Goal: Task Accomplishment & Management: Manage account settings

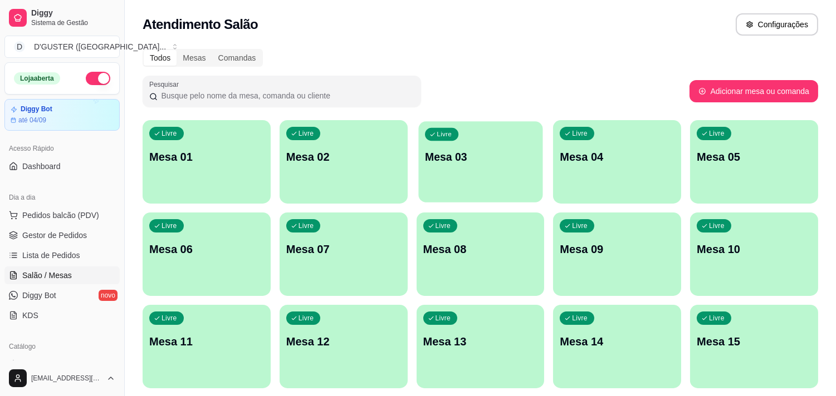
click at [451, 174] on div "Livre Mesa 03" at bounding box center [480, 155] width 124 height 68
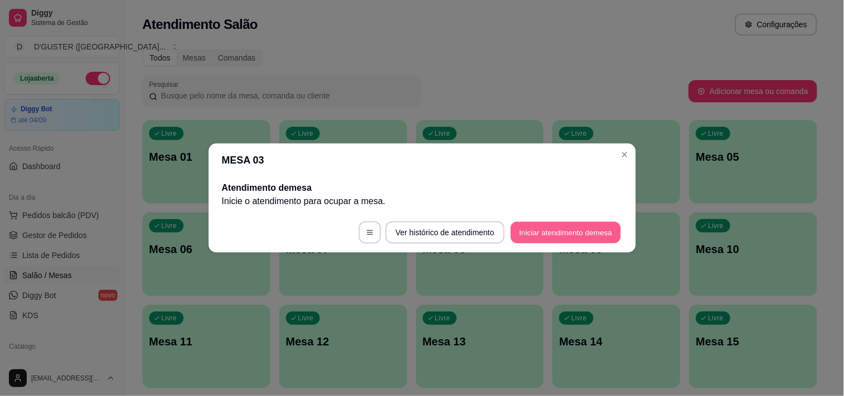
click at [543, 227] on button "Iniciar atendimento de mesa" at bounding box center [566, 233] width 110 height 22
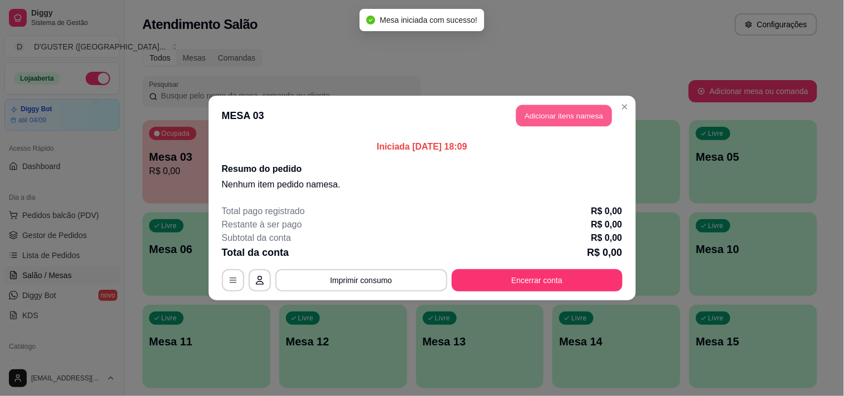
click at [561, 116] on button "Adicionar itens na mesa" at bounding box center [565, 116] width 96 height 22
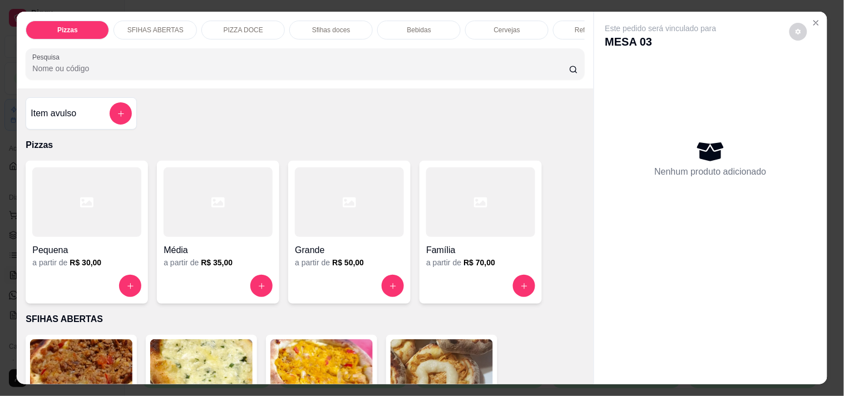
click at [508, 21] on div "Cervejas" at bounding box center [506, 30] width 83 height 19
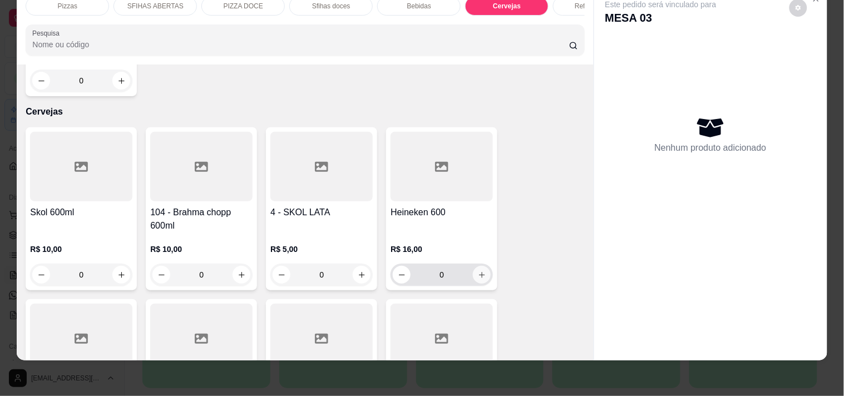
click at [477, 266] on button "increase-product-quantity" at bounding box center [482, 275] width 18 height 18
type input "1"
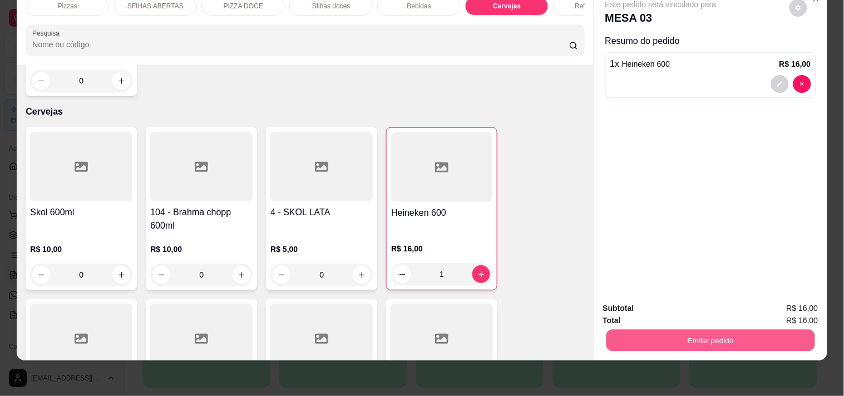
click at [642, 330] on button "Enviar pedido" at bounding box center [710, 341] width 209 height 22
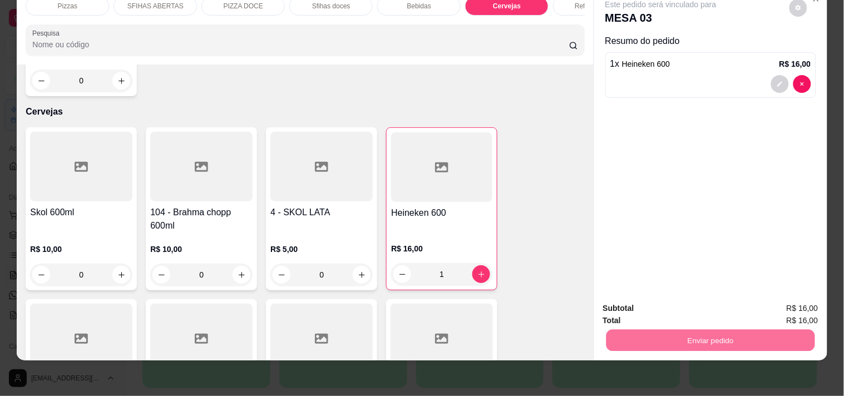
click at [646, 305] on button "Não registrar e enviar pedido" at bounding box center [674, 304] width 116 height 21
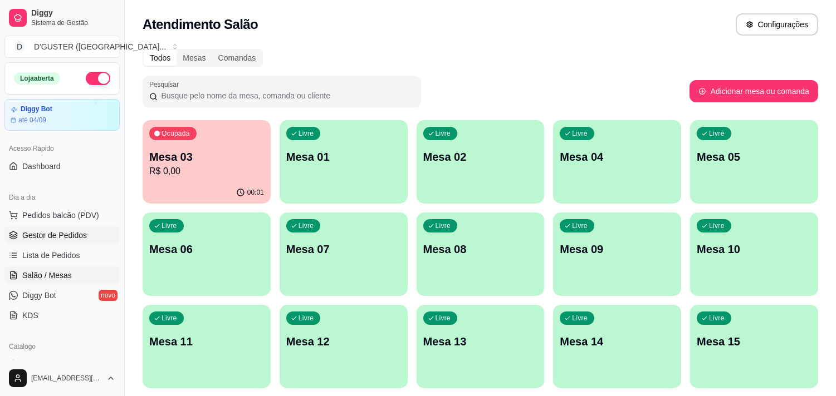
click at [40, 232] on span "Gestor de Pedidos" at bounding box center [54, 235] width 65 height 11
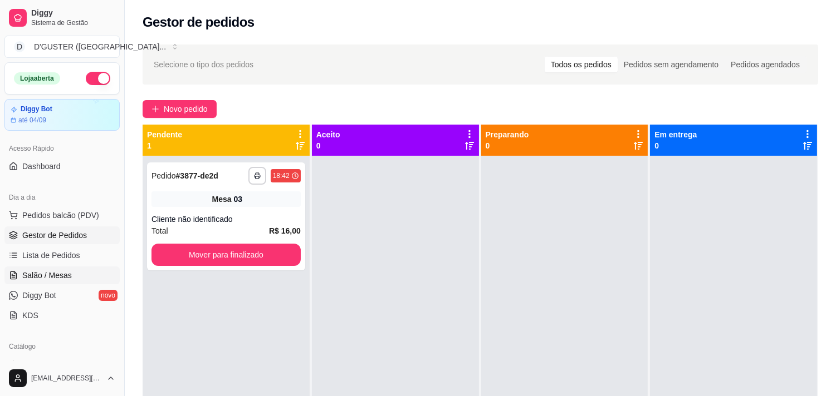
click at [58, 273] on span "Salão / Mesas" at bounding box center [47, 275] width 50 height 11
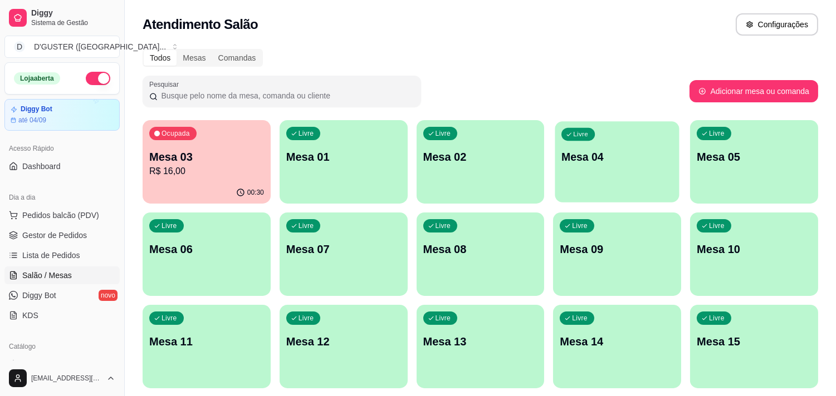
click at [638, 148] on div "Livre Mesa 04" at bounding box center [617, 155] width 124 height 68
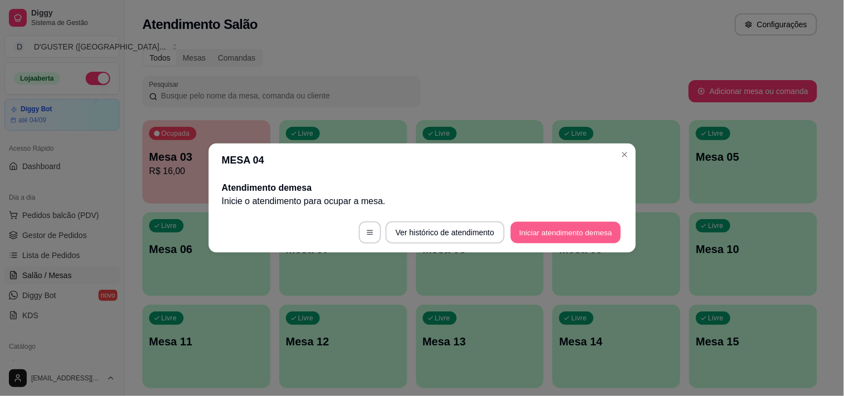
click at [551, 227] on button "Iniciar atendimento de mesa" at bounding box center [566, 233] width 110 height 22
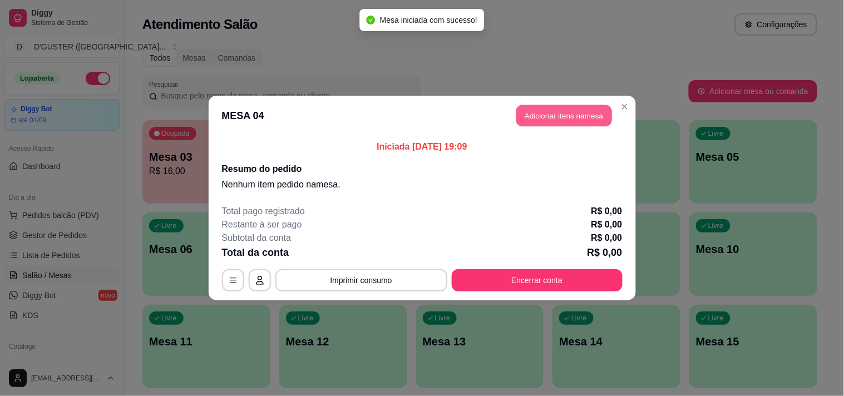
click at [542, 110] on button "Adicionar itens na mesa" at bounding box center [565, 116] width 96 height 22
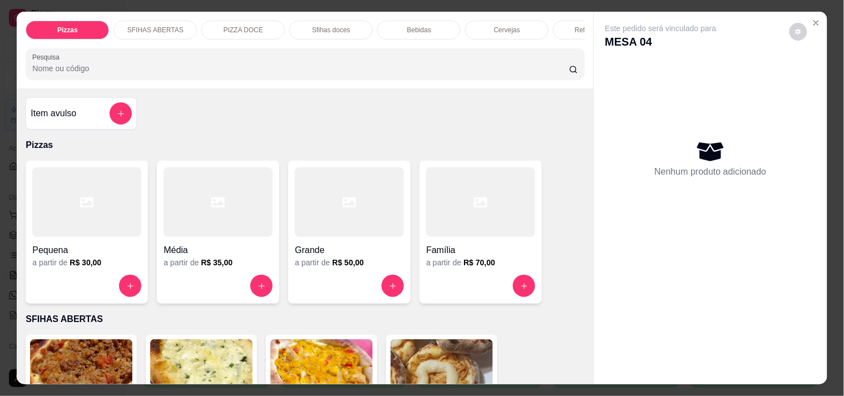
click at [156, 26] on p "SFIHAS ABERTAS" at bounding box center [155, 30] width 56 height 9
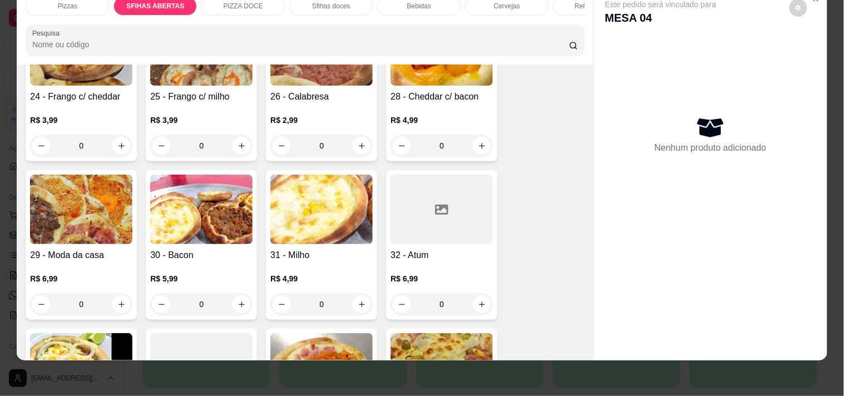
scroll to position [533, 0]
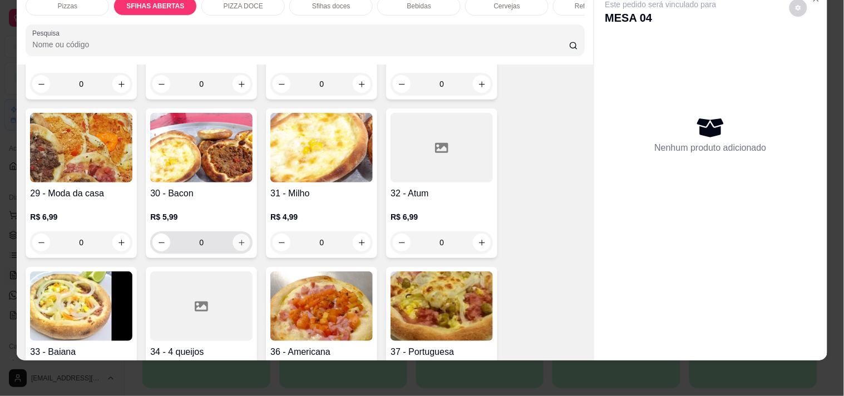
click at [238, 239] on icon "increase-product-quantity" at bounding box center [242, 243] width 8 height 8
type input "1"
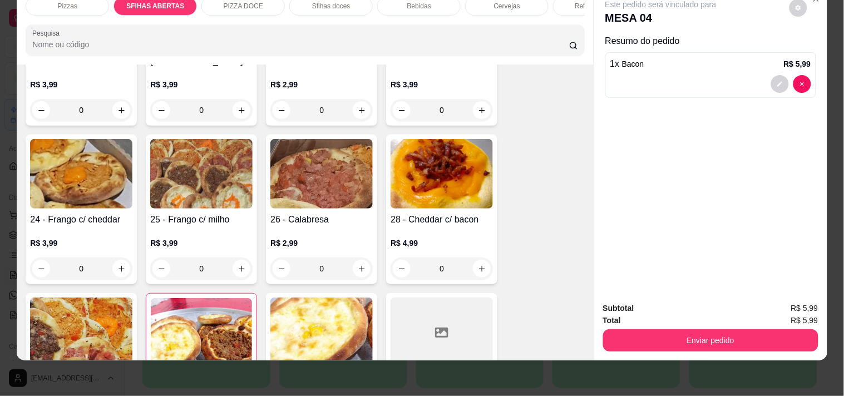
scroll to position [348, 0]
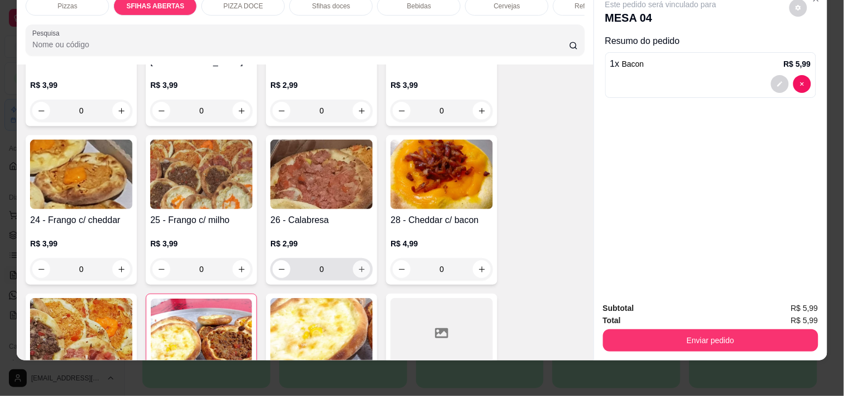
click at [358, 266] on icon "increase-product-quantity" at bounding box center [362, 270] width 8 height 8
type input "1"
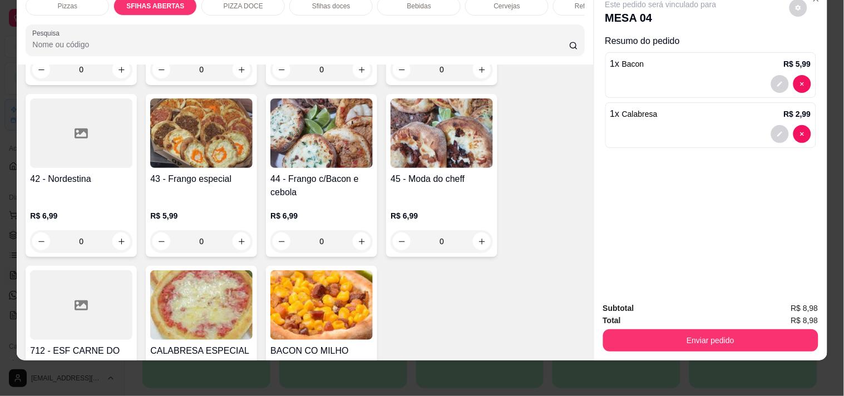
scroll to position [1028, 0]
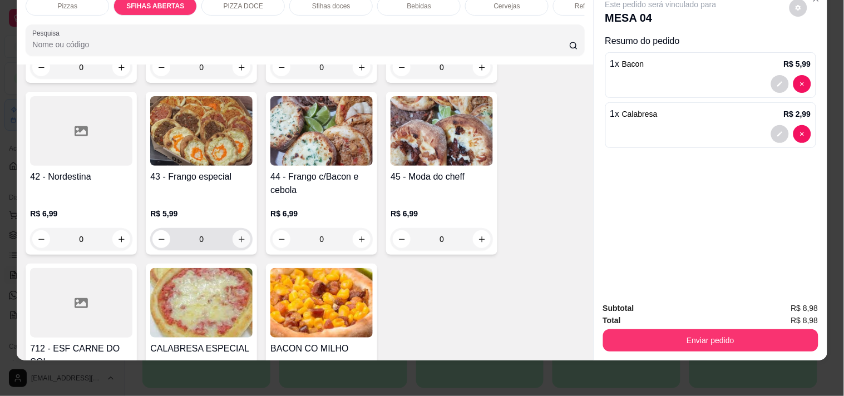
click at [239, 235] on icon "increase-product-quantity" at bounding box center [242, 239] width 8 height 8
type input "1"
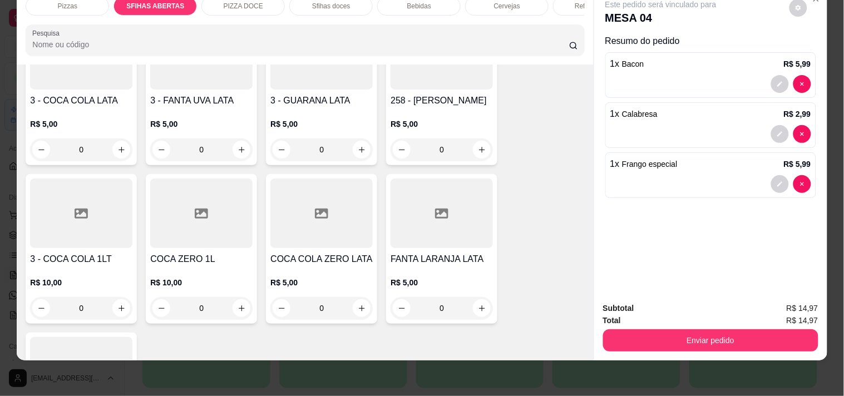
scroll to position [3131, 0]
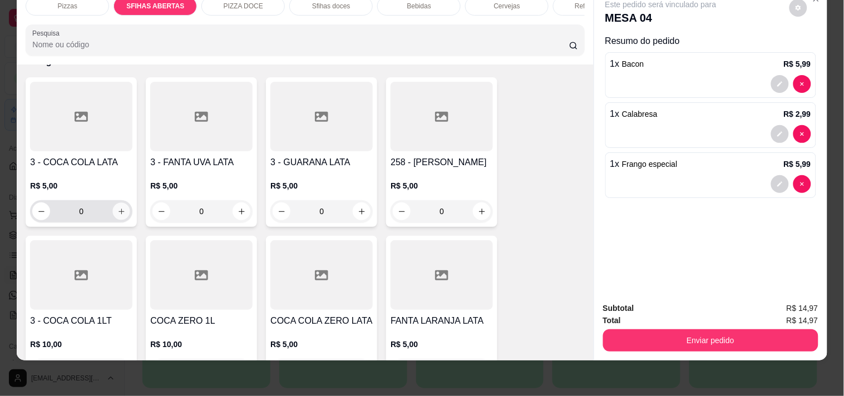
click at [115, 203] on button "increase-product-quantity" at bounding box center [121, 211] width 17 height 17
type input "1"
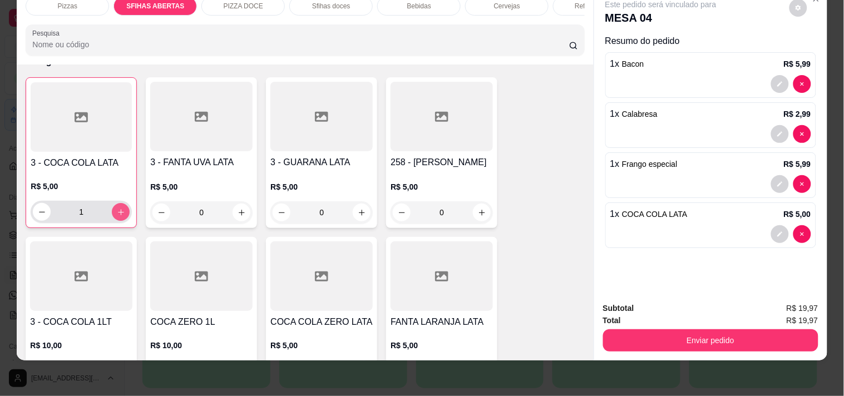
scroll to position [3132, 0]
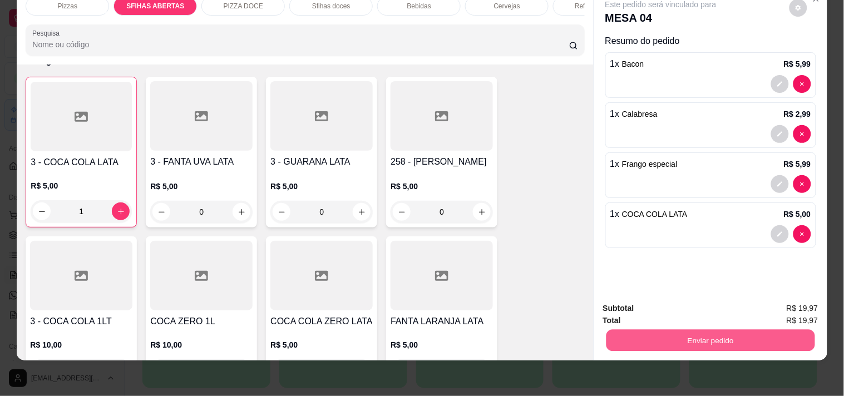
click at [677, 338] on button "Enviar pedido" at bounding box center [710, 341] width 209 height 22
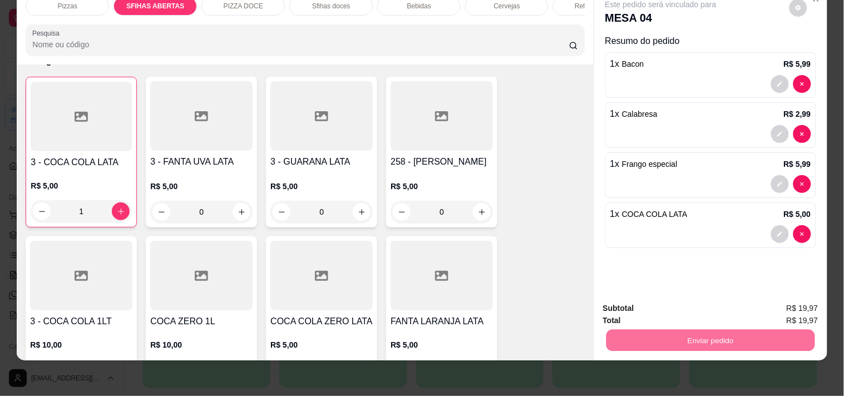
click at [682, 304] on button "Não registrar e enviar pedido" at bounding box center [674, 304] width 112 height 21
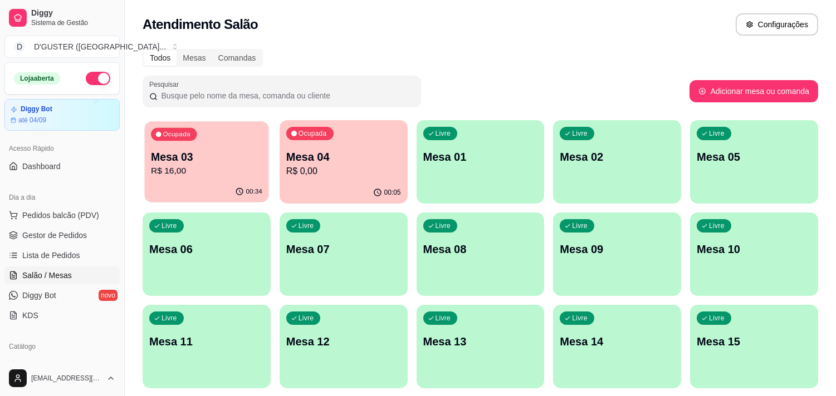
click at [206, 151] on p "Mesa 03" at bounding box center [206, 157] width 111 height 15
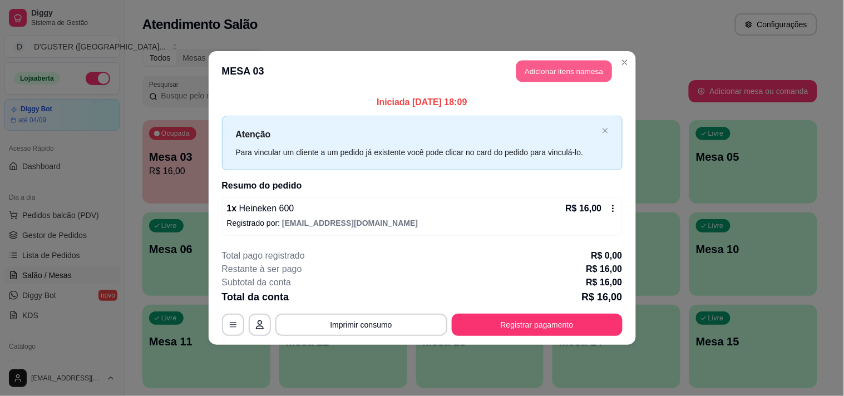
click at [535, 69] on button "Adicionar itens na mesa" at bounding box center [565, 72] width 96 height 22
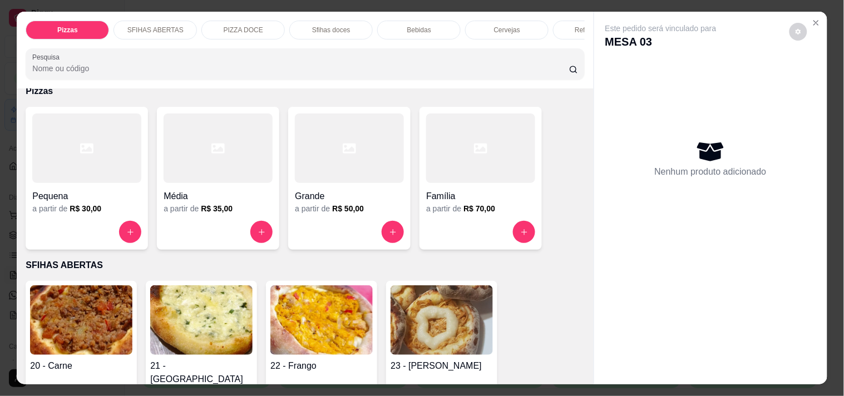
scroll to position [62, 0]
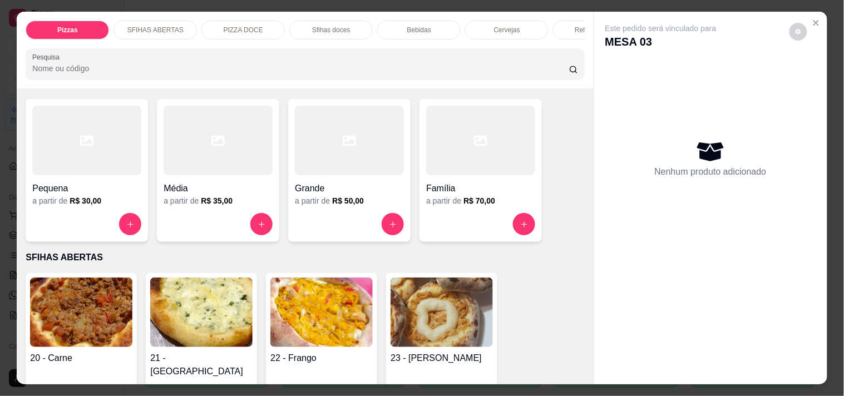
click at [175, 26] on p "SFIHAS ABERTAS" at bounding box center [155, 30] width 56 height 9
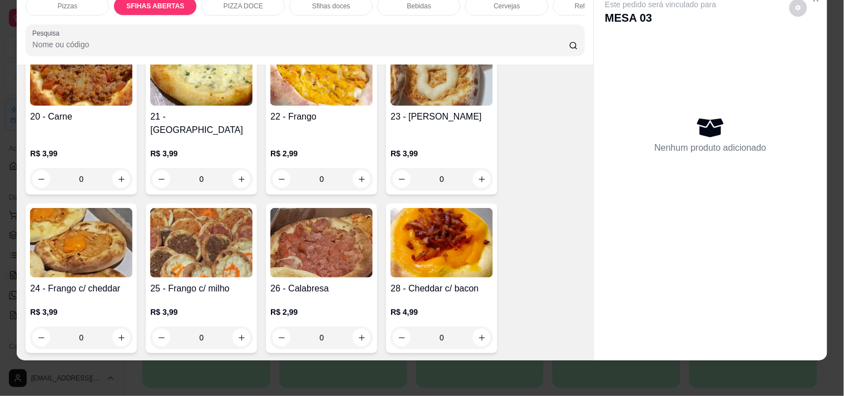
scroll to position [286, 0]
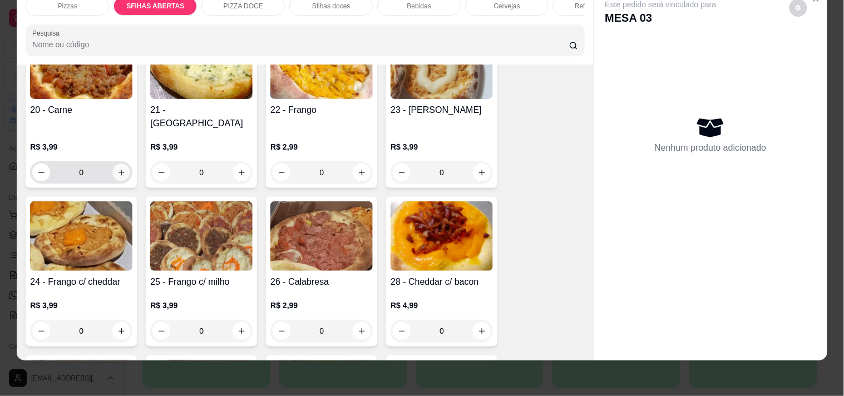
click at [121, 164] on button "increase-product-quantity" at bounding box center [121, 172] width 17 height 17
type input "1"
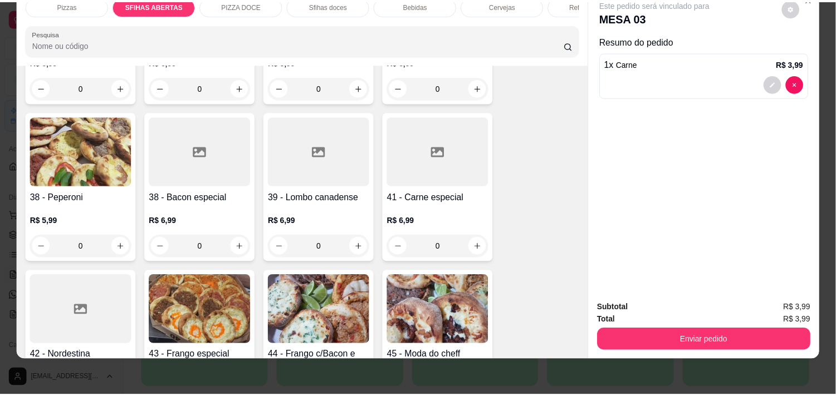
scroll to position [843, 0]
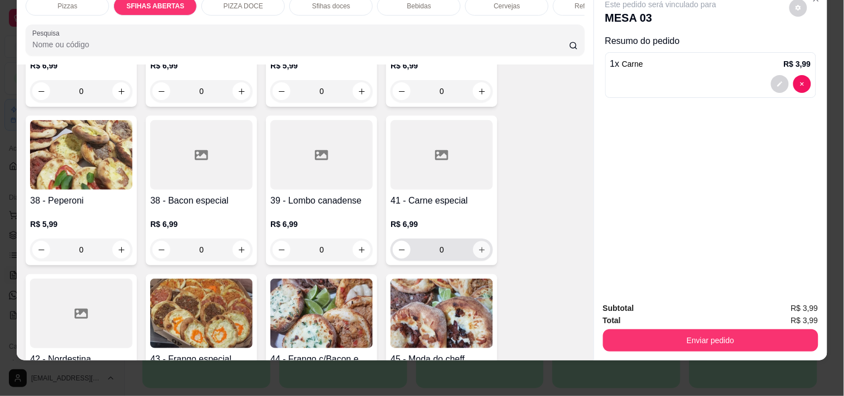
click at [479, 246] on icon "increase-product-quantity" at bounding box center [482, 250] width 8 height 8
type input "1"
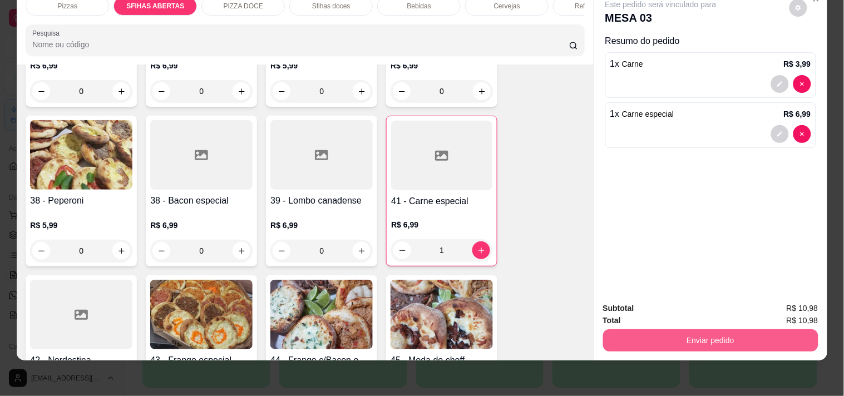
click at [663, 330] on button "Enviar pedido" at bounding box center [710, 341] width 215 height 22
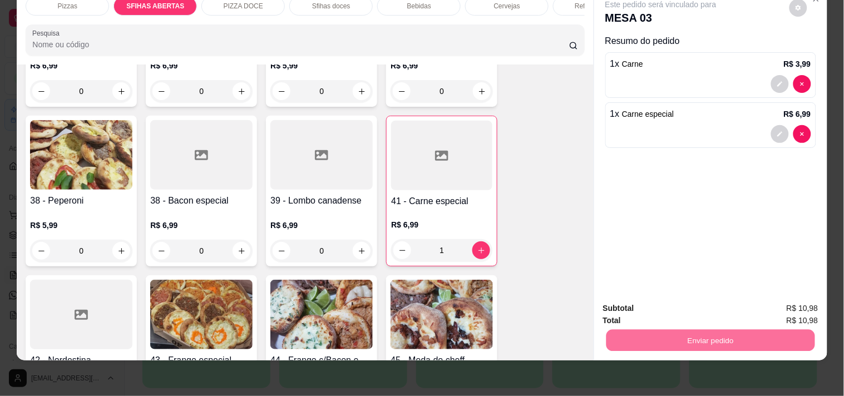
click at [640, 307] on button "Não registrar e enviar pedido" at bounding box center [674, 304] width 116 height 21
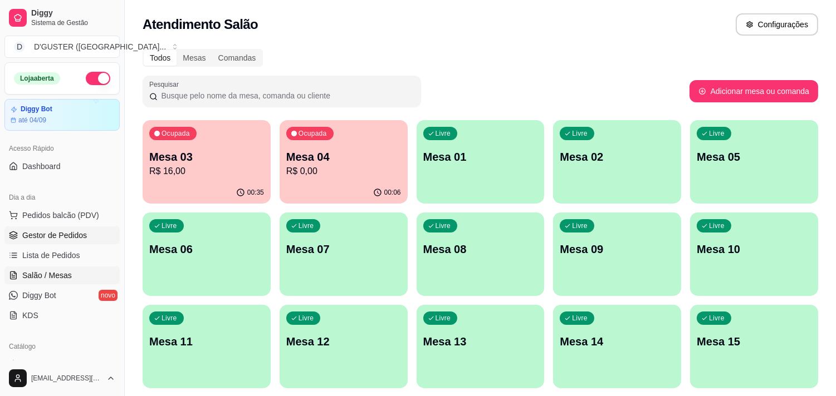
click at [41, 235] on span "Gestor de Pedidos" at bounding box center [54, 235] width 65 height 11
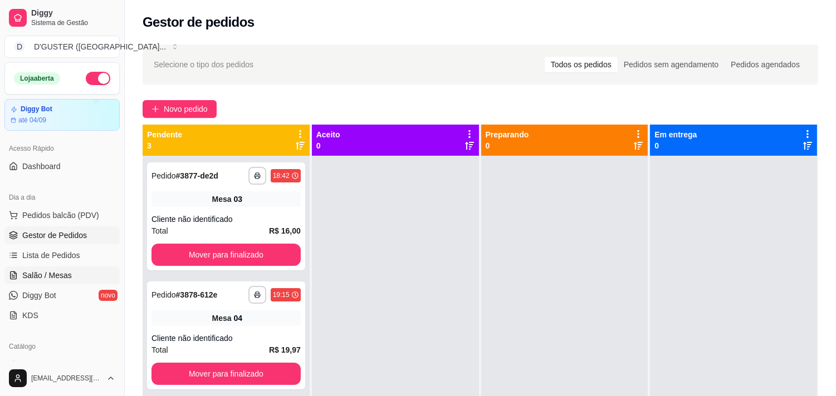
click at [46, 274] on span "Salão / Mesas" at bounding box center [47, 275] width 50 height 11
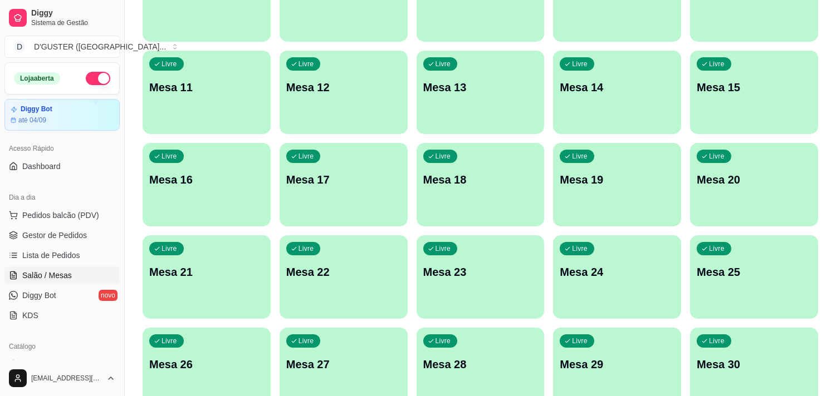
scroll to position [309, 0]
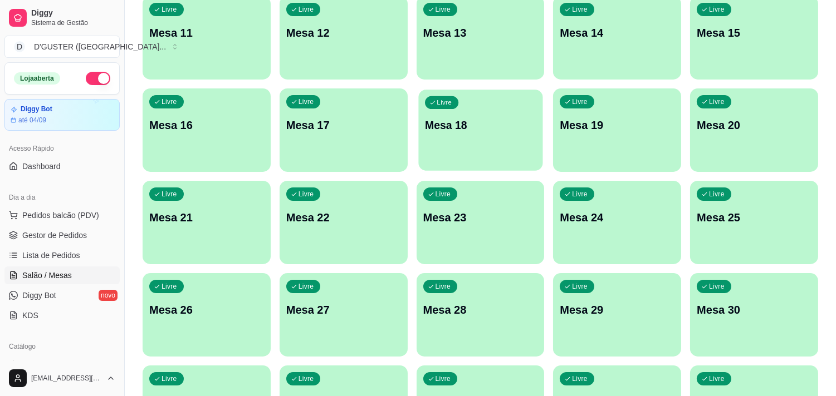
click at [466, 132] on p "Mesa 18" at bounding box center [480, 125] width 111 height 15
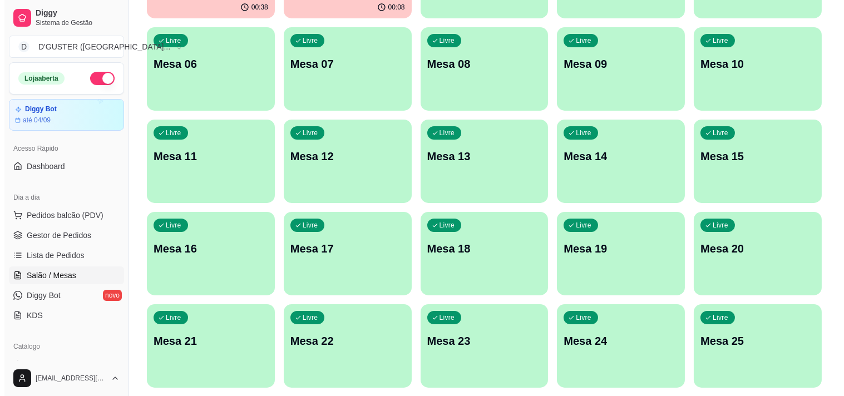
scroll to position [124, 0]
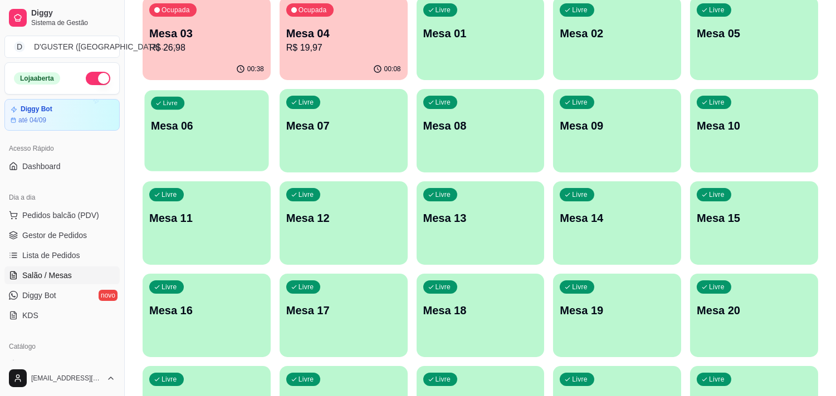
click at [202, 137] on div "Livre Mesa 06" at bounding box center [206, 124] width 124 height 68
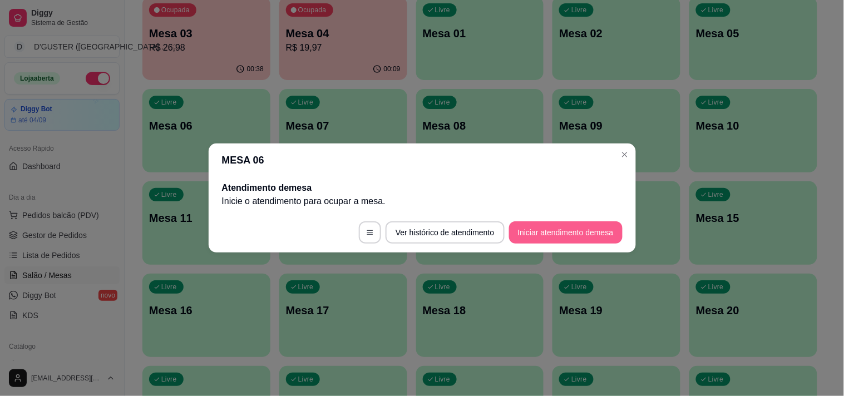
click at [533, 229] on button "Iniciar atendimento de mesa" at bounding box center [566, 233] width 114 height 22
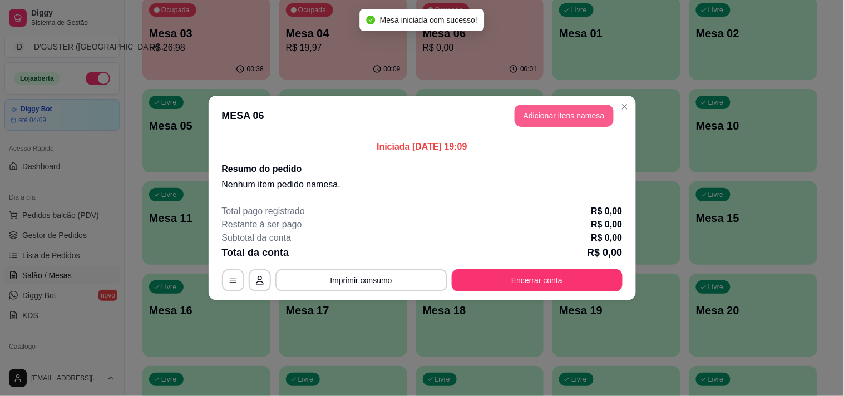
click at [561, 111] on button "Adicionar itens na mesa" at bounding box center [564, 116] width 99 height 22
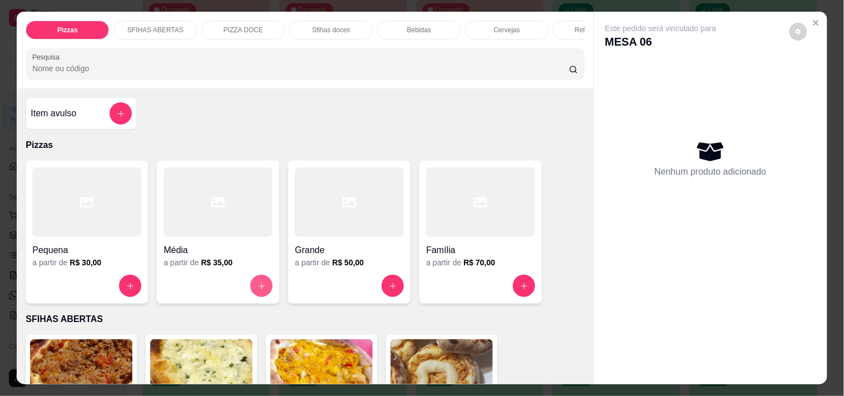
click at [263, 291] on button "increase-product-quantity" at bounding box center [261, 286] width 22 height 22
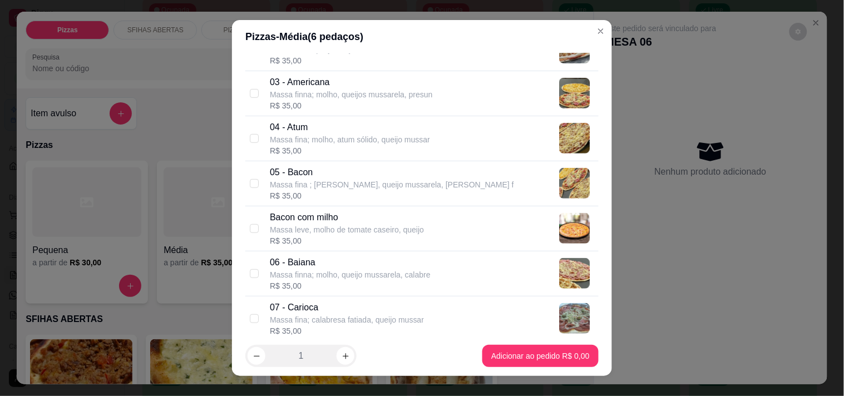
scroll to position [185, 0]
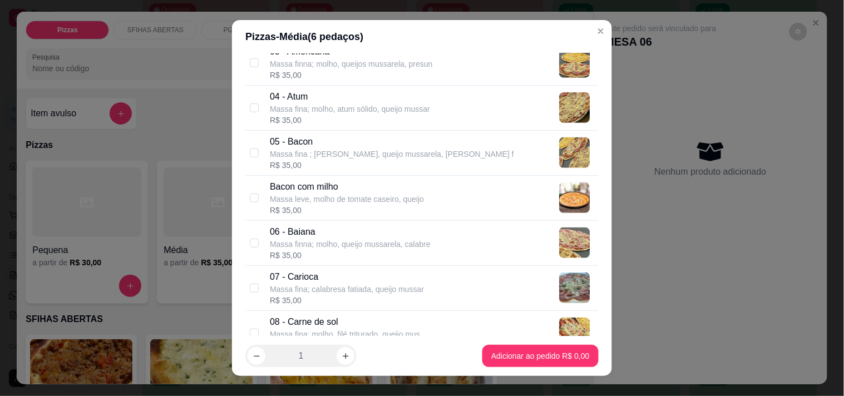
click at [332, 144] on p "05 - Bacon" at bounding box center [392, 141] width 244 height 13
checkbox input "true"
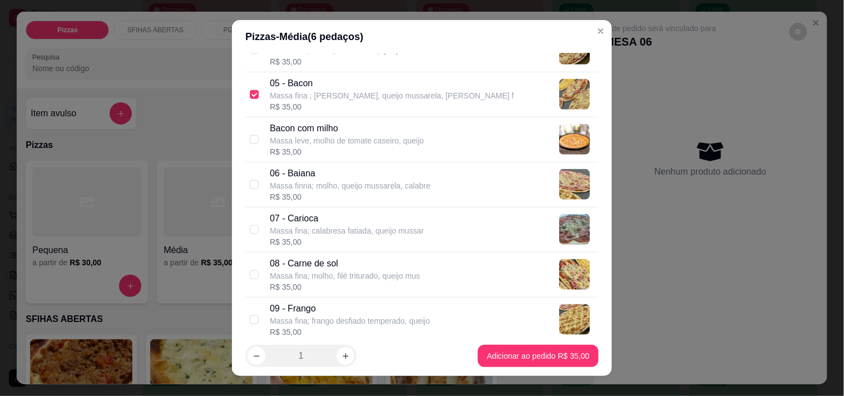
scroll to position [309, 0]
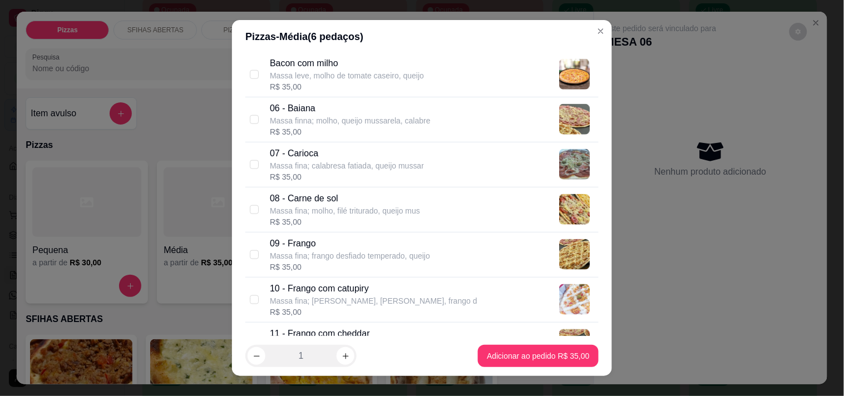
click at [337, 196] on p "08 - Carne de sol" at bounding box center [345, 198] width 150 height 13
checkbox input "true"
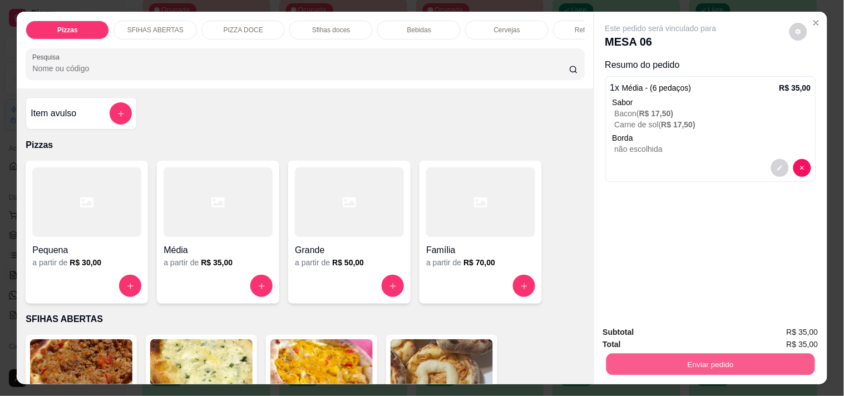
click at [649, 359] on button "Enviar pedido" at bounding box center [710, 364] width 209 height 22
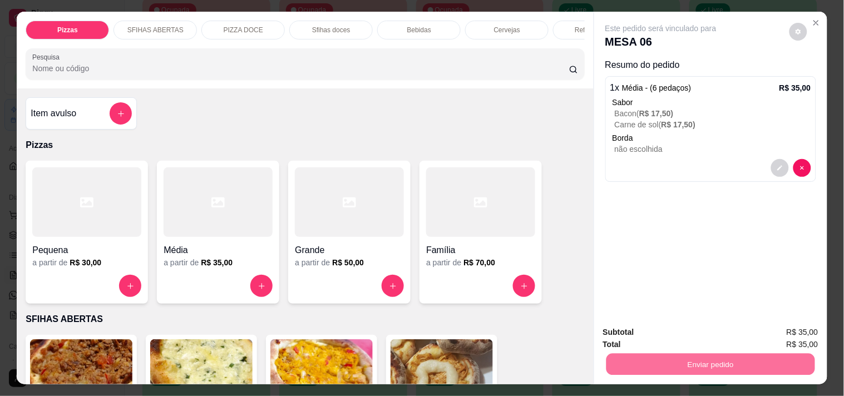
click at [641, 331] on button "Não registrar e enviar pedido" at bounding box center [674, 332] width 112 height 21
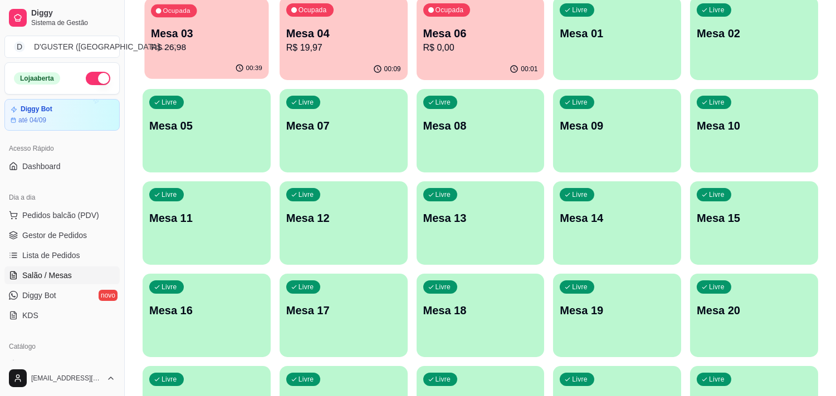
click at [208, 49] on p "R$ 26,98" at bounding box center [206, 47] width 111 height 13
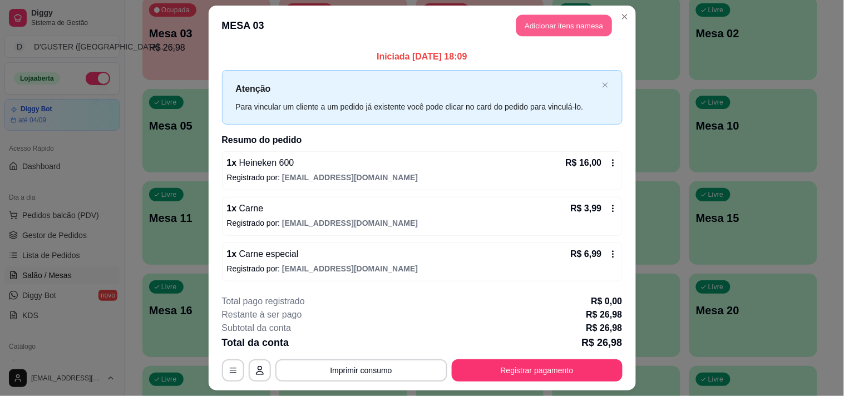
click at [548, 18] on button "Adicionar itens na mesa" at bounding box center [565, 26] width 96 height 22
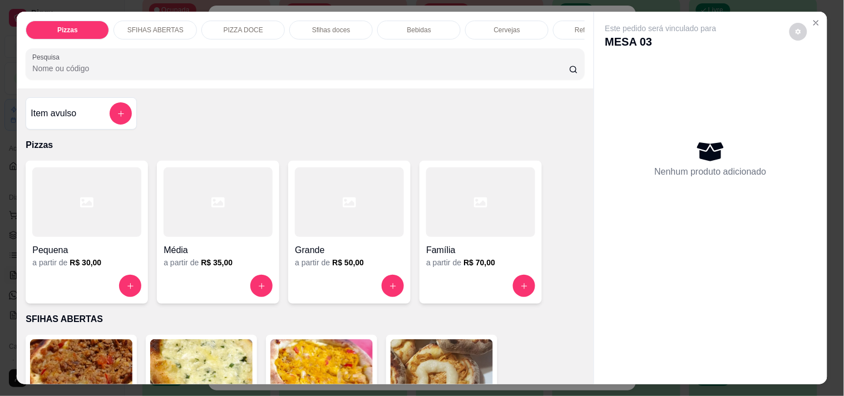
click at [147, 27] on p "SFIHAS ABERTAS" at bounding box center [155, 30] width 56 height 9
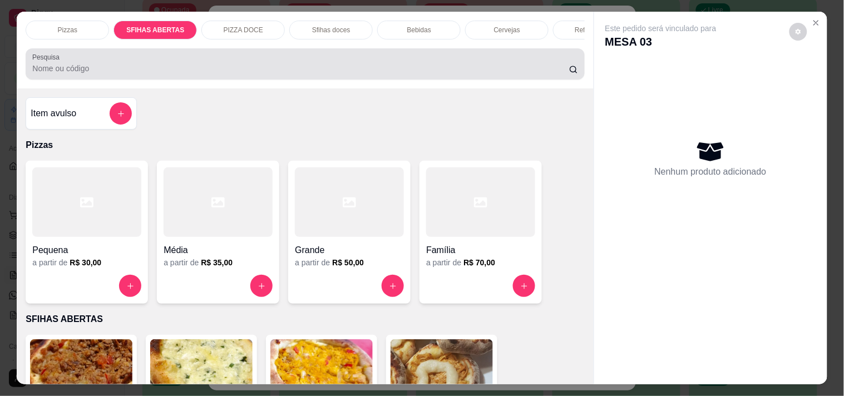
scroll to position [28, 0]
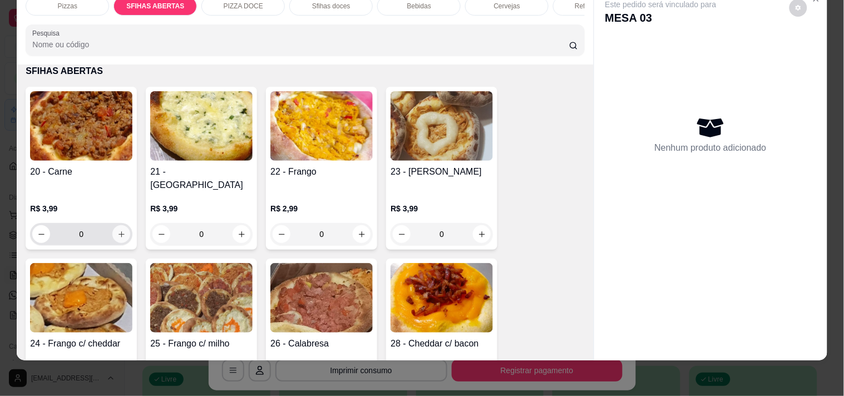
click at [117, 225] on button "increase-product-quantity" at bounding box center [121, 234] width 18 height 18
type input "1"
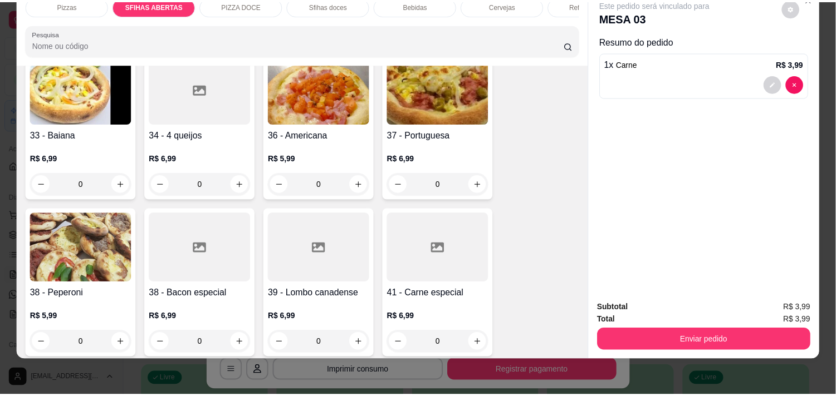
scroll to position [843, 0]
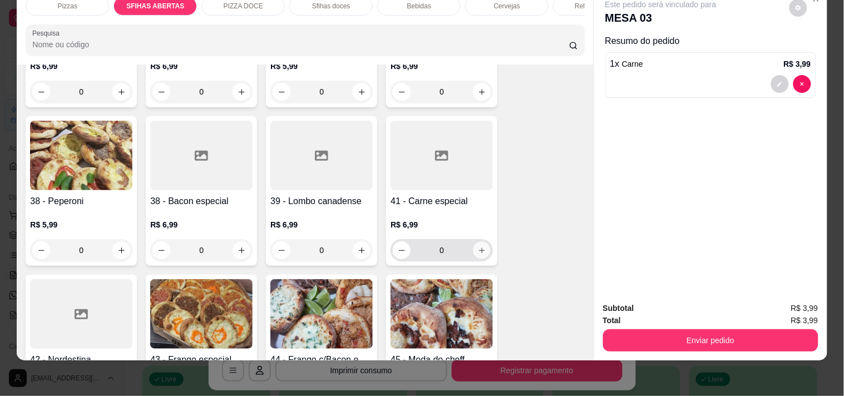
click at [478, 247] on icon "increase-product-quantity" at bounding box center [482, 251] width 8 height 8
type input "1"
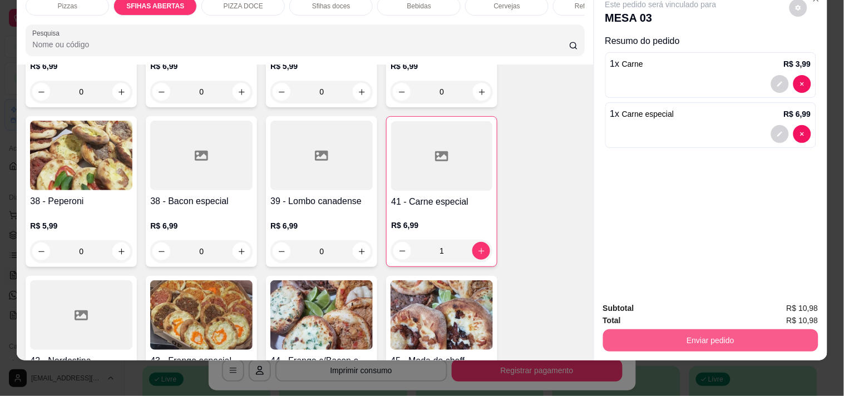
click at [629, 336] on button "Enviar pedido" at bounding box center [710, 341] width 215 height 22
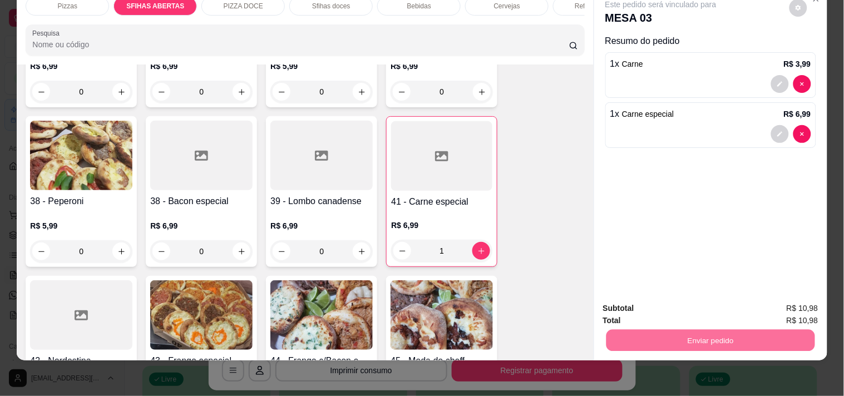
click at [630, 306] on button "Não registrar e enviar pedido" at bounding box center [674, 304] width 112 height 21
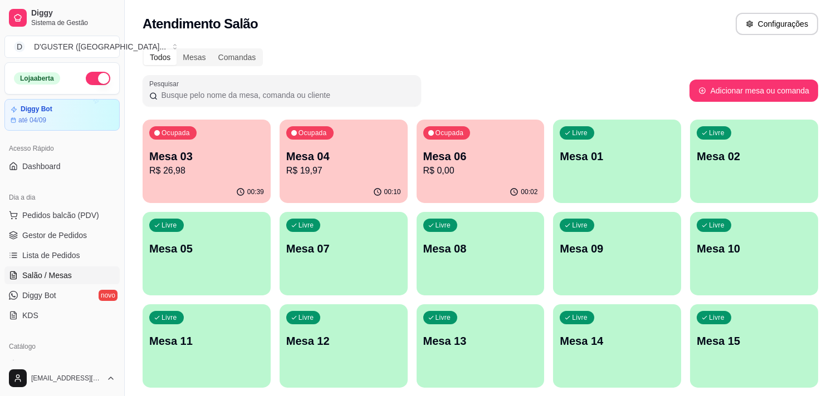
scroll to position [0, 0]
click at [60, 234] on span "Gestor de Pedidos" at bounding box center [54, 235] width 65 height 11
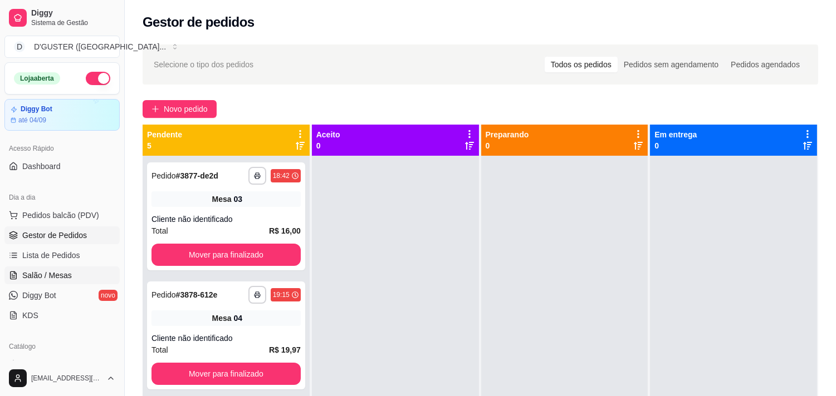
click at [28, 272] on span "Salão / Mesas" at bounding box center [47, 275] width 50 height 11
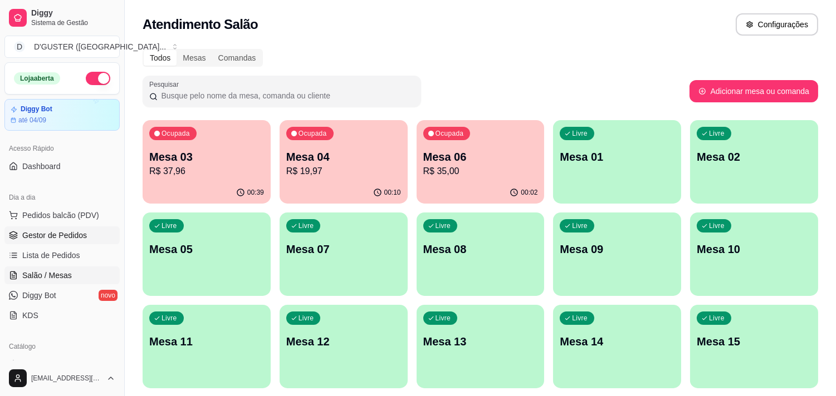
click at [57, 235] on span "Gestor de Pedidos" at bounding box center [54, 235] width 65 height 11
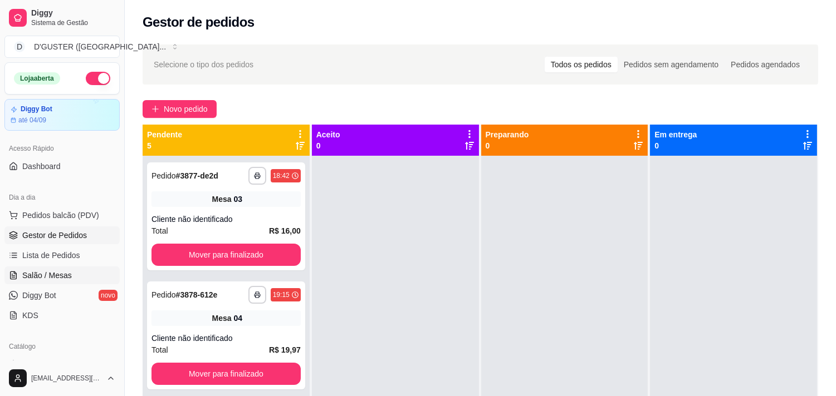
click at [53, 277] on span "Salão / Mesas" at bounding box center [47, 275] width 50 height 11
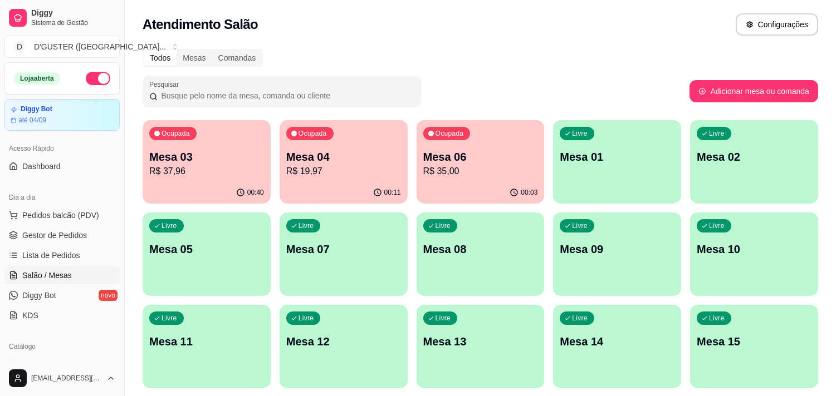
click at [350, 157] on p "Mesa 04" at bounding box center [343, 157] width 115 height 16
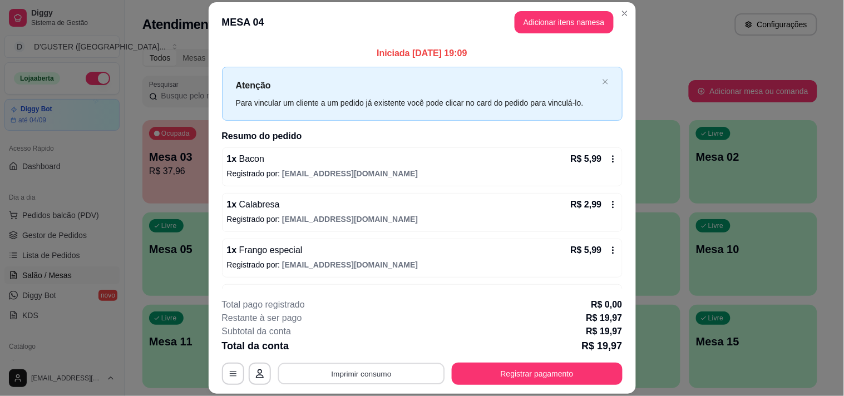
click at [347, 376] on button "Imprimir consumo" at bounding box center [361, 374] width 167 height 22
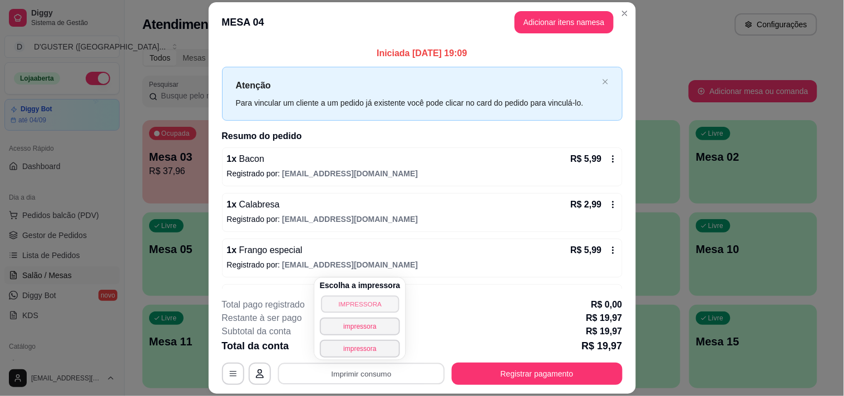
click at [352, 303] on button "IMPRESSORA" at bounding box center [360, 304] width 78 height 17
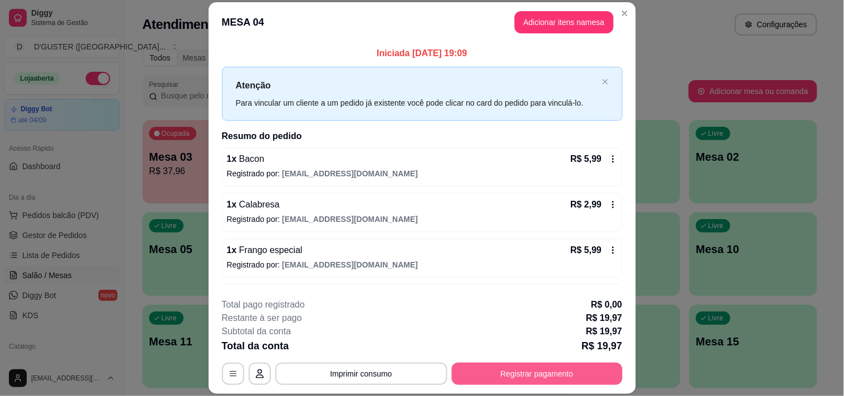
click at [502, 379] on button "Registrar pagamento" at bounding box center [537, 374] width 171 height 22
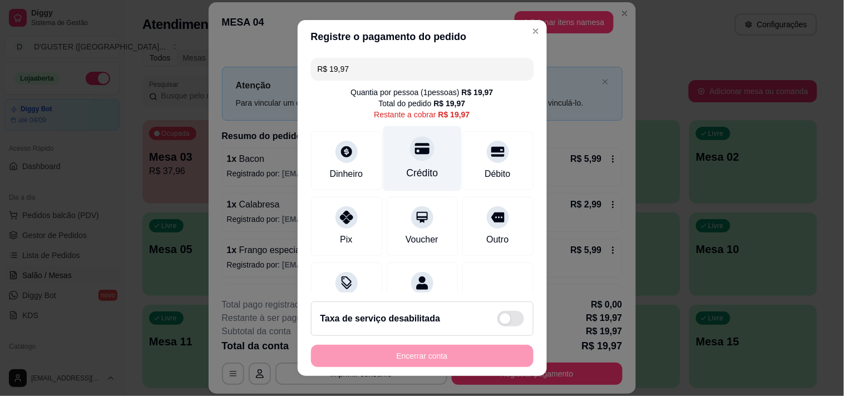
click at [415, 149] on icon at bounding box center [422, 148] width 14 height 11
type input "R$ 0,00"
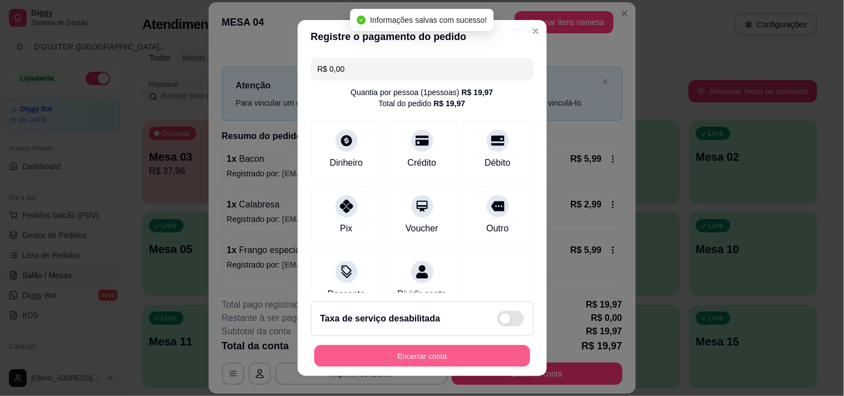
click at [404, 355] on button "Encerrar conta" at bounding box center [423, 357] width 216 height 22
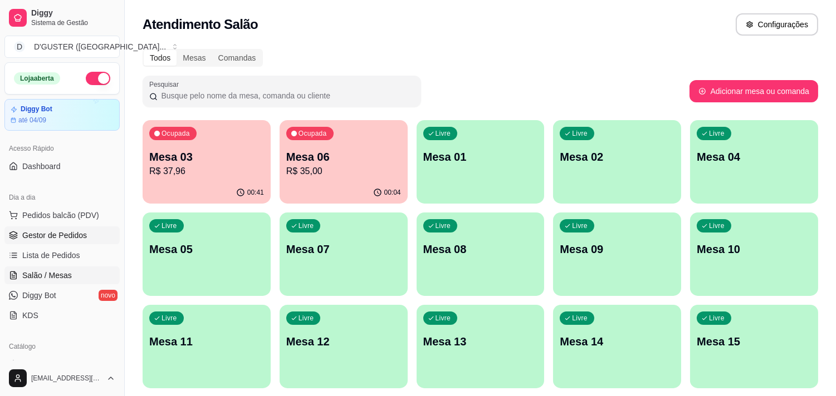
click at [58, 235] on span "Gestor de Pedidos" at bounding box center [54, 235] width 65 height 11
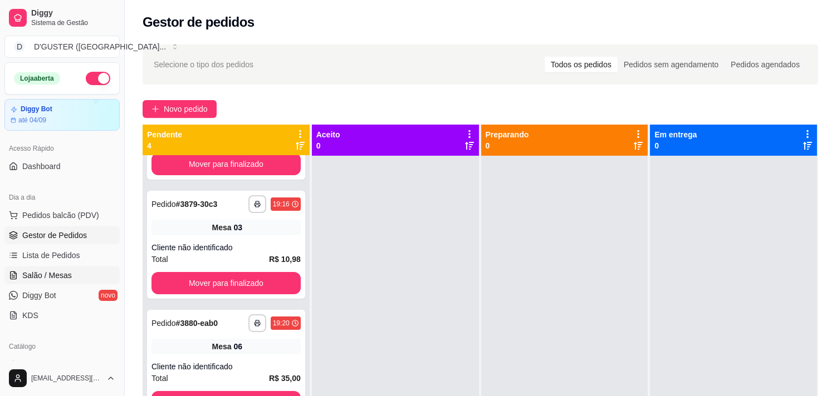
click at [25, 282] on link "Salão / Mesas" at bounding box center [61, 276] width 115 height 18
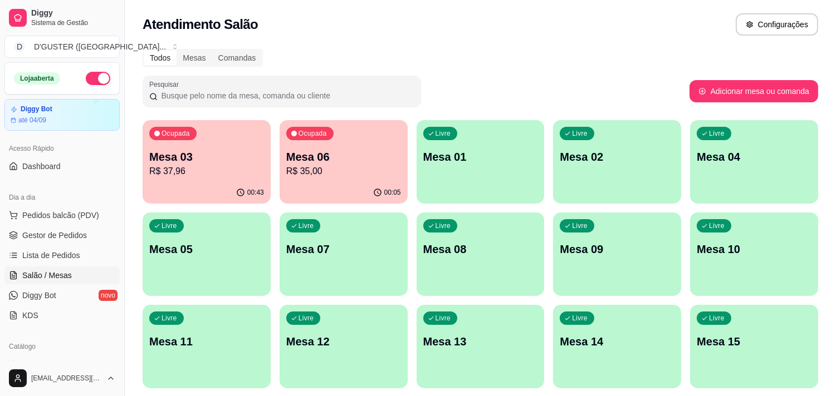
click at [225, 180] on div "Ocupada Mesa 03 R$ 37,96" at bounding box center [207, 151] width 128 height 62
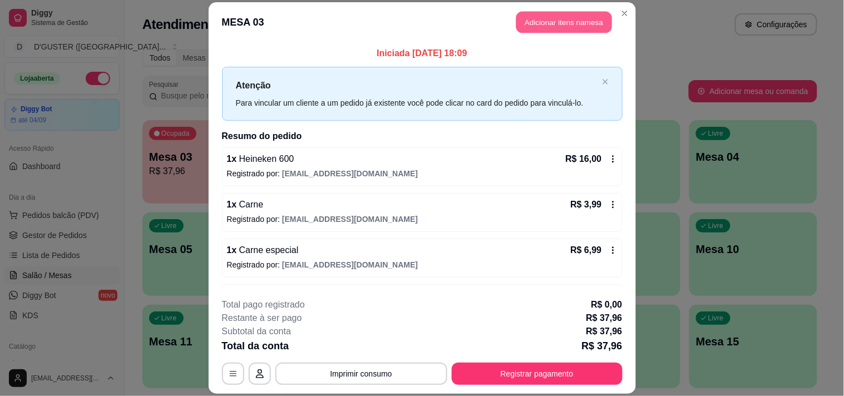
click at [528, 21] on button "Adicionar itens na mesa" at bounding box center [565, 22] width 96 height 22
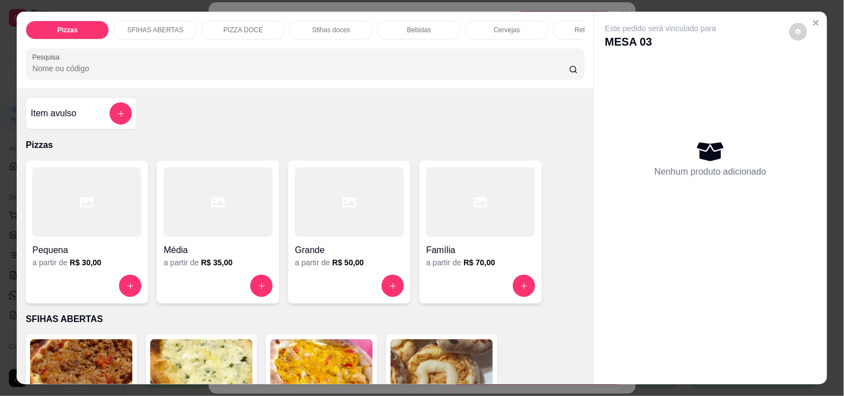
click at [473, 31] on div "Cervejas" at bounding box center [506, 30] width 83 height 19
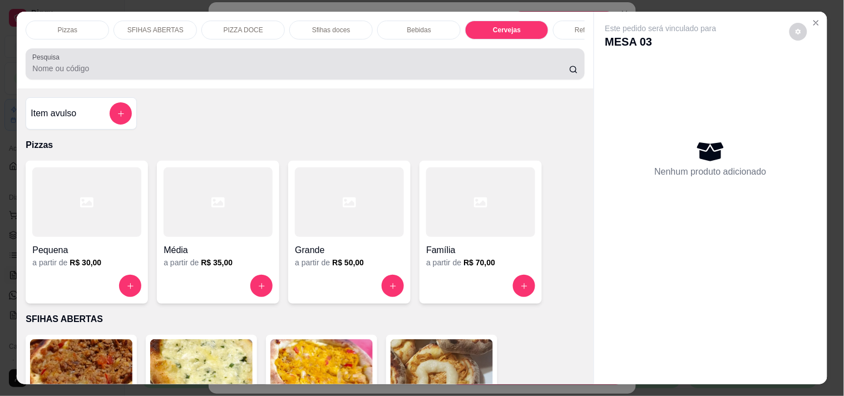
scroll to position [28, 0]
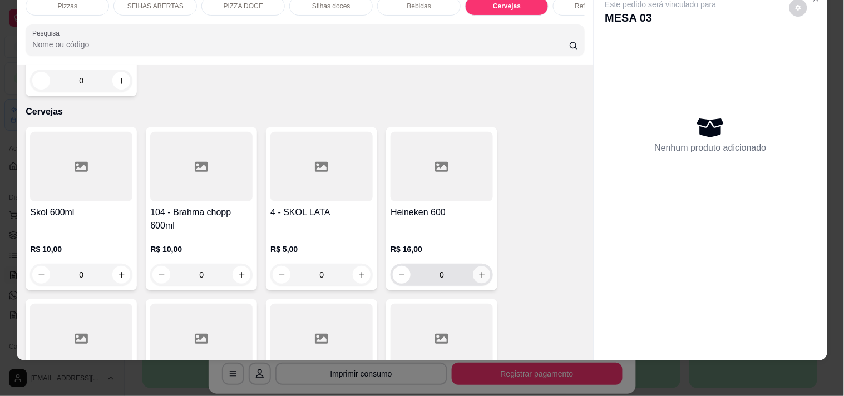
click at [479, 271] on icon "increase-product-quantity" at bounding box center [482, 275] width 8 height 8
type input "1"
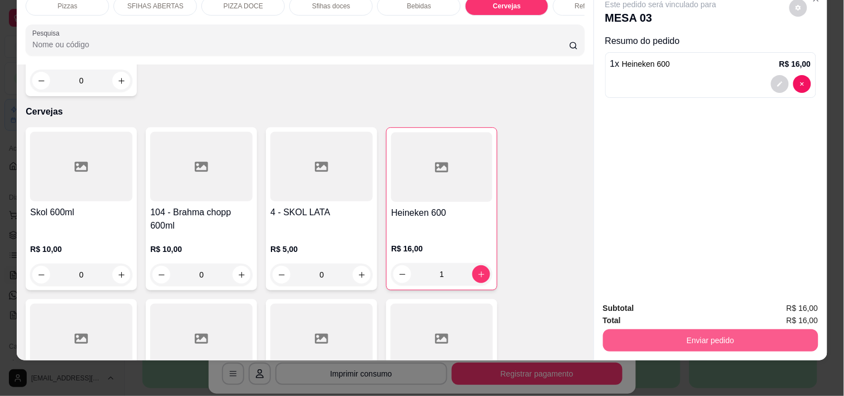
click at [666, 330] on button "Enviar pedido" at bounding box center [710, 341] width 215 height 22
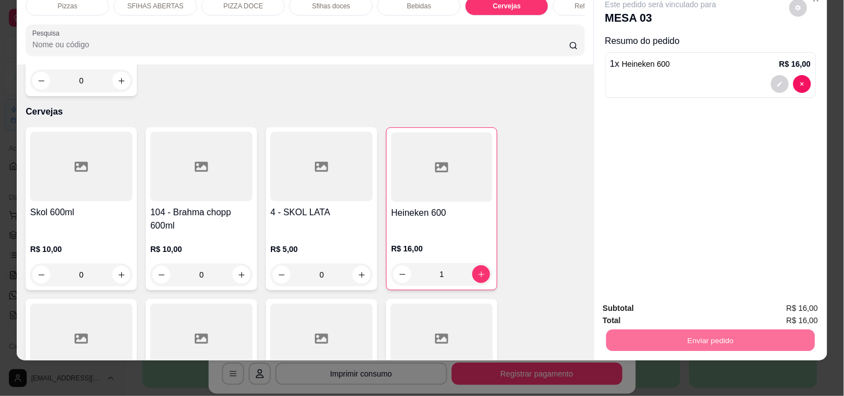
click at [637, 297] on button "Não registrar e enviar pedido" at bounding box center [674, 303] width 112 height 21
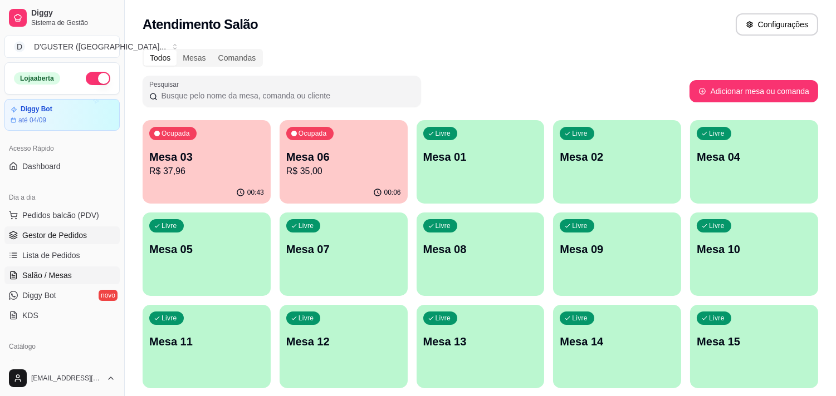
click at [53, 231] on span "Gestor de Pedidos" at bounding box center [54, 235] width 65 height 11
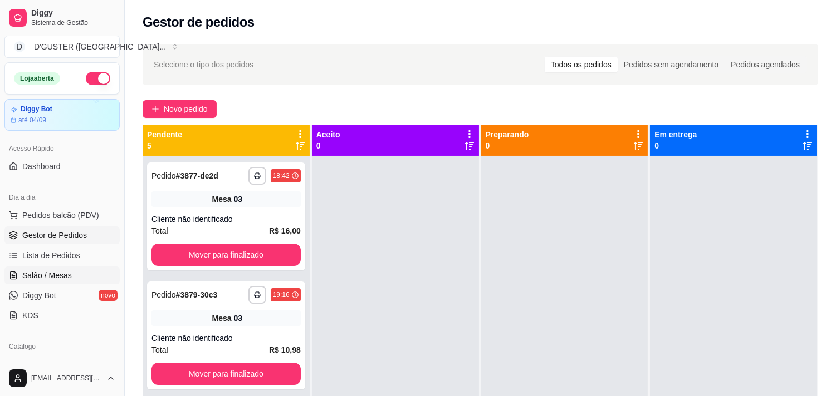
click at [49, 276] on span "Salão / Mesas" at bounding box center [47, 275] width 50 height 11
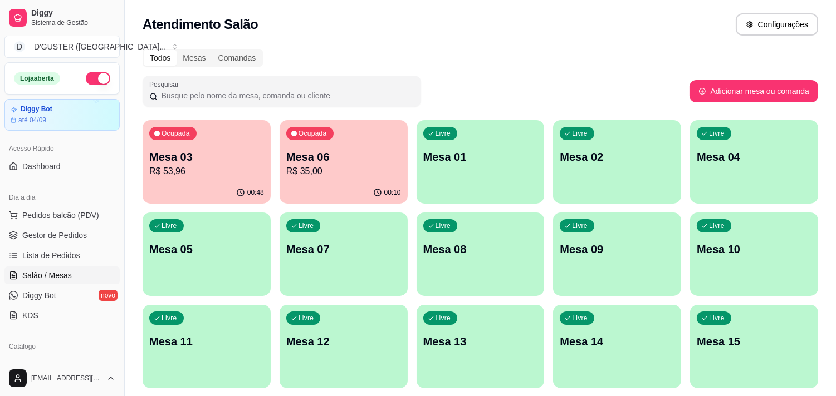
click at [327, 149] on p "Mesa 06" at bounding box center [343, 157] width 115 height 16
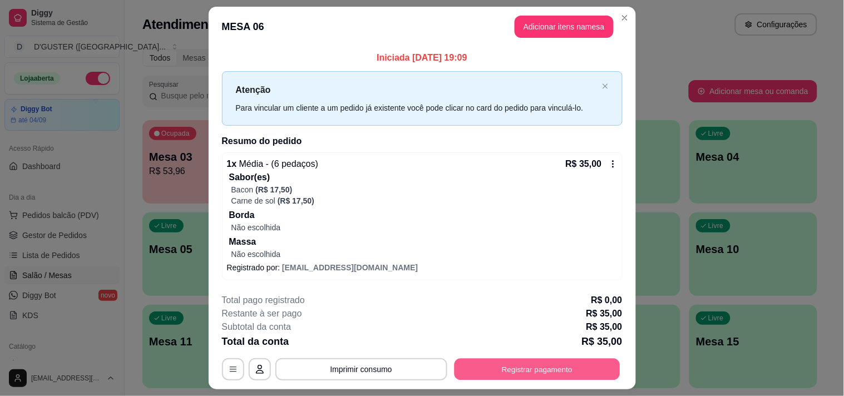
click at [468, 373] on button "Registrar pagamento" at bounding box center [537, 369] width 166 height 22
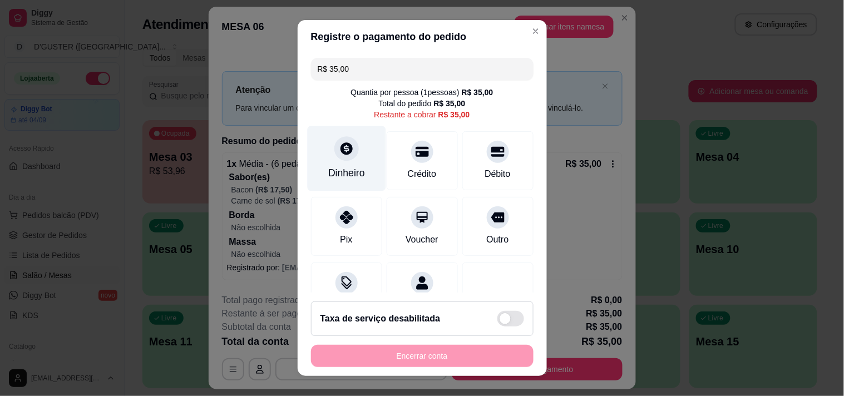
click at [341, 158] on div at bounding box center [347, 148] width 24 height 24
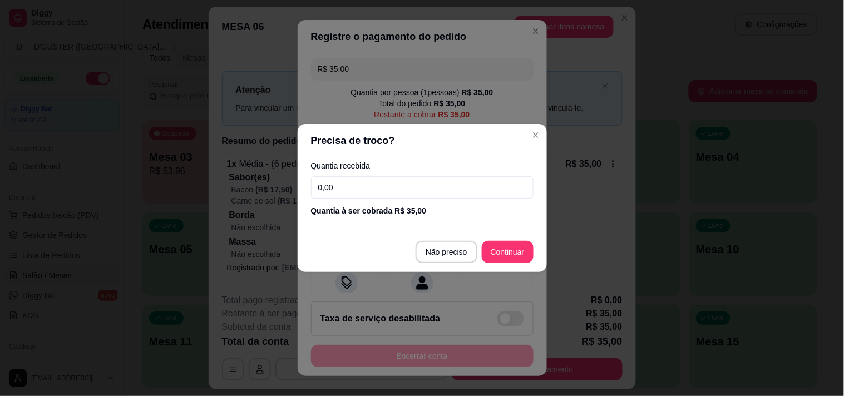
click at [421, 190] on input "0,00" at bounding box center [422, 187] width 223 height 22
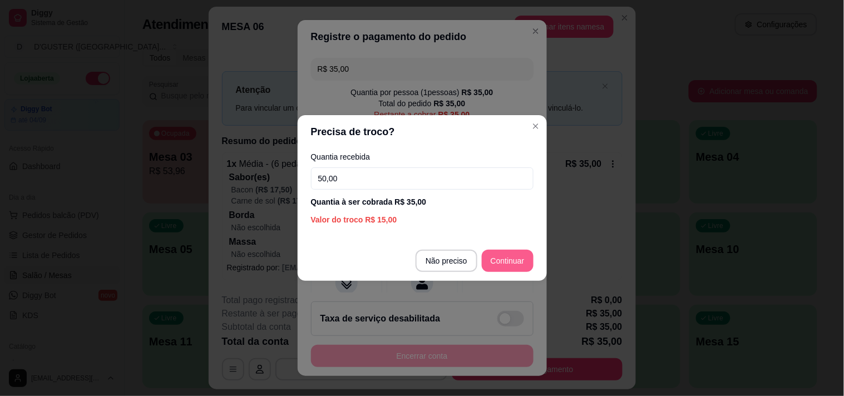
type input "50,00"
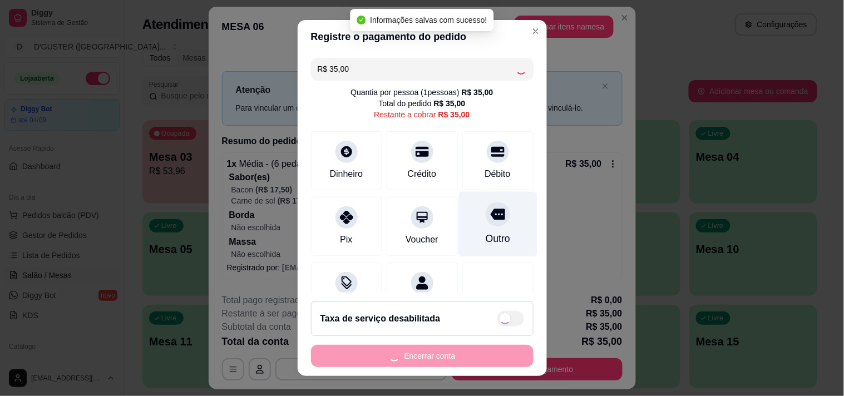
type input "R$ 0,00"
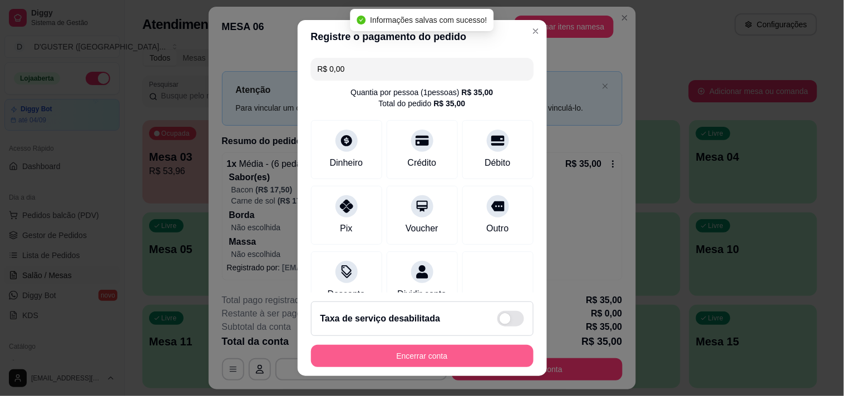
click at [389, 355] on button "Encerrar conta" at bounding box center [422, 356] width 223 height 22
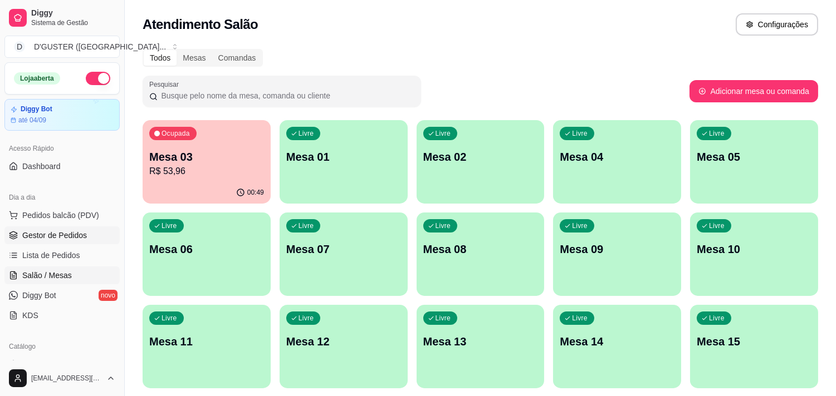
click at [56, 229] on link "Gestor de Pedidos" at bounding box center [61, 236] width 115 height 18
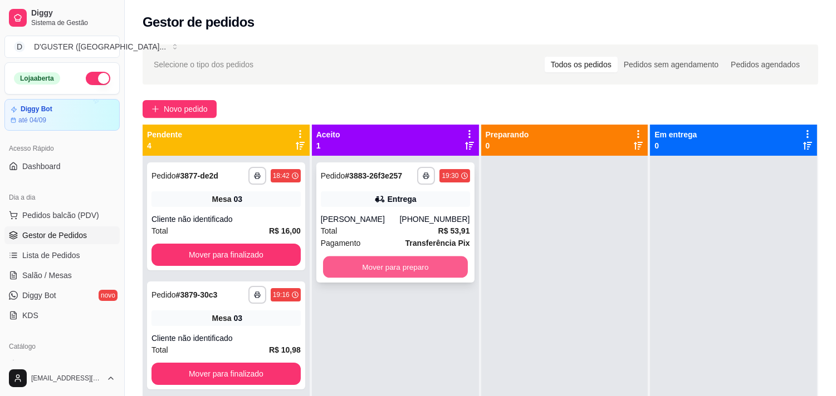
click at [367, 264] on button "Mover para preparo" at bounding box center [395, 268] width 145 height 22
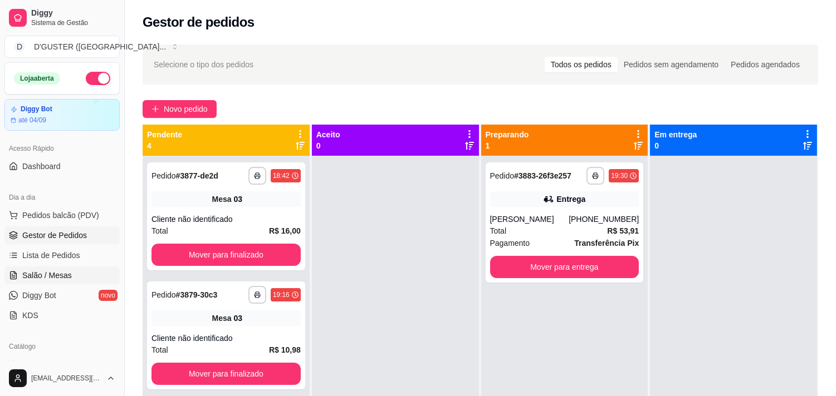
click at [42, 272] on span "Salão / Mesas" at bounding box center [47, 275] width 50 height 11
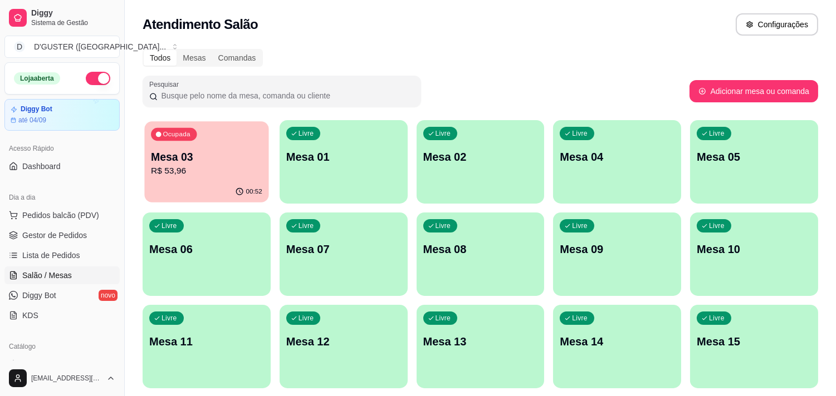
click at [213, 159] on p "Mesa 03" at bounding box center [206, 157] width 111 height 15
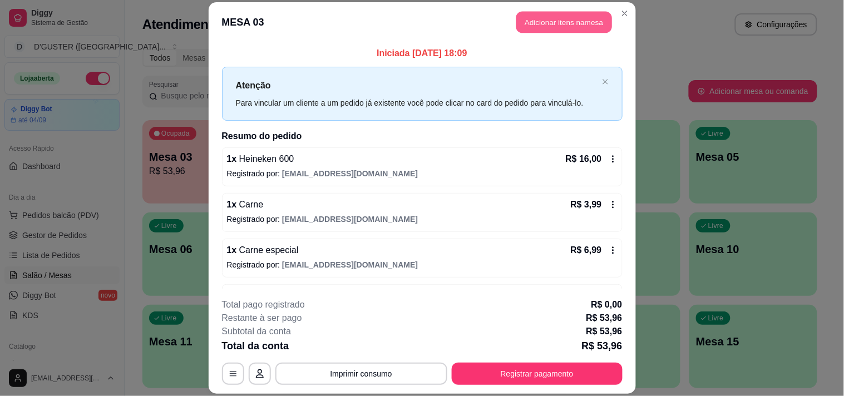
click at [554, 13] on button "Adicionar itens na mesa" at bounding box center [565, 22] width 96 height 22
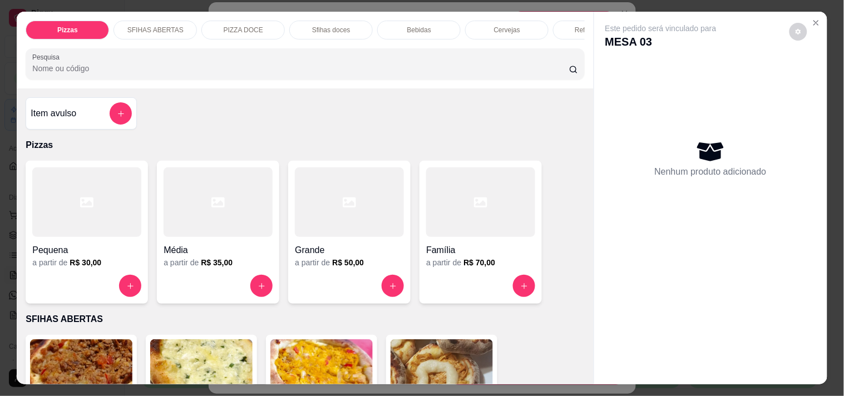
click at [410, 27] on p "Bebidas" at bounding box center [419, 30] width 24 height 9
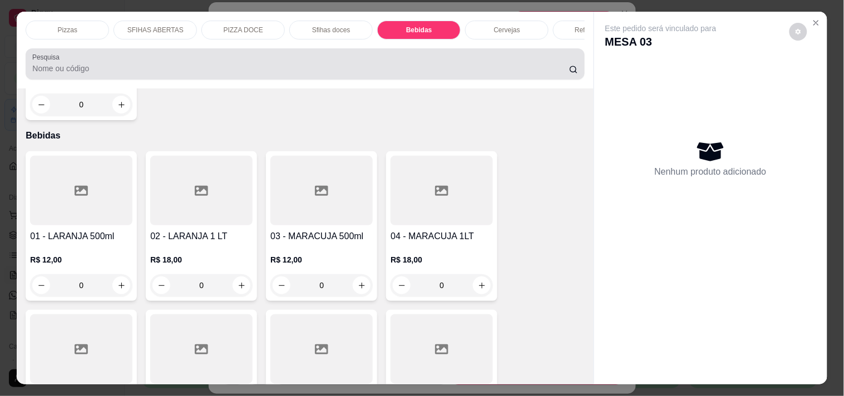
scroll to position [28, 0]
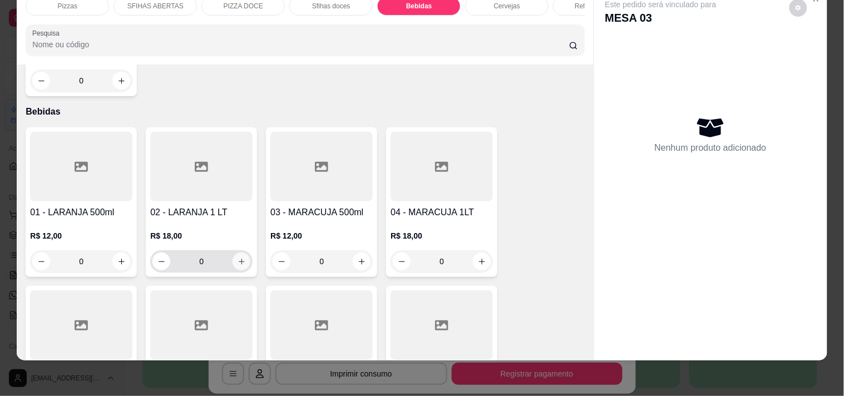
click at [240, 258] on icon "increase-product-quantity" at bounding box center [242, 262] width 8 height 8
type input "1"
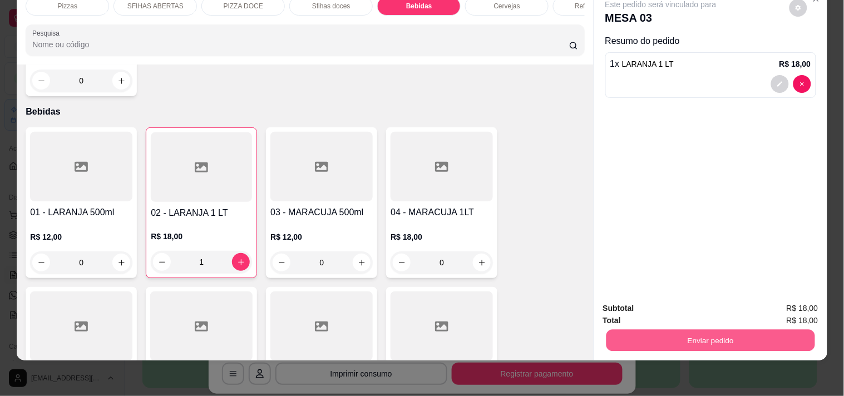
click at [687, 331] on button "Enviar pedido" at bounding box center [710, 341] width 209 height 22
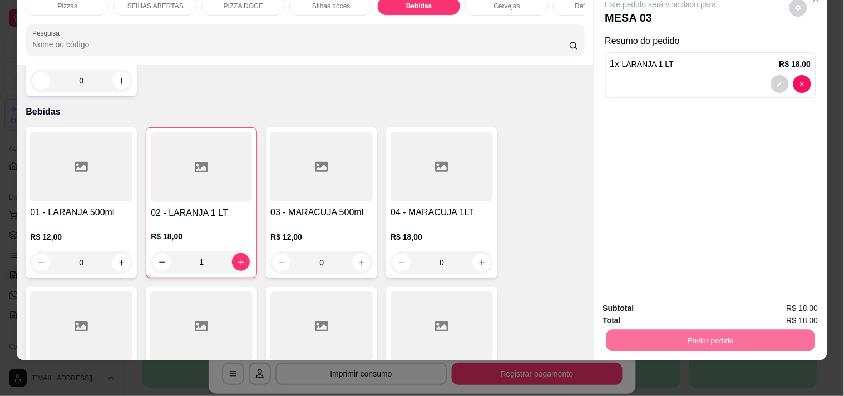
click at [643, 299] on button "Não registrar e enviar pedido" at bounding box center [674, 304] width 112 height 21
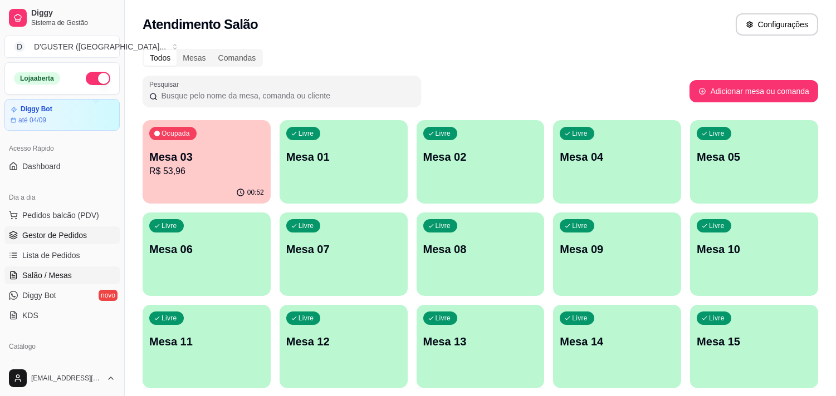
click at [59, 230] on span "Gestor de Pedidos" at bounding box center [54, 235] width 65 height 11
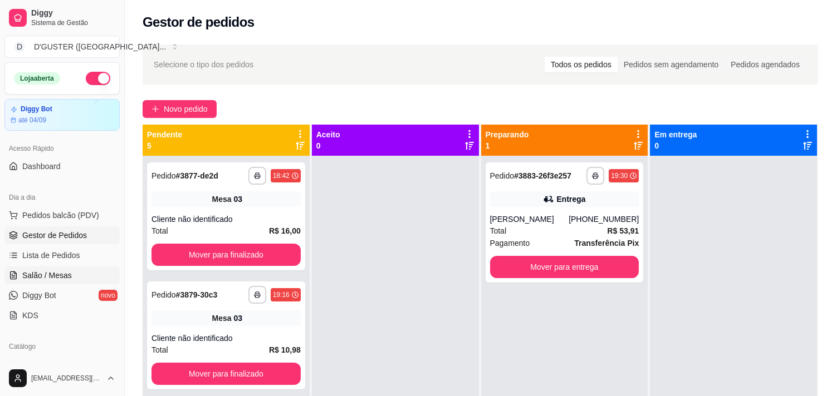
click at [47, 277] on span "Salão / Mesas" at bounding box center [47, 275] width 50 height 11
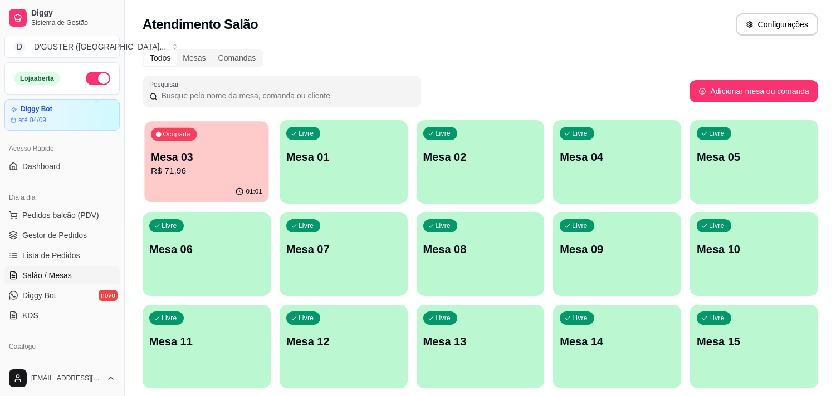
click at [213, 159] on p "Mesa 03" at bounding box center [206, 157] width 111 height 15
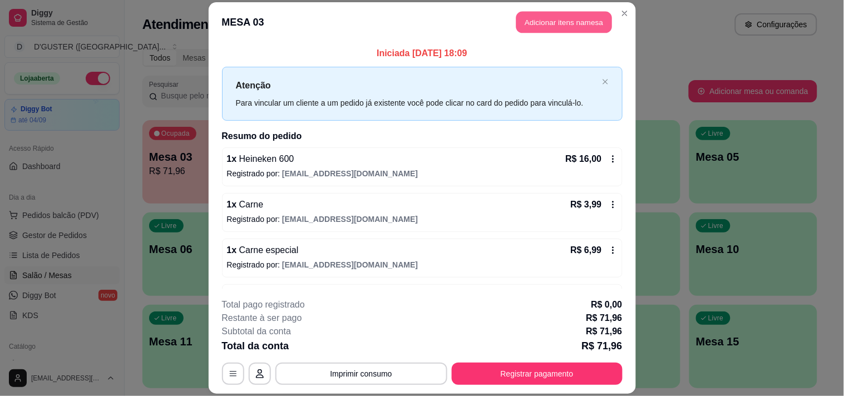
click at [530, 20] on button "Adicionar itens na mesa" at bounding box center [565, 22] width 96 height 22
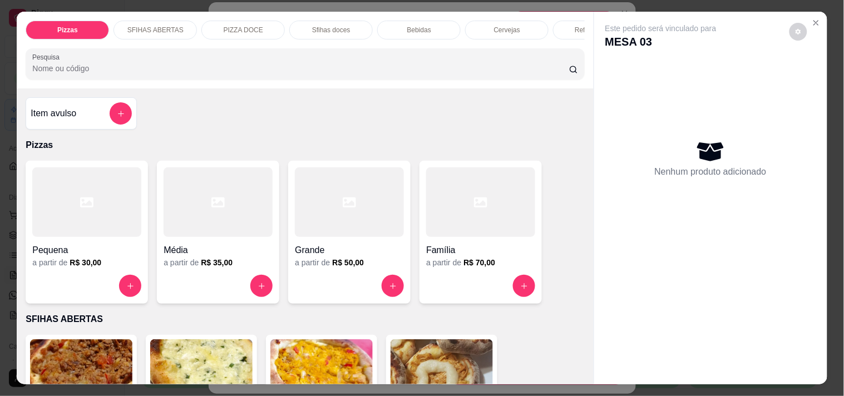
click at [162, 28] on p "SFIHAS ABERTAS" at bounding box center [155, 30] width 56 height 9
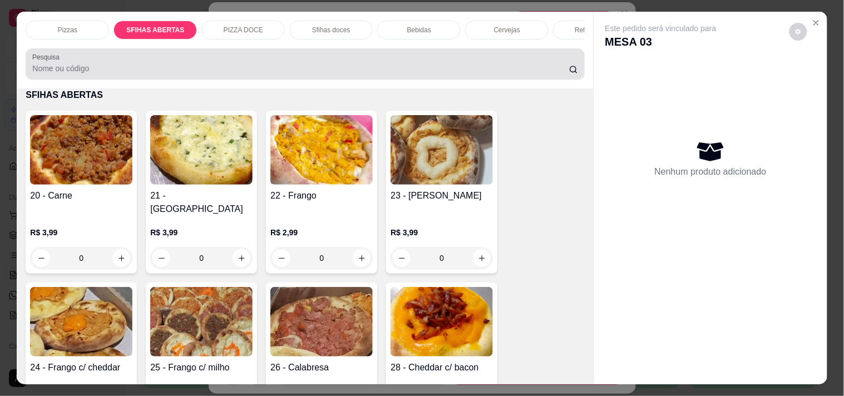
scroll to position [28, 0]
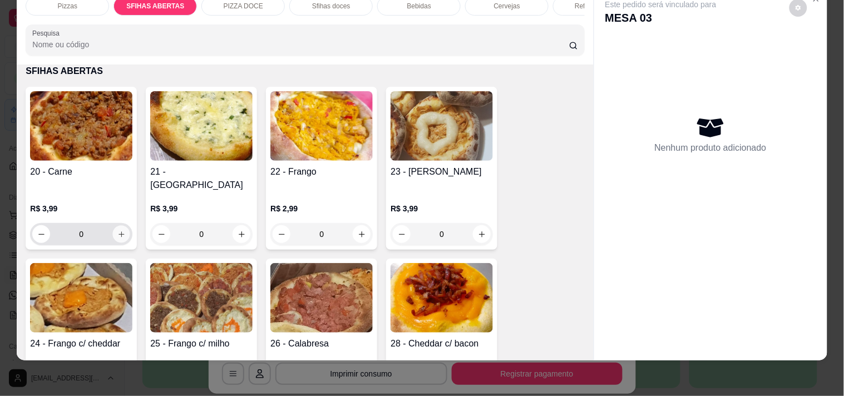
click at [117, 230] on icon "increase-product-quantity" at bounding box center [121, 234] width 8 height 8
type input "1"
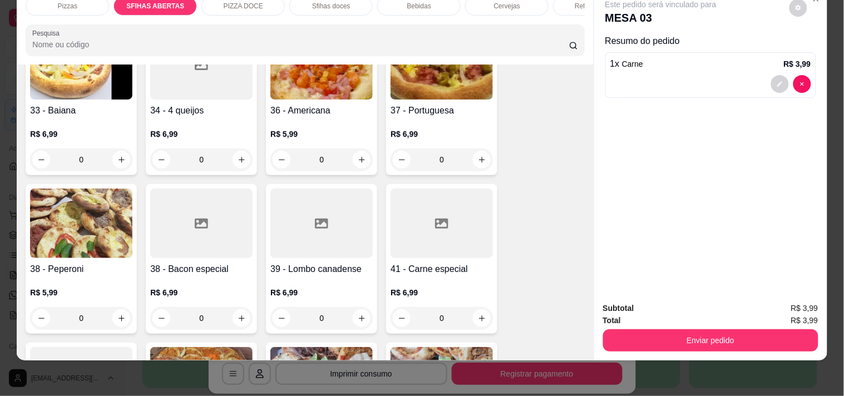
scroll to position [781, 0]
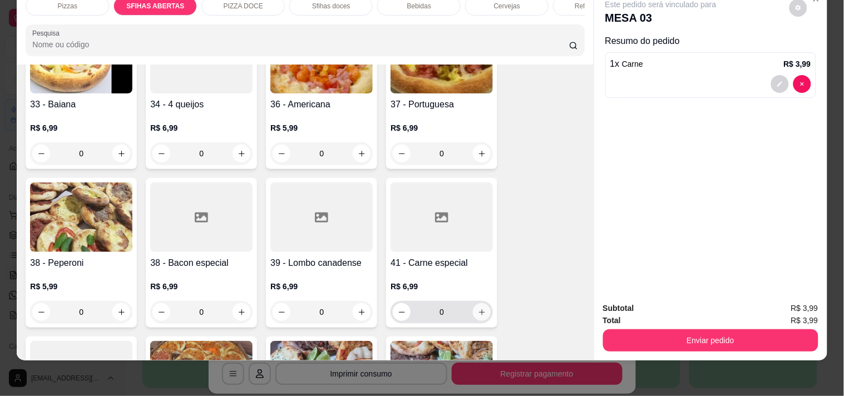
click at [477, 304] on button "increase-product-quantity" at bounding box center [482, 312] width 18 height 18
type input "1"
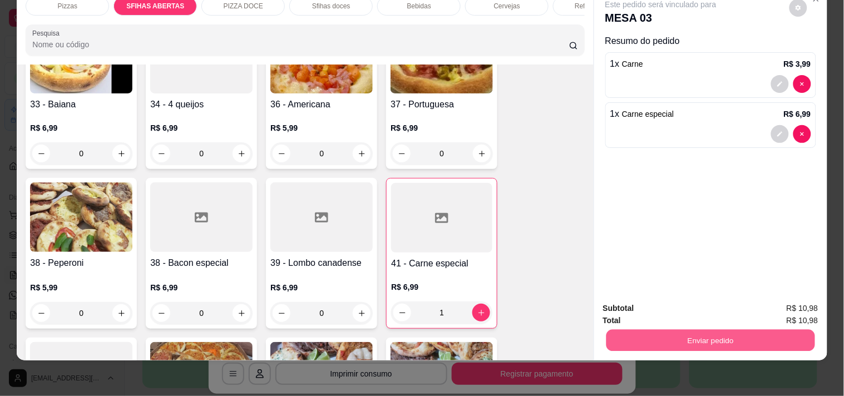
click at [618, 337] on button "Enviar pedido" at bounding box center [710, 341] width 209 height 22
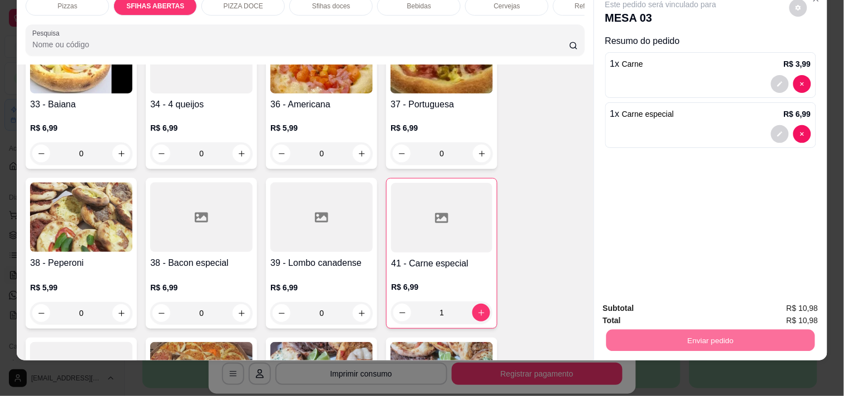
click at [645, 299] on button "Não registrar e enviar pedido" at bounding box center [674, 304] width 116 height 21
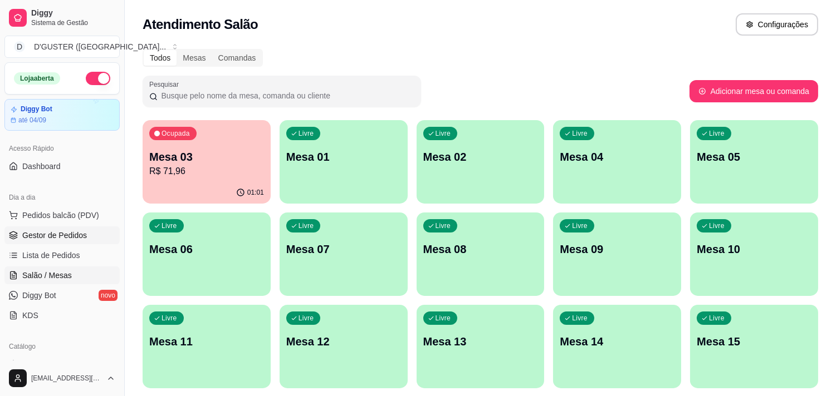
click at [52, 231] on span "Gestor de Pedidos" at bounding box center [54, 235] width 65 height 11
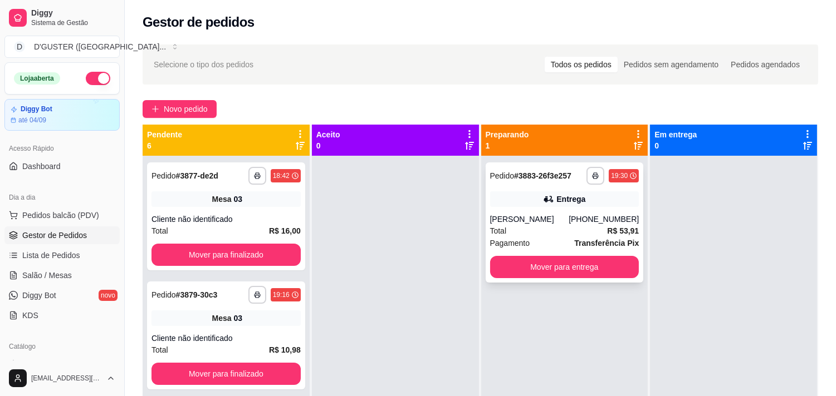
click at [530, 207] on div "**********" at bounding box center [564, 223] width 158 height 120
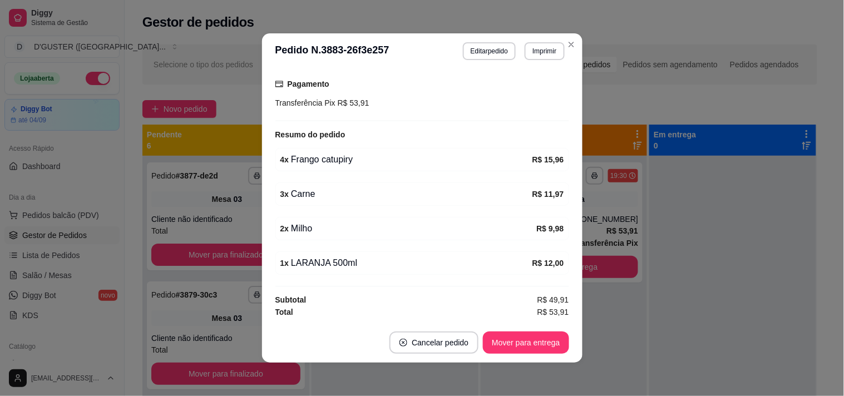
scroll to position [2, 0]
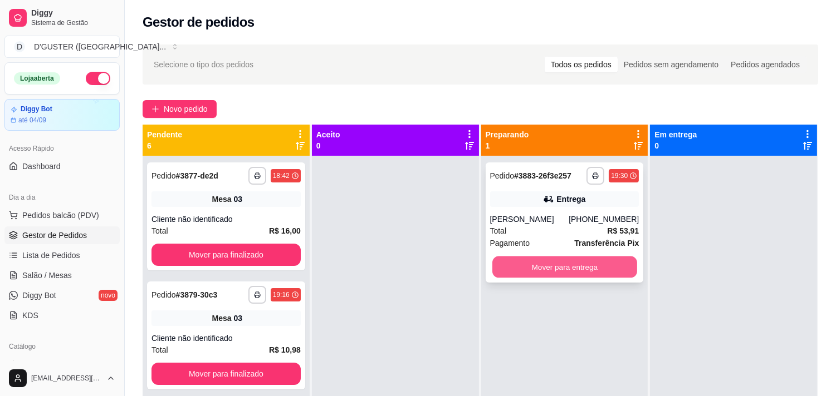
click at [530, 264] on button "Mover para entrega" at bounding box center [564, 268] width 145 height 22
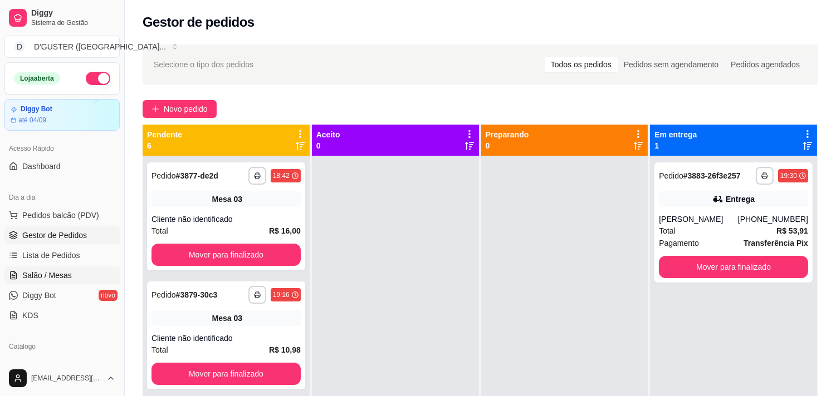
click at [41, 276] on span "Salão / Mesas" at bounding box center [47, 275] width 50 height 11
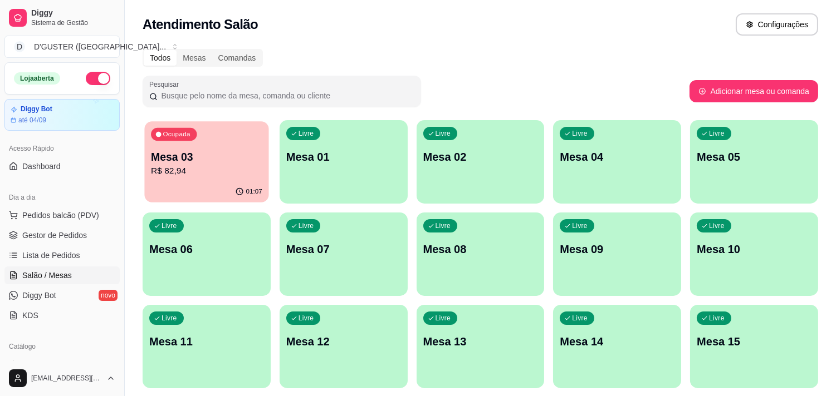
click at [220, 170] on p "R$ 82,94" at bounding box center [206, 171] width 111 height 13
click at [52, 230] on span "Gestor de Pedidos" at bounding box center [54, 235] width 65 height 11
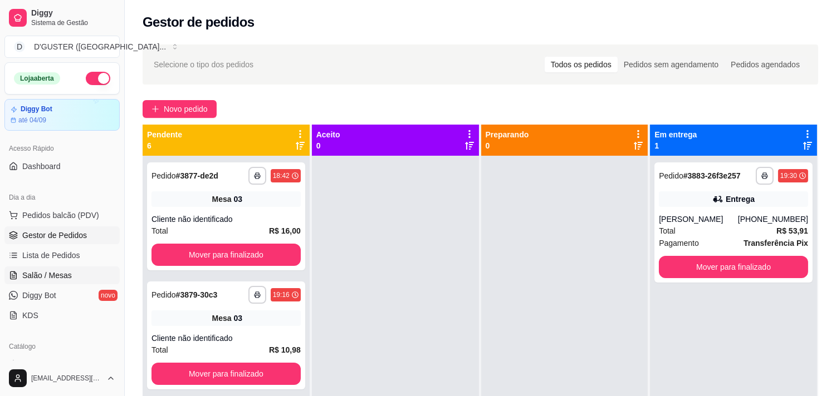
click at [39, 273] on span "Salão / Mesas" at bounding box center [47, 275] width 50 height 11
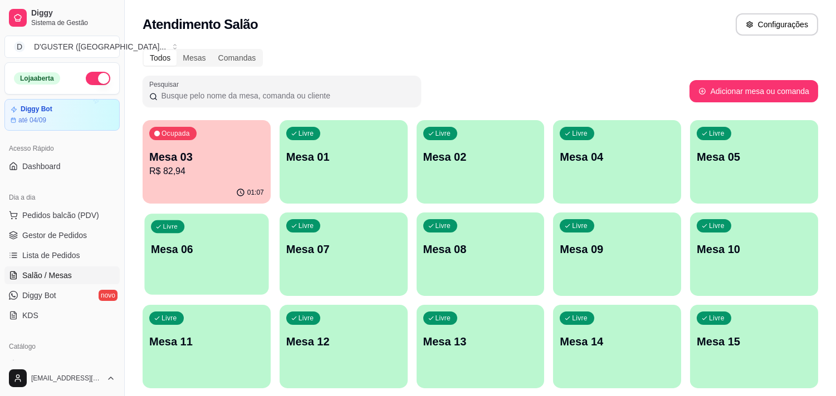
click at [234, 272] on div "Livre Mesa 06" at bounding box center [206, 248] width 124 height 68
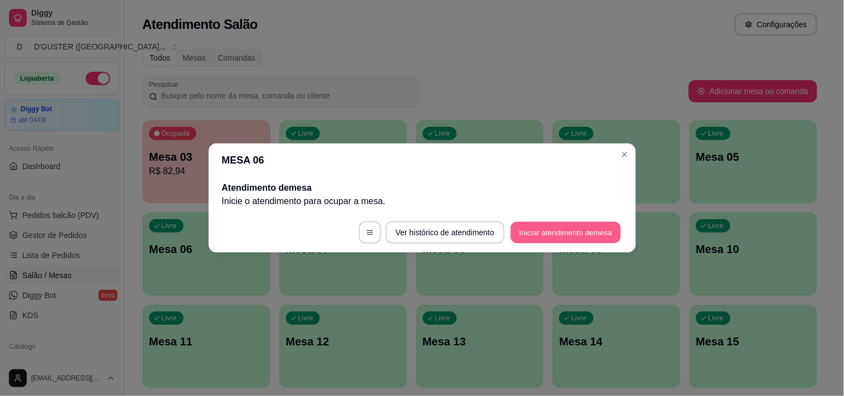
click at [547, 236] on button "Iniciar atendimento de mesa" at bounding box center [566, 233] width 110 height 22
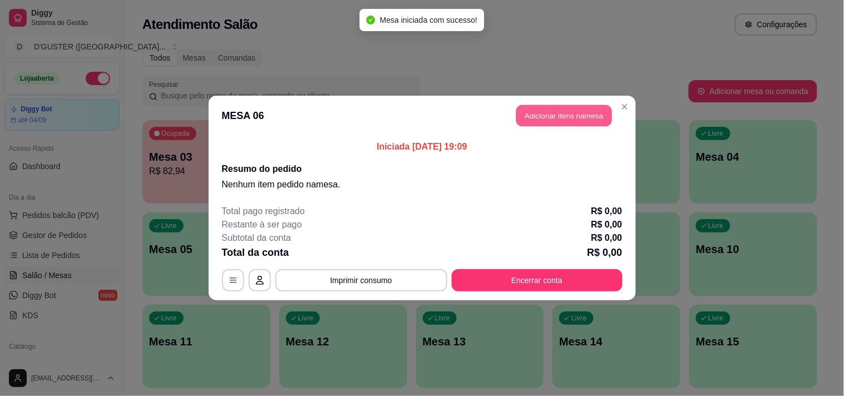
click at [552, 124] on button "Adicionar itens na mesa" at bounding box center [565, 116] width 96 height 22
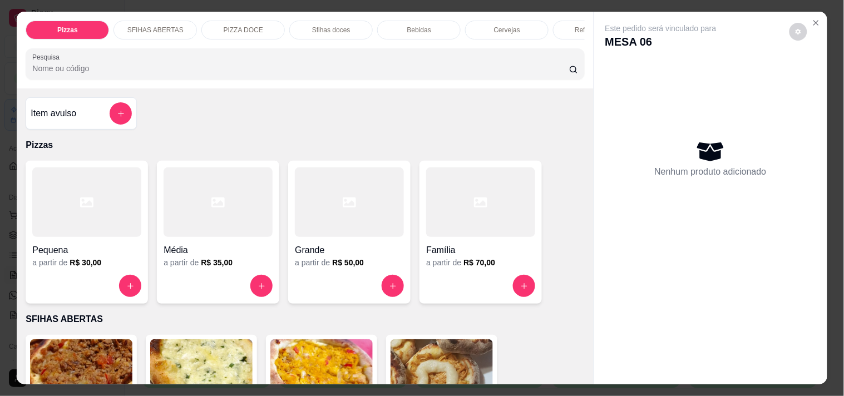
click at [154, 26] on p "SFIHAS ABERTAS" at bounding box center [155, 30] width 56 height 9
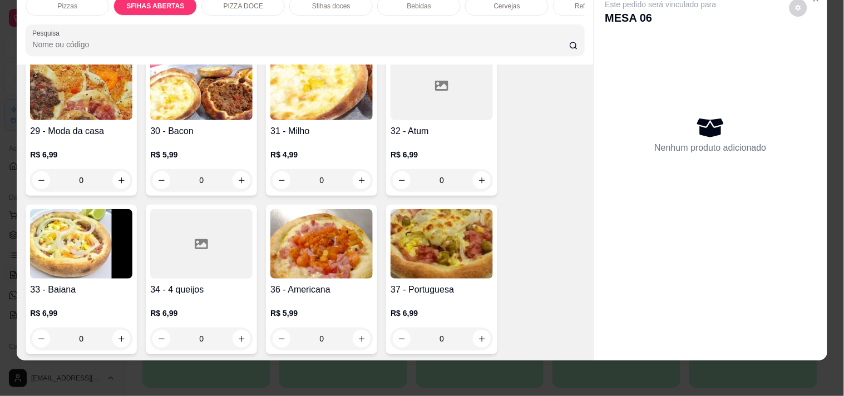
scroll to position [533, 0]
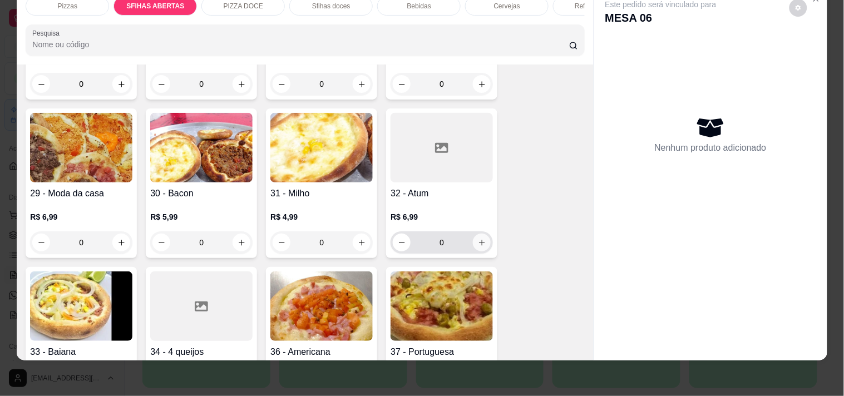
click at [478, 239] on icon "increase-product-quantity" at bounding box center [482, 243] width 8 height 8
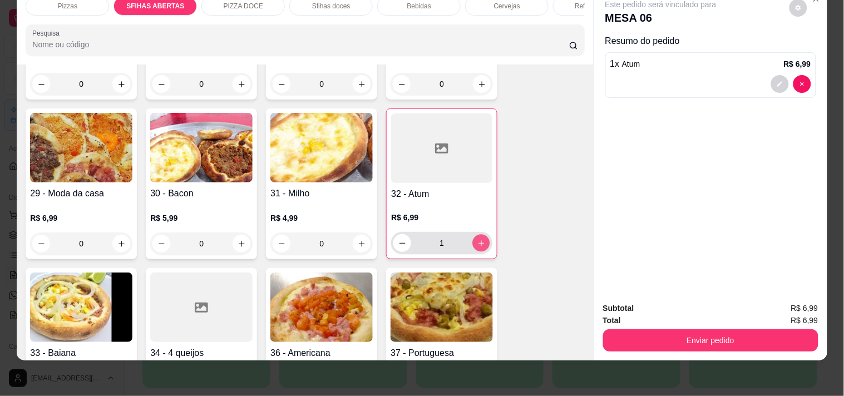
click at [478, 239] on icon "increase-product-quantity" at bounding box center [482, 243] width 8 height 8
type input "2"
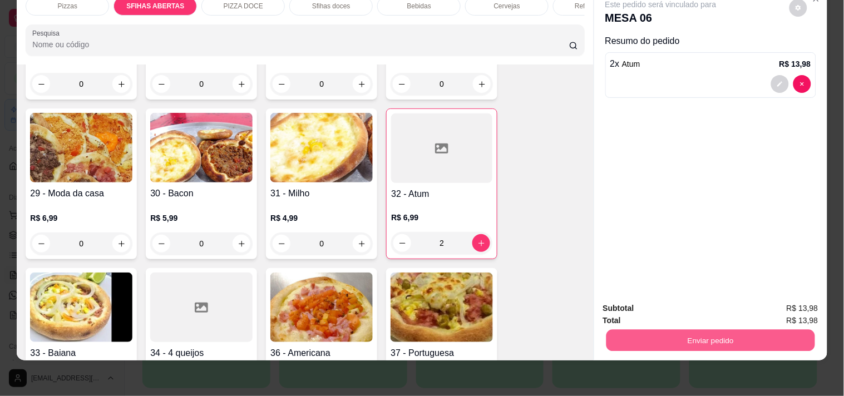
click at [636, 336] on button "Enviar pedido" at bounding box center [710, 341] width 209 height 22
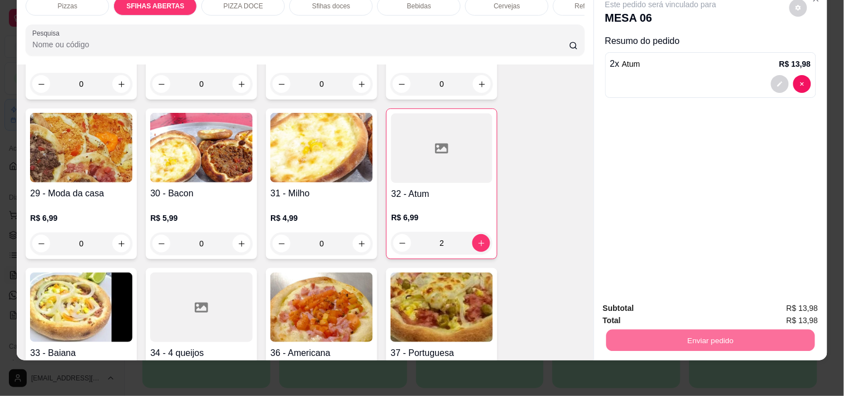
click at [635, 303] on button "Não registrar e enviar pedido" at bounding box center [674, 304] width 112 height 21
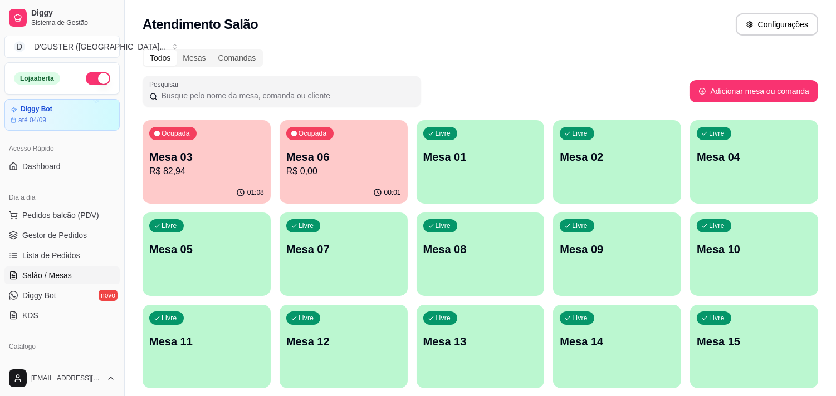
click at [325, 169] on p "R$ 0,00" at bounding box center [343, 171] width 115 height 13
click at [336, 199] on div "00:01" at bounding box center [343, 191] width 124 height 21
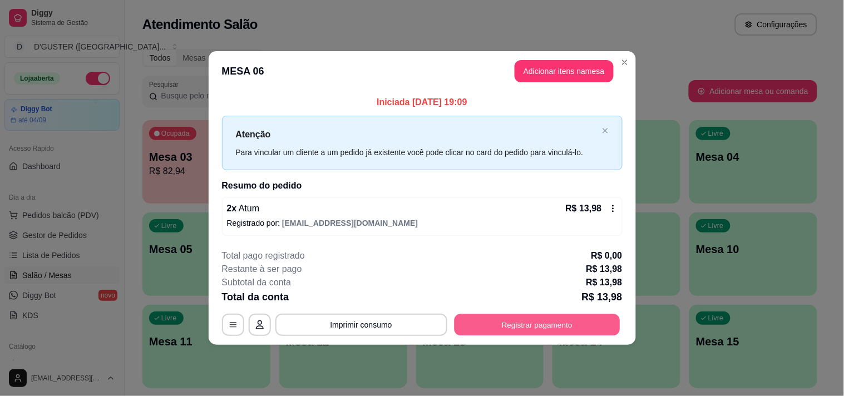
click at [464, 327] on button "Registrar pagamento" at bounding box center [537, 325] width 166 height 22
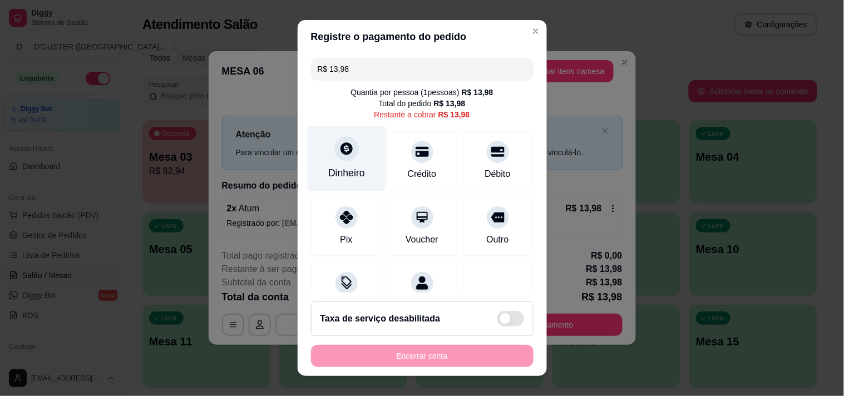
click at [339, 153] on icon at bounding box center [346, 148] width 14 height 14
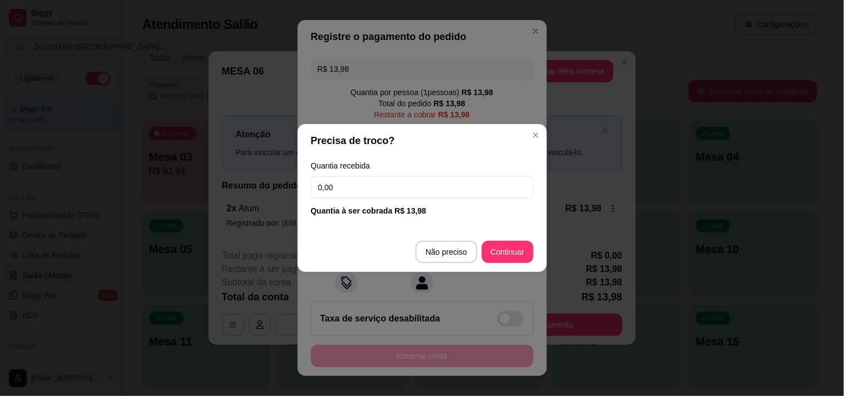
click at [357, 200] on div "Quantia recebida 0,00 Quantia à ser cobrada R$ 13,98" at bounding box center [422, 189] width 249 height 63
click at [359, 185] on input "0,00" at bounding box center [422, 187] width 223 height 22
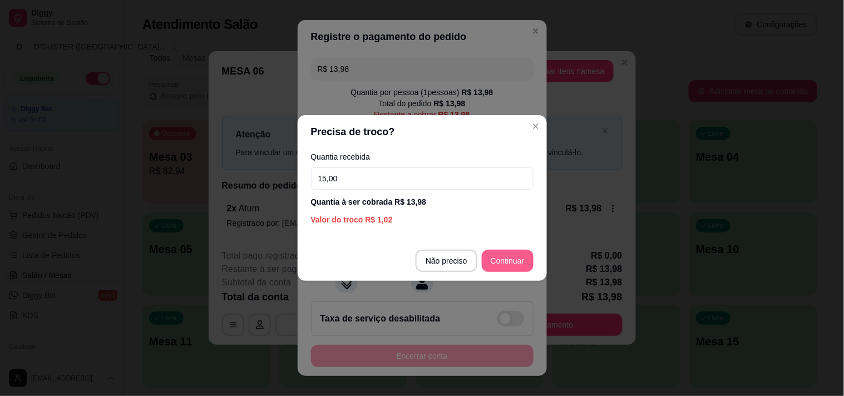
type input "15,00"
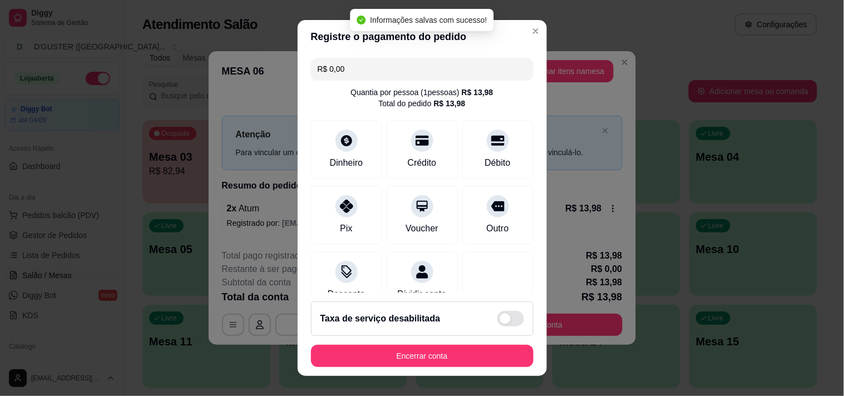
type input "R$ 0,00"
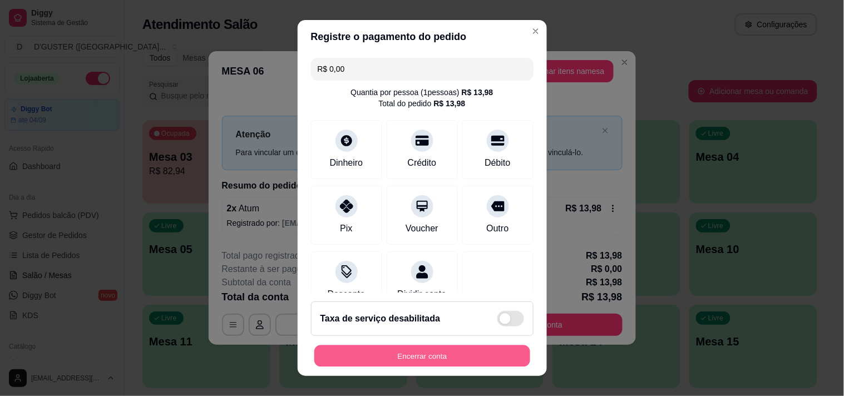
click at [411, 356] on button "Encerrar conta" at bounding box center [423, 357] width 216 height 22
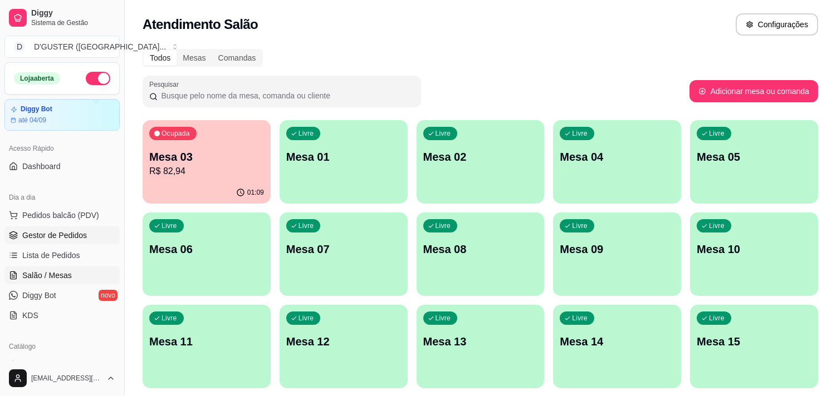
click at [51, 237] on span "Gestor de Pedidos" at bounding box center [54, 235] width 65 height 11
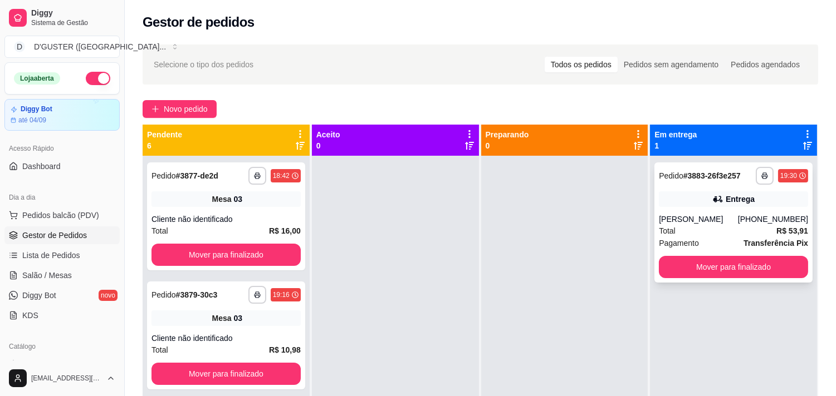
click at [686, 203] on div "Entrega" at bounding box center [733, 199] width 149 height 16
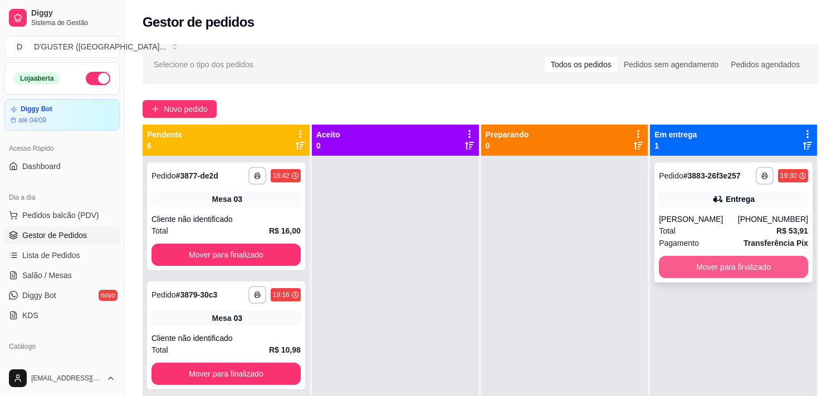
click at [687, 271] on button "Mover para finalizado" at bounding box center [733, 267] width 149 height 22
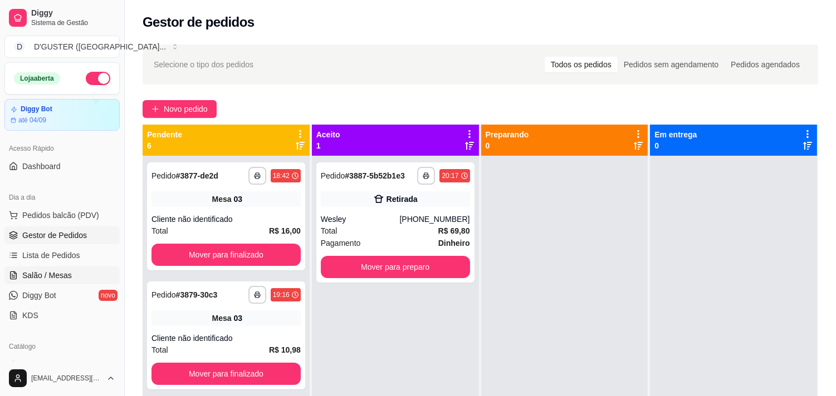
click at [37, 273] on span "Salão / Mesas" at bounding box center [47, 275] width 50 height 11
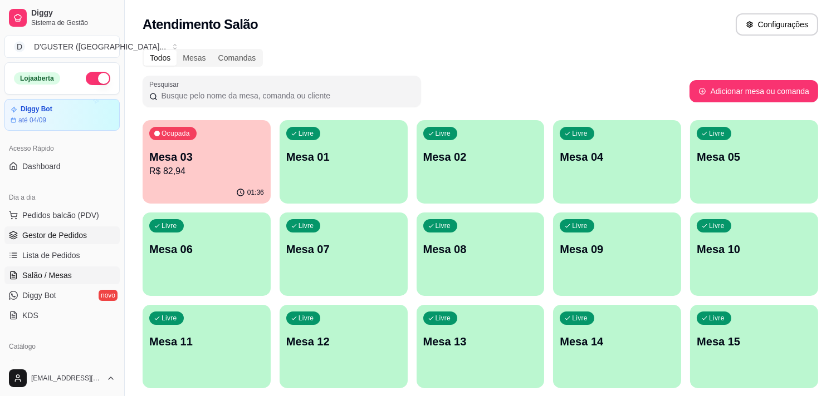
click at [49, 227] on link "Gestor de Pedidos" at bounding box center [61, 236] width 115 height 18
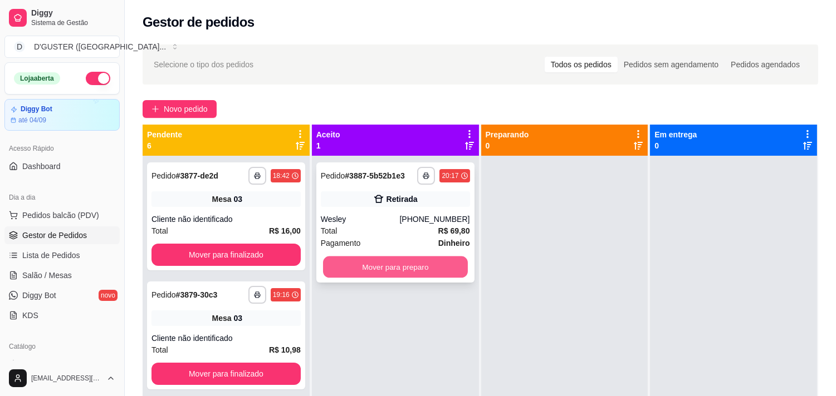
click at [375, 268] on button "Mover para preparo" at bounding box center [395, 268] width 145 height 22
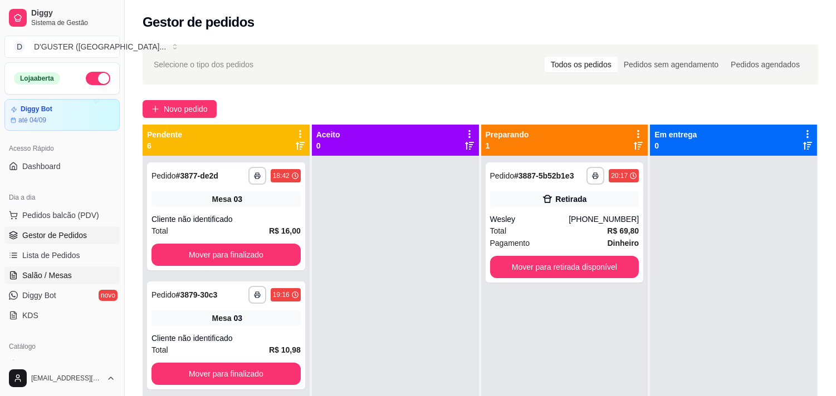
click at [37, 272] on span "Salão / Mesas" at bounding box center [47, 275] width 50 height 11
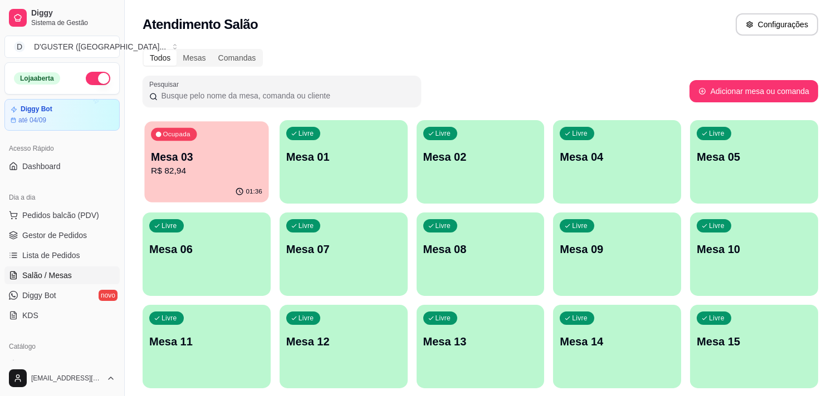
click at [190, 154] on p "Mesa 03" at bounding box center [206, 157] width 111 height 15
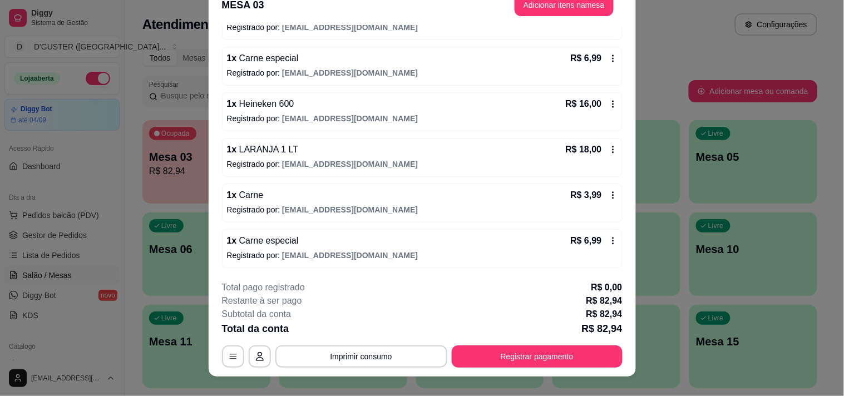
scroll to position [33, 0]
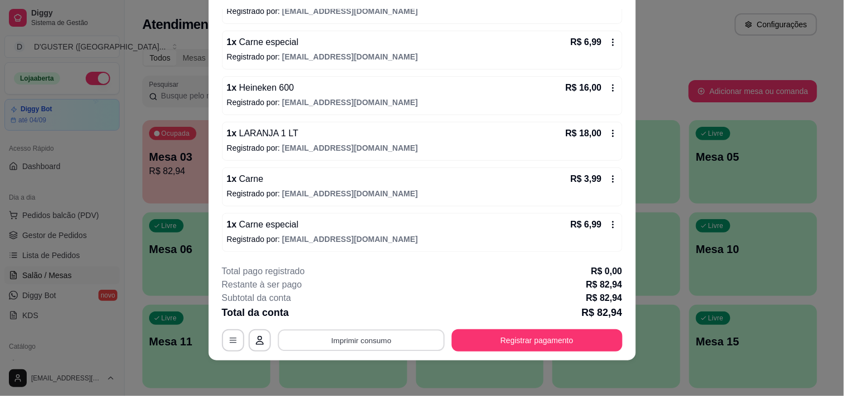
click at [332, 341] on button "Imprimir consumo" at bounding box center [361, 341] width 167 height 22
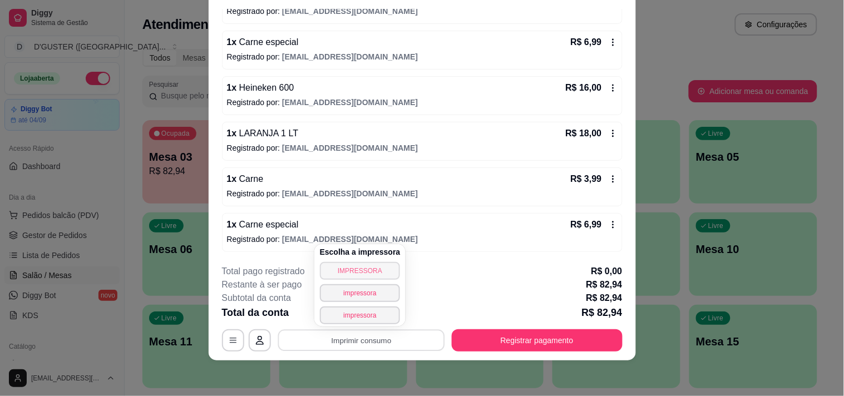
click at [353, 274] on button "IMPRESSORA" at bounding box center [360, 271] width 81 height 18
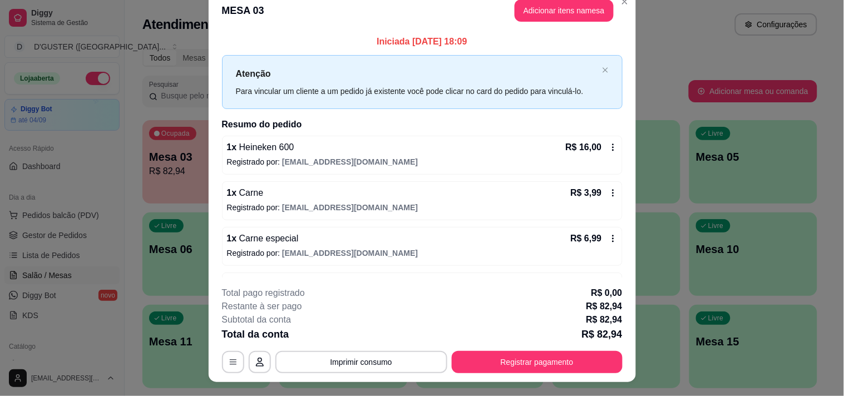
scroll to position [0, 0]
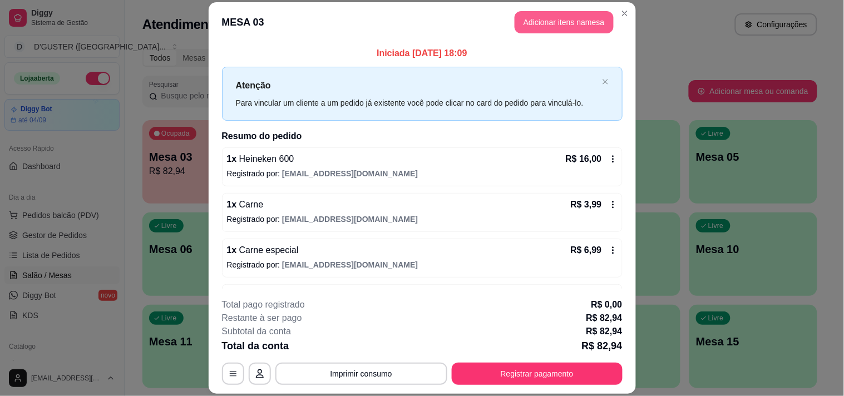
click at [563, 19] on button "Adicionar itens na mesa" at bounding box center [564, 22] width 99 height 22
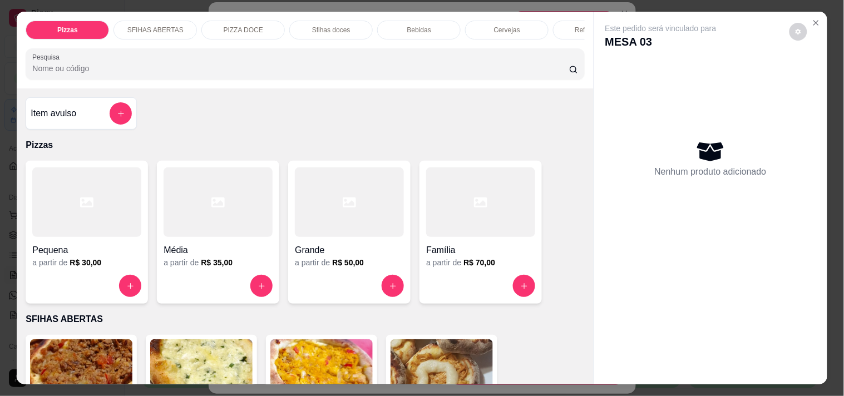
click at [155, 26] on p "SFIHAS ABERTAS" at bounding box center [155, 30] width 56 height 9
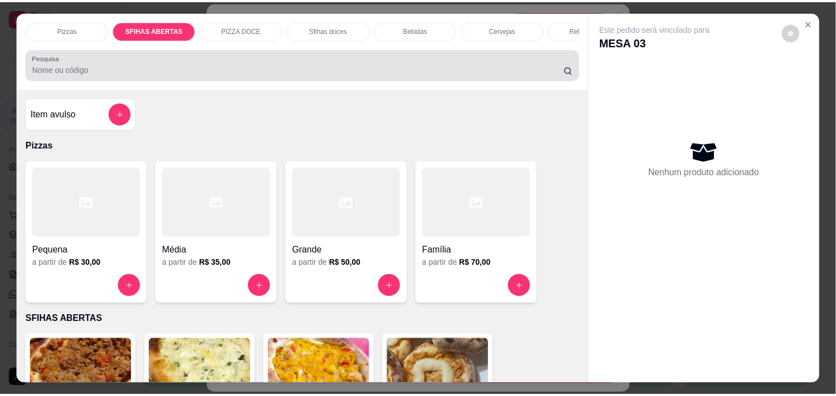
scroll to position [28, 0]
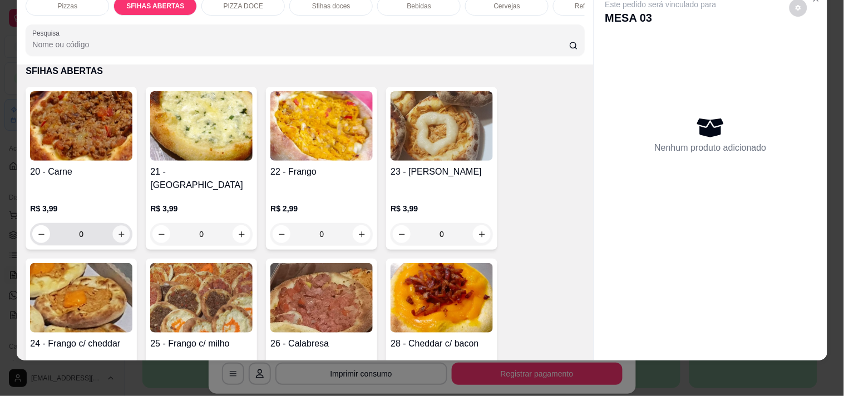
click at [116, 228] on button "increase-product-quantity" at bounding box center [121, 234] width 17 height 17
type input "1"
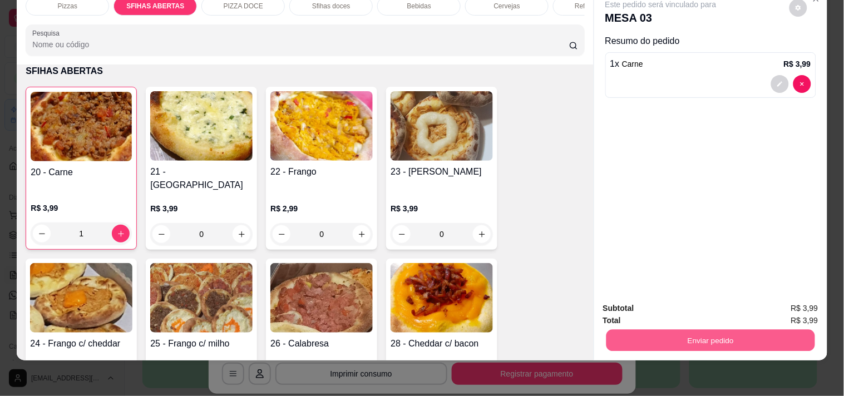
click at [652, 340] on button "Enviar pedido" at bounding box center [710, 341] width 209 height 22
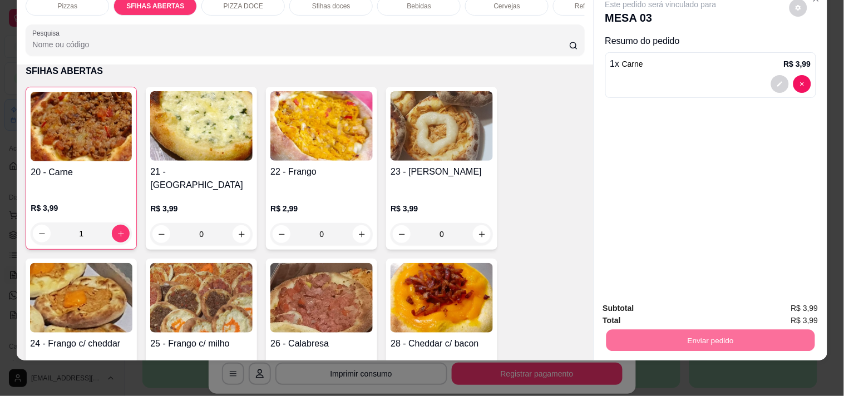
click at [651, 303] on button "Não registrar e enviar pedido" at bounding box center [674, 304] width 112 height 21
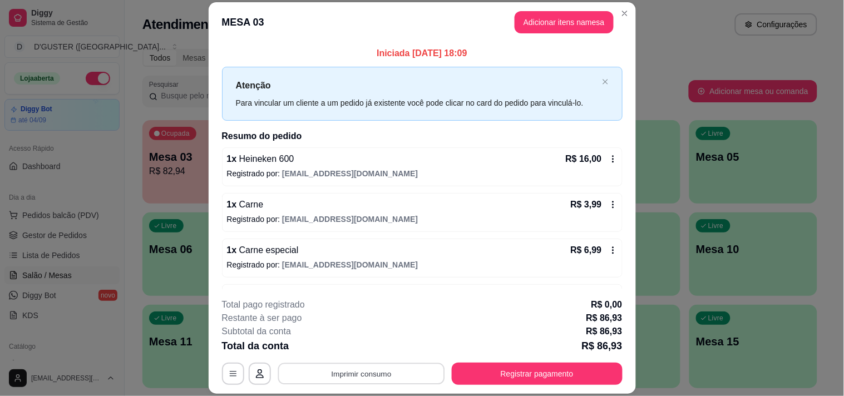
click at [355, 370] on button "Imprimir consumo" at bounding box center [361, 374] width 167 height 22
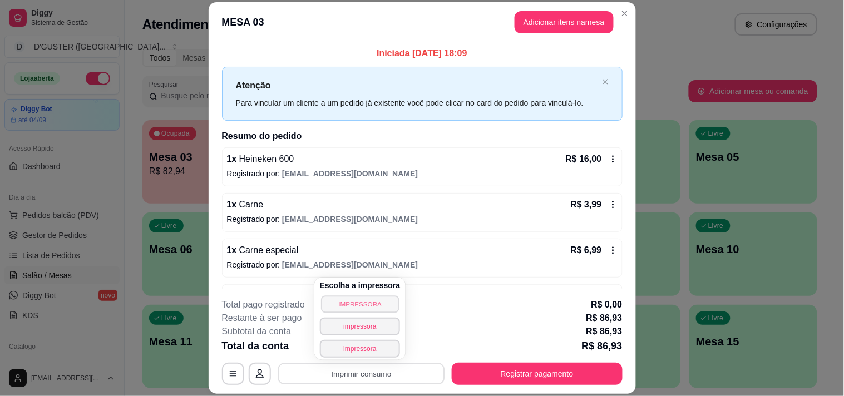
click at [362, 301] on button "IMPRESSORA" at bounding box center [360, 304] width 78 height 17
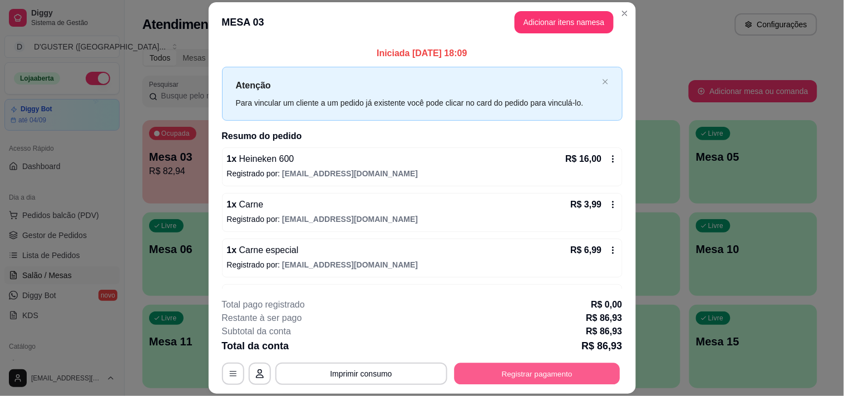
click at [510, 375] on button "Registrar pagamento" at bounding box center [537, 374] width 166 height 22
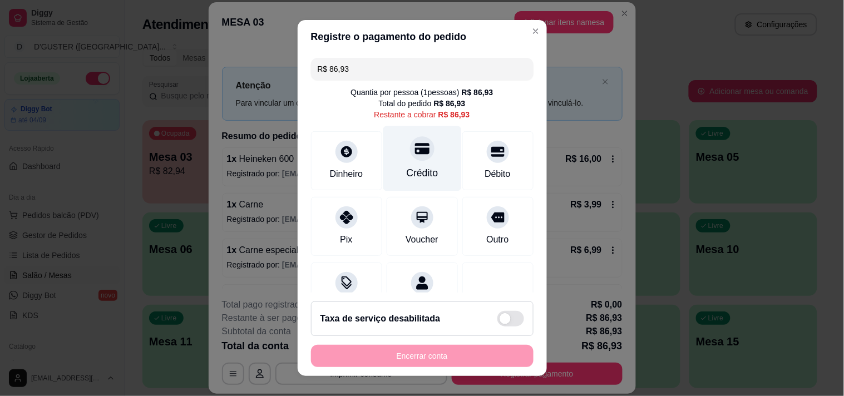
click at [410, 158] on div at bounding box center [422, 148] width 24 height 24
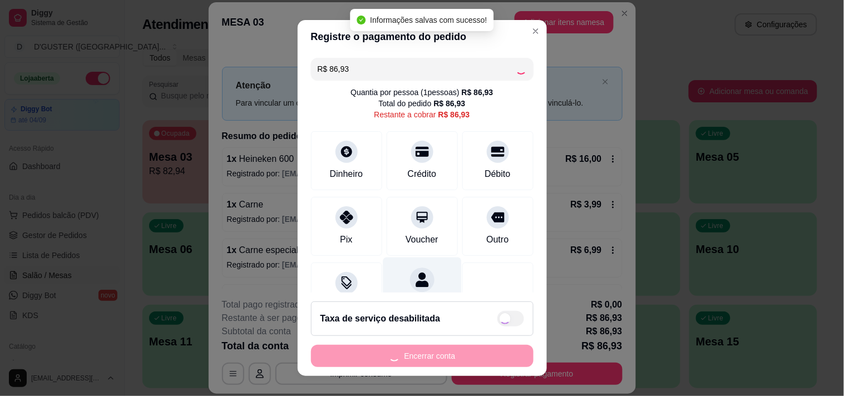
type input "R$ 0,00"
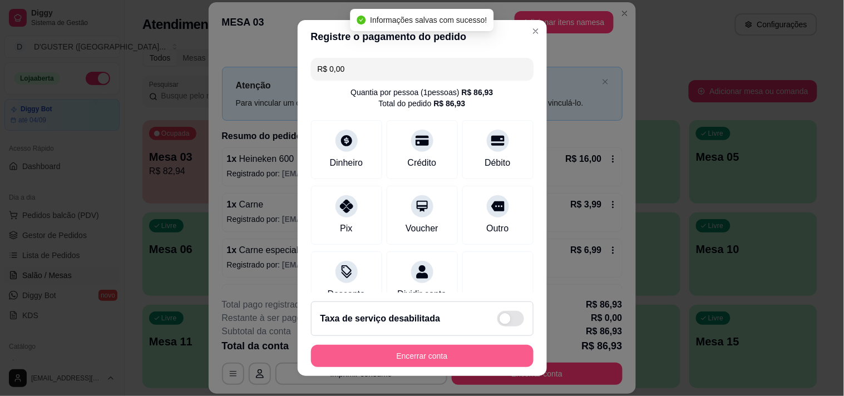
click at [425, 359] on button "Encerrar conta" at bounding box center [422, 356] width 223 height 22
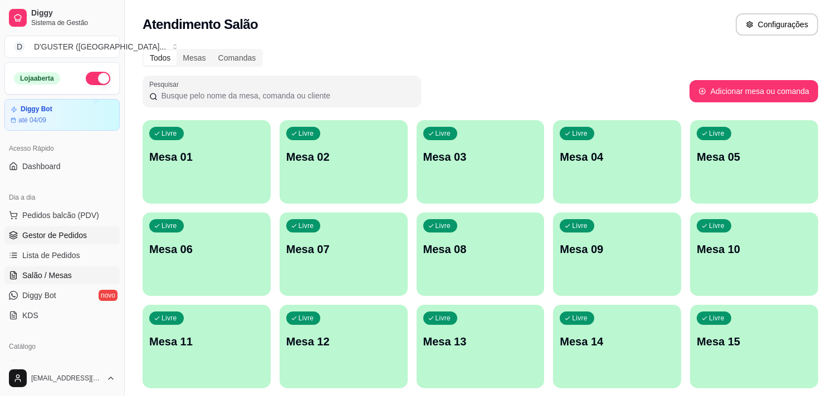
click at [37, 234] on span "Gestor de Pedidos" at bounding box center [54, 235] width 65 height 11
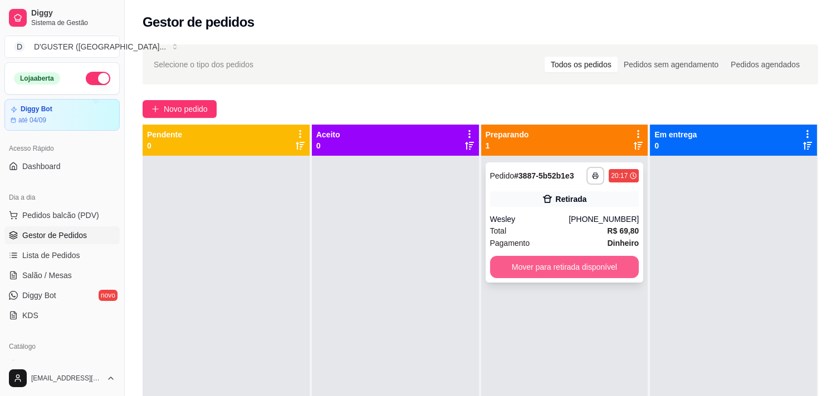
click at [567, 262] on button "Mover para retirada disponível" at bounding box center [564, 267] width 149 height 22
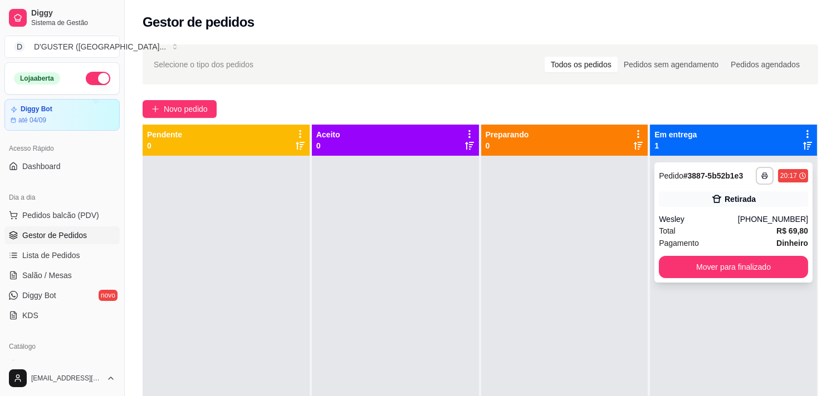
click at [689, 225] on div "Total R$ 69,80" at bounding box center [733, 231] width 149 height 12
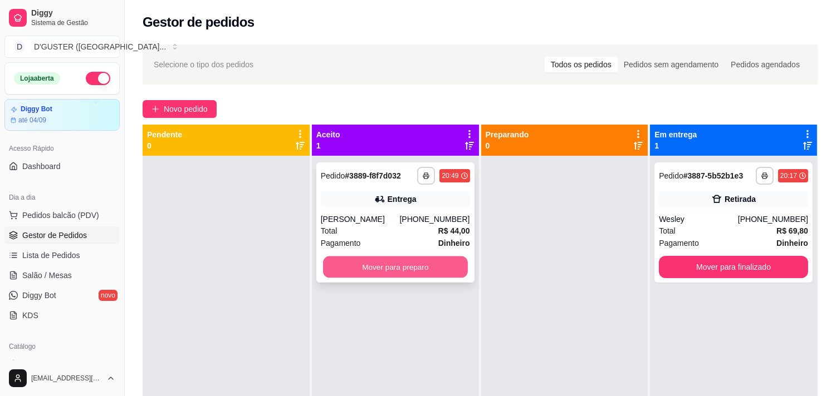
click at [370, 262] on button "Mover para preparo" at bounding box center [395, 268] width 145 height 22
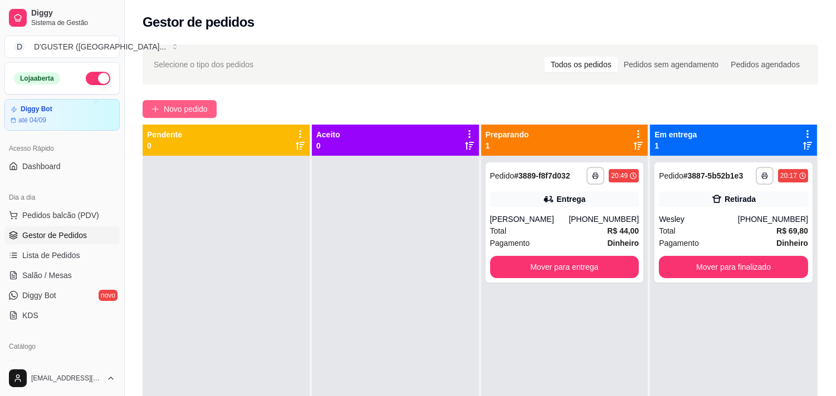
click at [209, 101] on button "Novo pedido" at bounding box center [180, 109] width 74 height 18
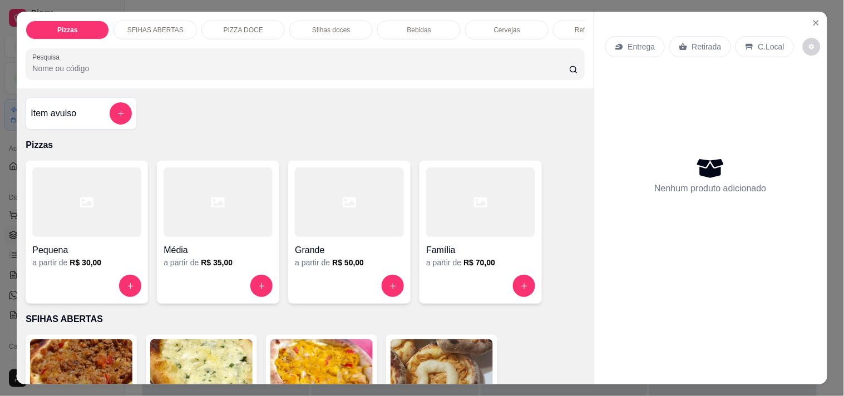
click at [148, 30] on p "SFIHAS ABERTAS" at bounding box center [155, 30] width 56 height 9
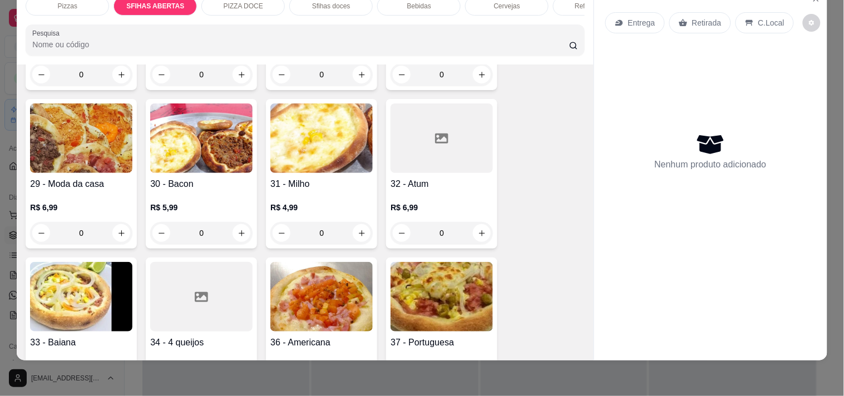
scroll to position [557, 0]
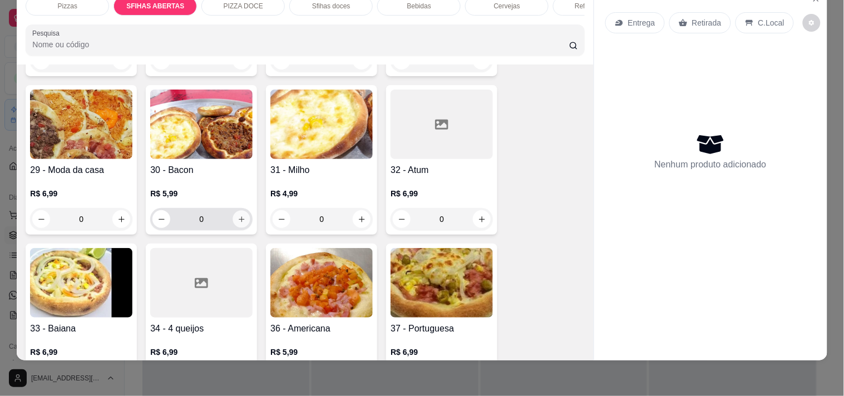
click at [239, 217] on icon "increase-product-quantity" at bounding box center [242, 220] width 6 height 6
type input "1"
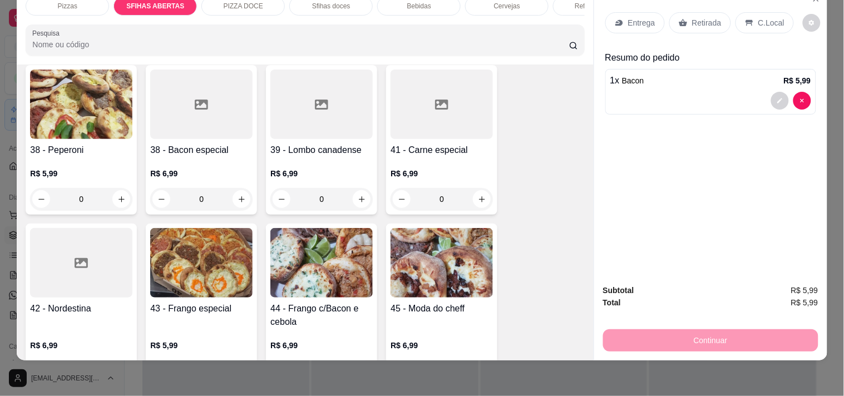
scroll to position [866, 0]
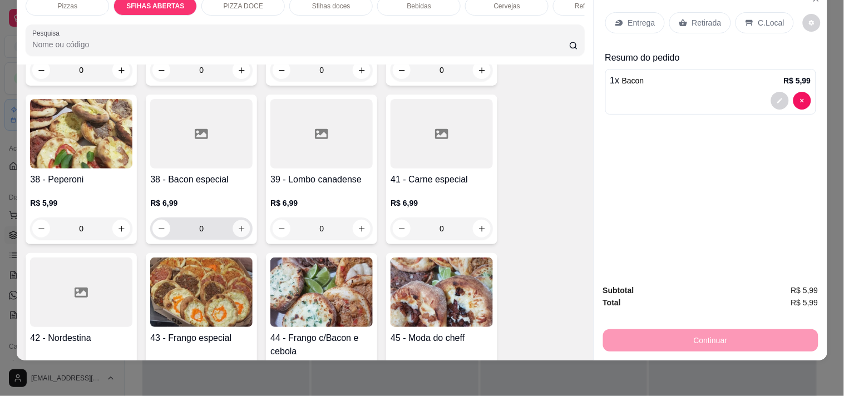
click at [238, 225] on icon "increase-product-quantity" at bounding box center [242, 229] width 8 height 8
type input "1"
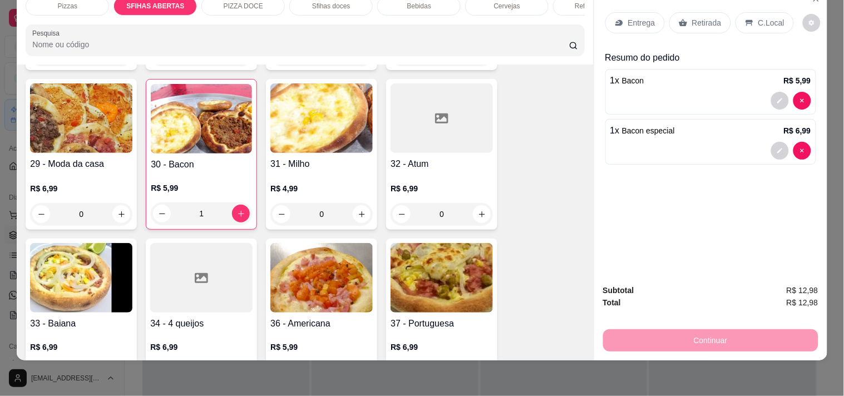
scroll to position [557, 0]
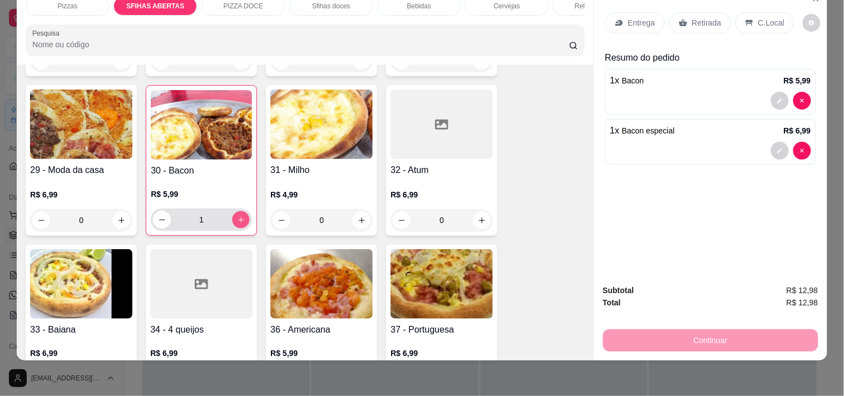
click at [238, 216] on icon "increase-product-quantity" at bounding box center [241, 220] width 8 height 8
click at [153, 214] on div "2" at bounding box center [201, 220] width 97 height 22
click at [158, 216] on icon "decrease-product-quantity" at bounding box center [162, 220] width 8 height 8
click at [160, 213] on button "decrease-product-quantity" at bounding box center [162, 220] width 17 height 17
type input "0"
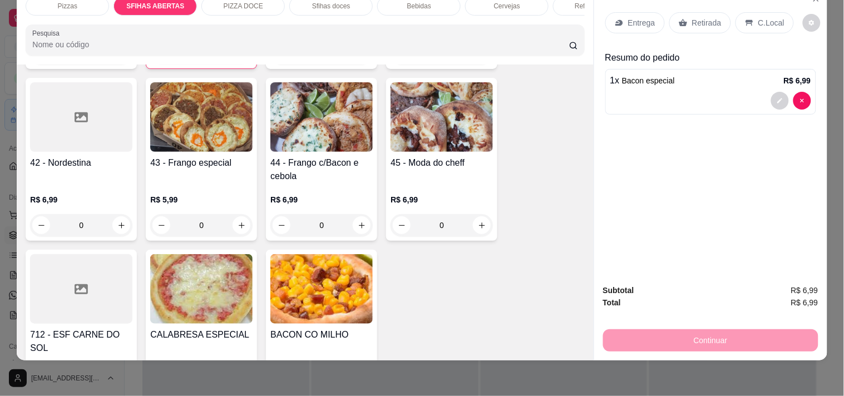
scroll to position [1051, 0]
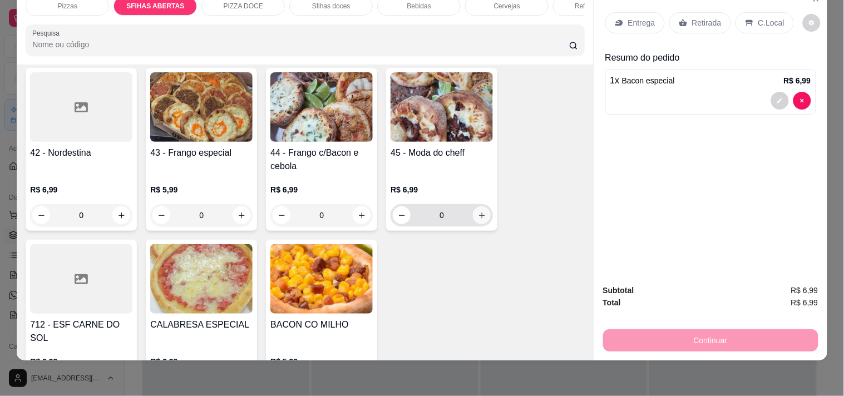
click at [479, 212] on icon "increase-product-quantity" at bounding box center [482, 216] width 8 height 8
type input "1"
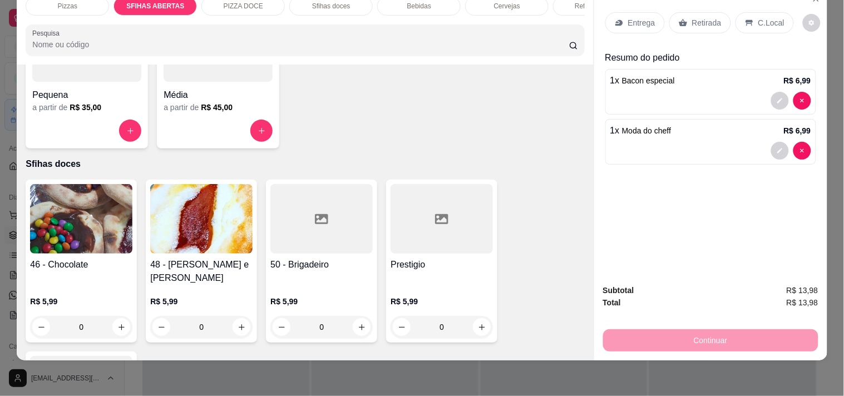
scroll to position [1484, 0]
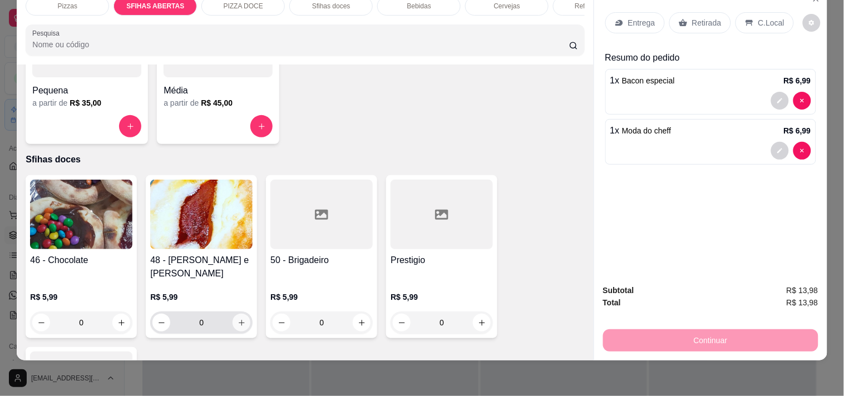
click at [239, 320] on icon "increase-product-quantity" at bounding box center [242, 323] width 6 height 6
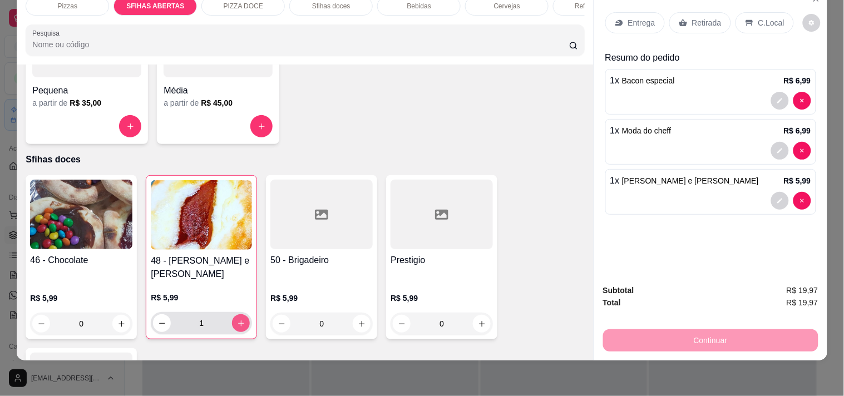
type input "1"
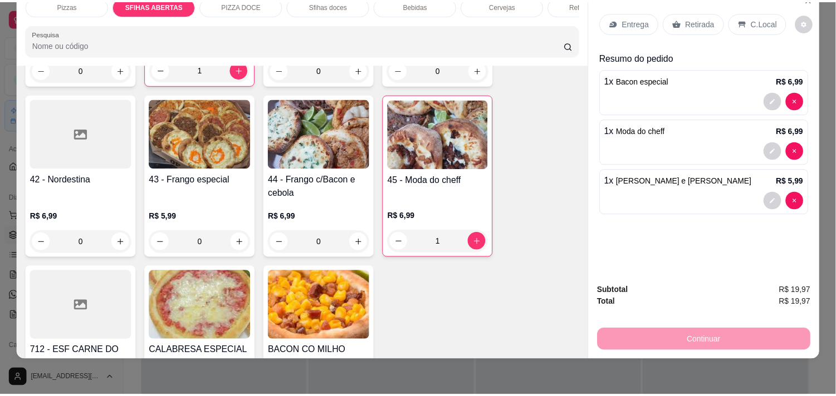
scroll to position [989, 0]
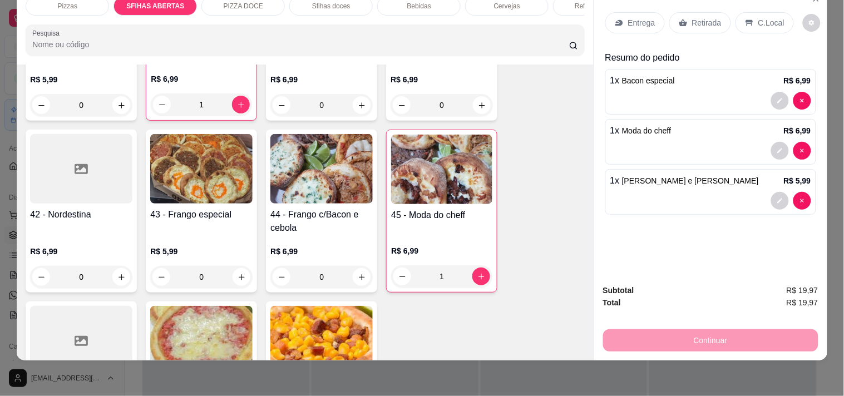
type input "2"
click at [358, 273] on icon "increase-product-quantity" at bounding box center [362, 277] width 8 height 8
type input "1"
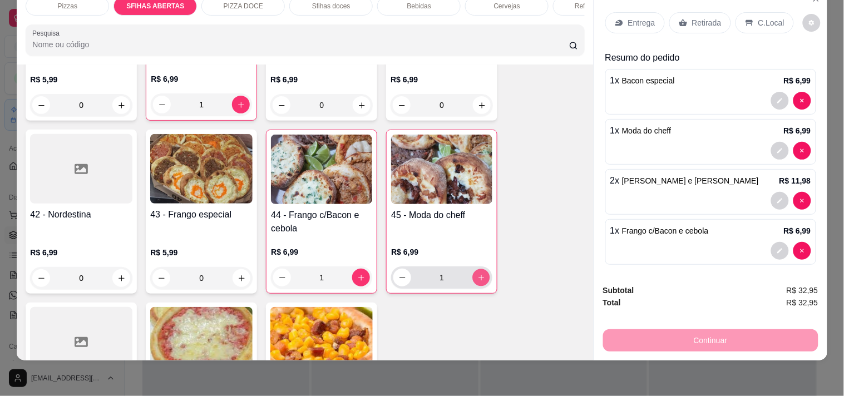
click at [478, 274] on icon "increase-product-quantity" at bounding box center [482, 278] width 8 height 8
type input "2"
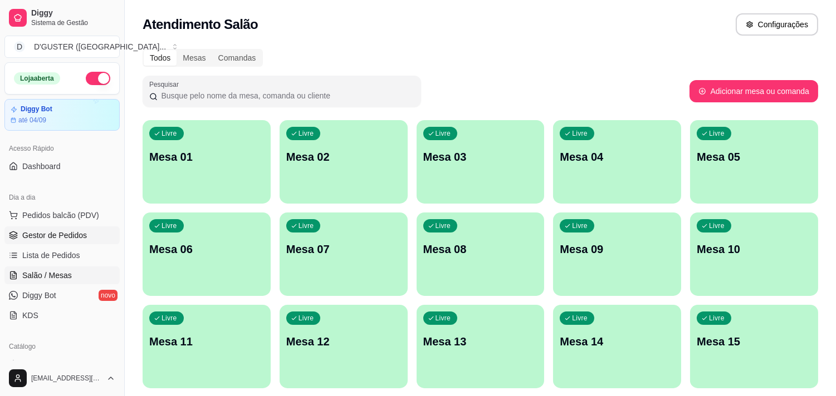
click at [57, 231] on span "Gestor de Pedidos" at bounding box center [54, 235] width 65 height 11
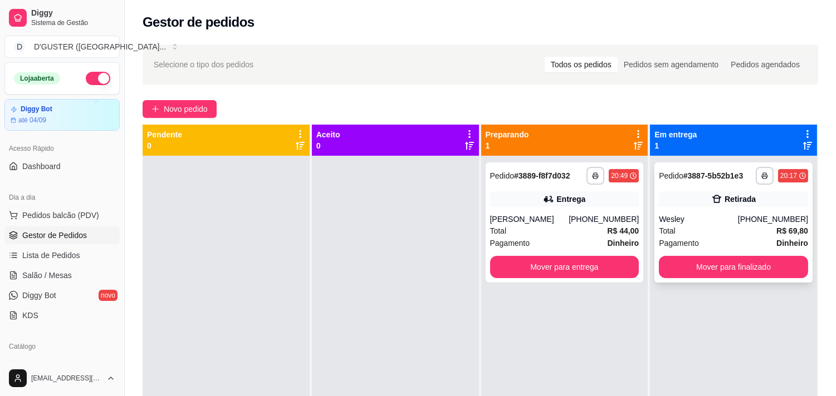
click at [691, 234] on div "Total R$ 69,80" at bounding box center [733, 231] width 149 height 12
click at [715, 220] on div "Wesley" at bounding box center [698, 219] width 79 height 11
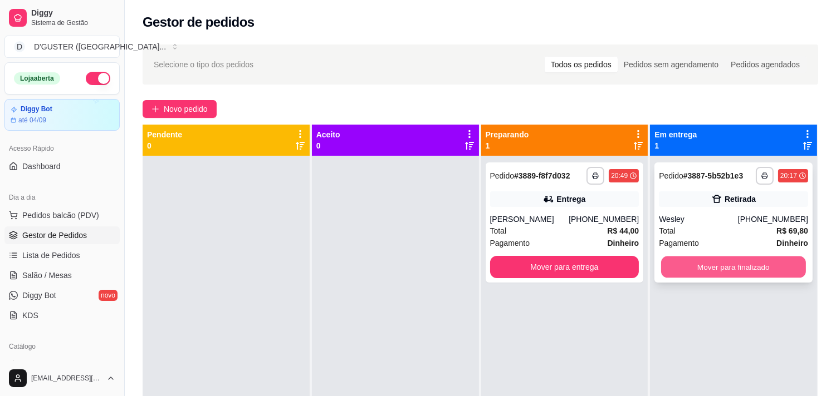
click at [675, 263] on button "Mover para finalizado" at bounding box center [733, 268] width 145 height 22
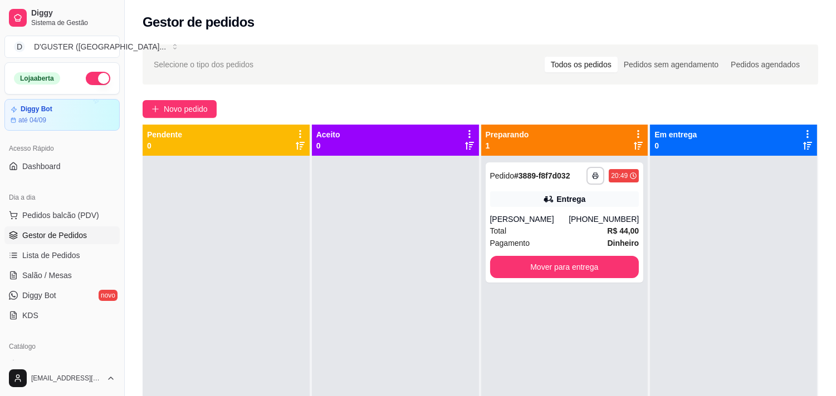
click at [490, 316] on div "**********" at bounding box center [564, 354] width 167 height 396
click at [241, 207] on div at bounding box center [226, 354] width 167 height 396
click at [405, 88] on div "**********" at bounding box center [480, 286] width 711 height 497
click at [334, 23] on div "Gestor de pedidos" at bounding box center [480, 22] width 675 height 18
click at [332, 258] on div at bounding box center [395, 354] width 167 height 396
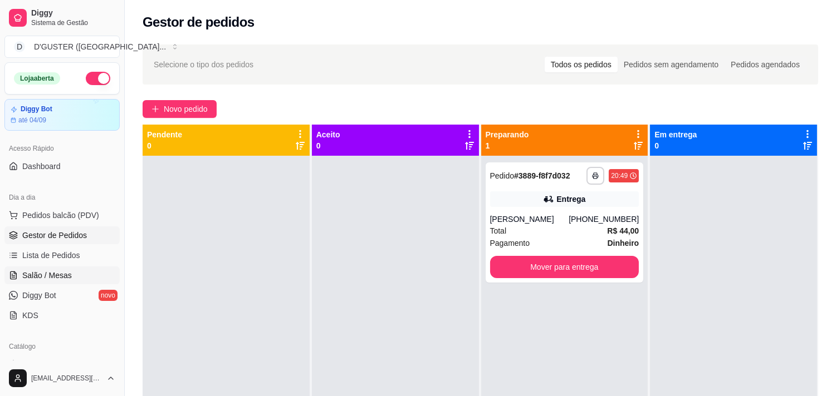
click at [54, 274] on span "Salão / Mesas" at bounding box center [47, 275] width 50 height 11
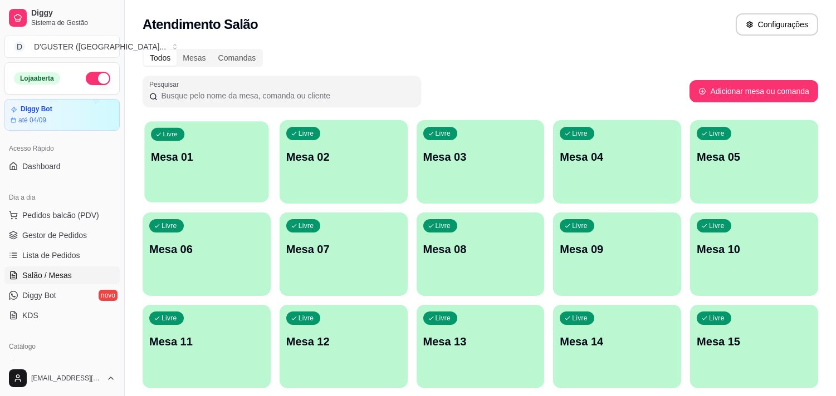
click at [209, 169] on div "Livre Mesa 01" at bounding box center [206, 155] width 124 height 68
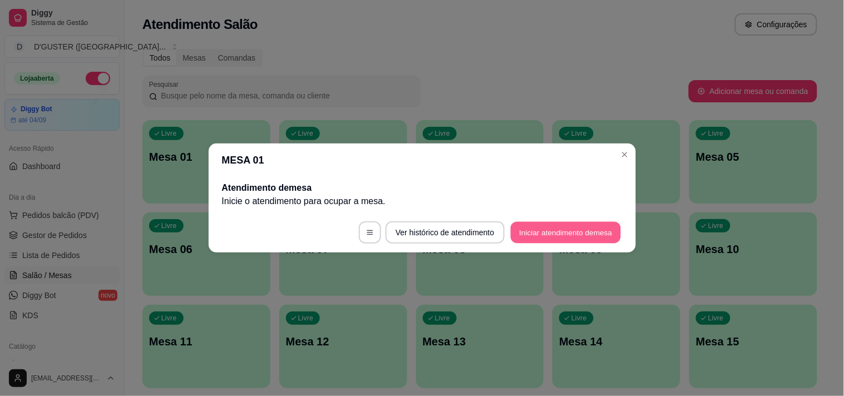
click at [526, 230] on button "Iniciar atendimento de mesa" at bounding box center [566, 233] width 110 height 22
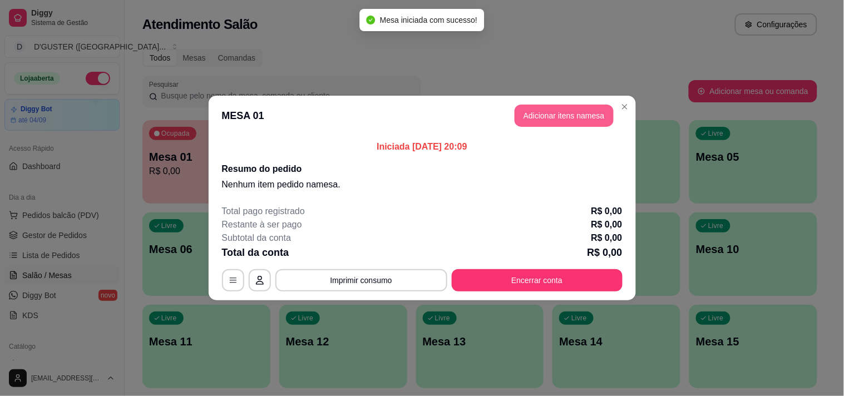
click at [551, 112] on button "Adicionar itens na mesa" at bounding box center [564, 116] width 99 height 22
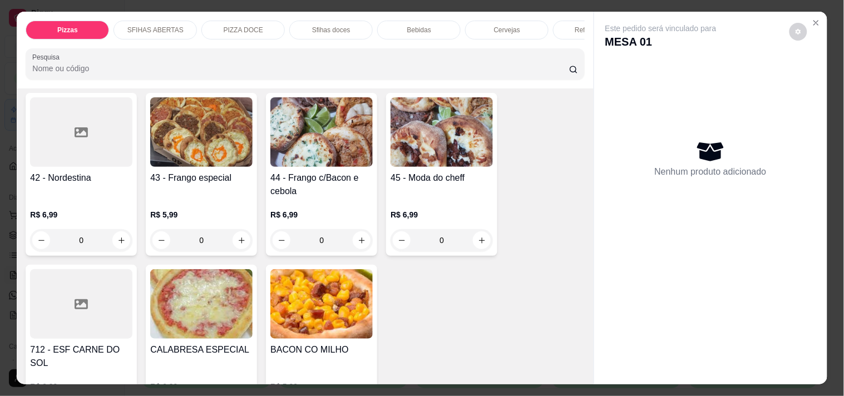
scroll to position [1051, 0]
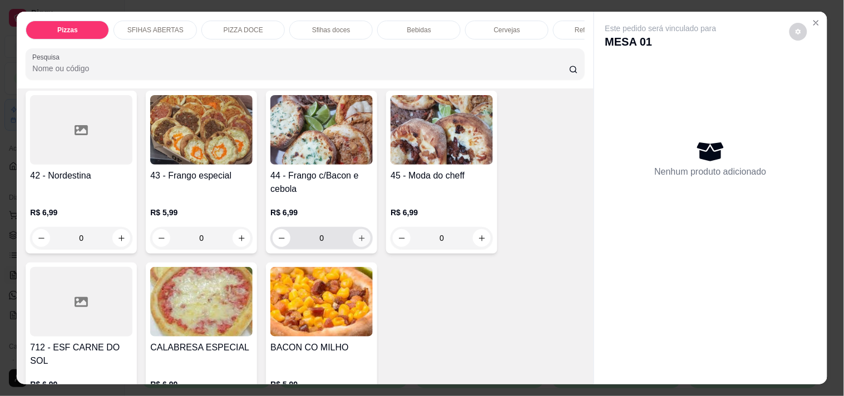
click at [359, 235] on icon "increase-product-quantity" at bounding box center [362, 238] width 6 height 6
type input "1"
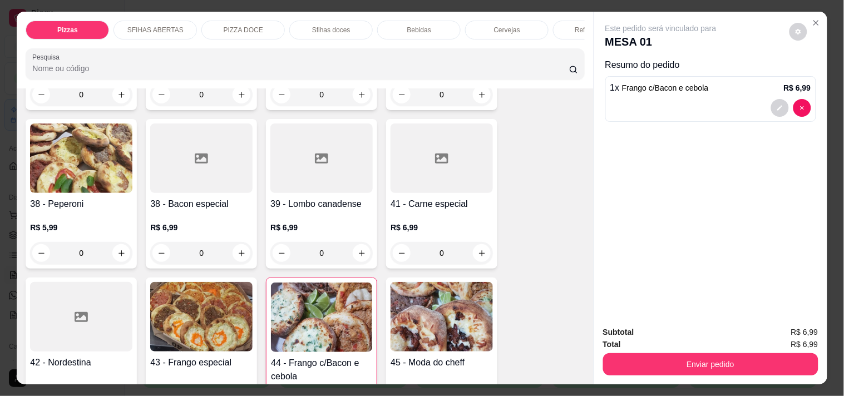
scroll to position [804, 0]
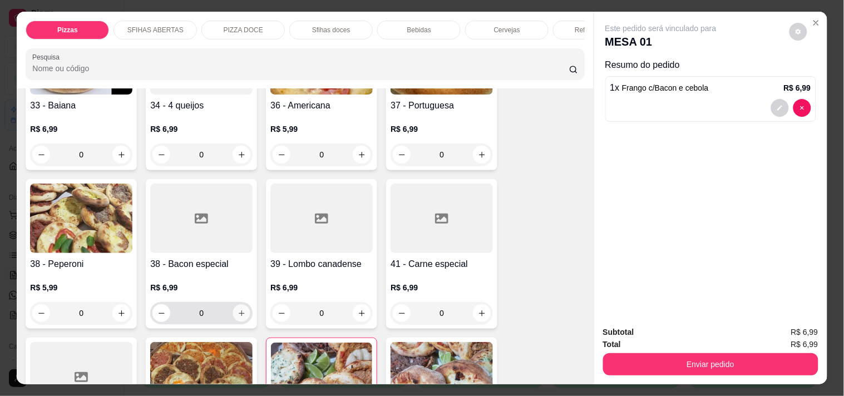
click at [239, 309] on icon "increase-product-quantity" at bounding box center [242, 313] width 8 height 8
type input "1"
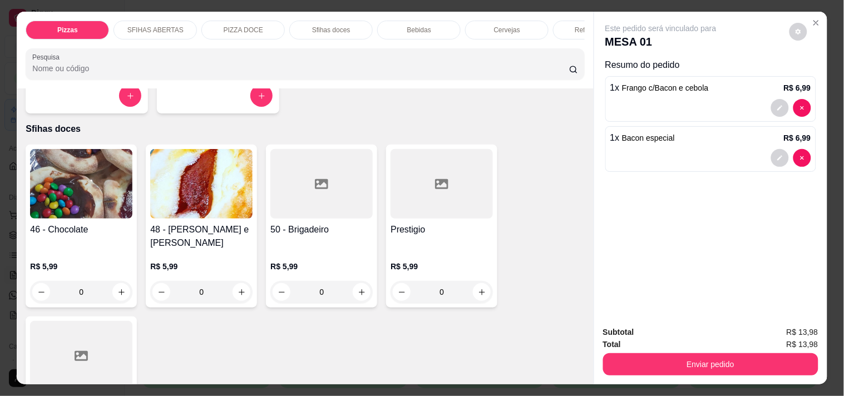
scroll to position [1546, 0]
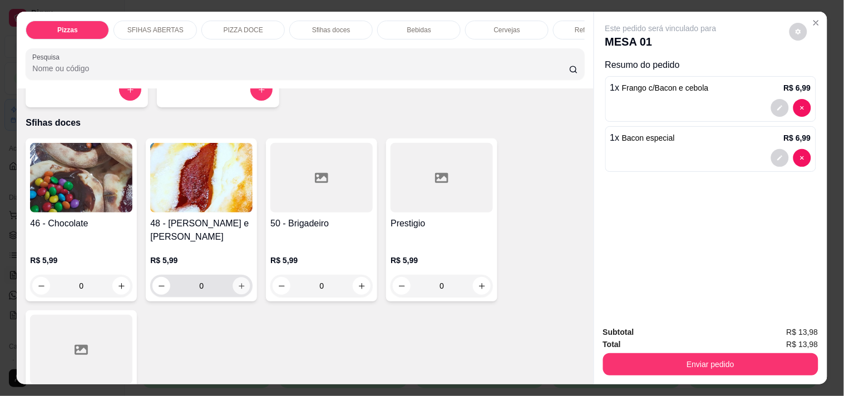
click at [238, 282] on icon "increase-product-quantity" at bounding box center [242, 286] width 8 height 8
type input "1"
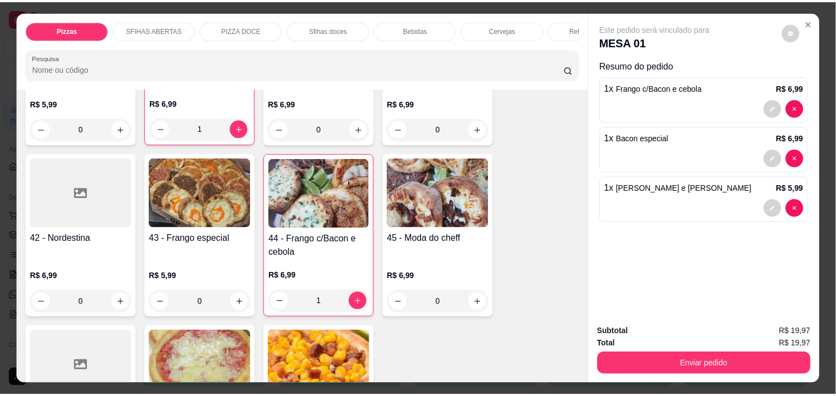
scroll to position [1051, 0]
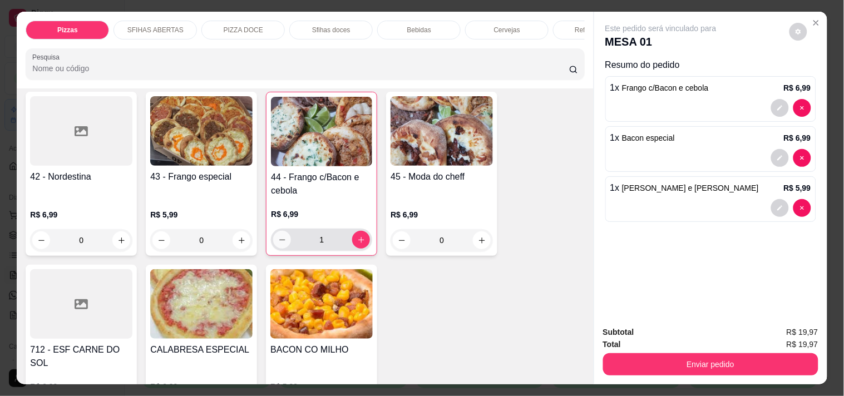
click at [278, 236] on icon "decrease-product-quantity" at bounding box center [282, 240] width 8 height 8
type input "0"
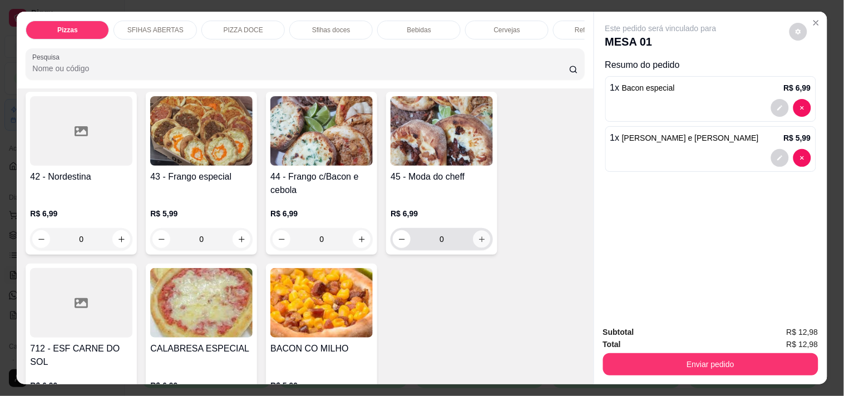
click at [482, 231] on button "increase-product-quantity" at bounding box center [482, 239] width 17 height 17
type input "1"
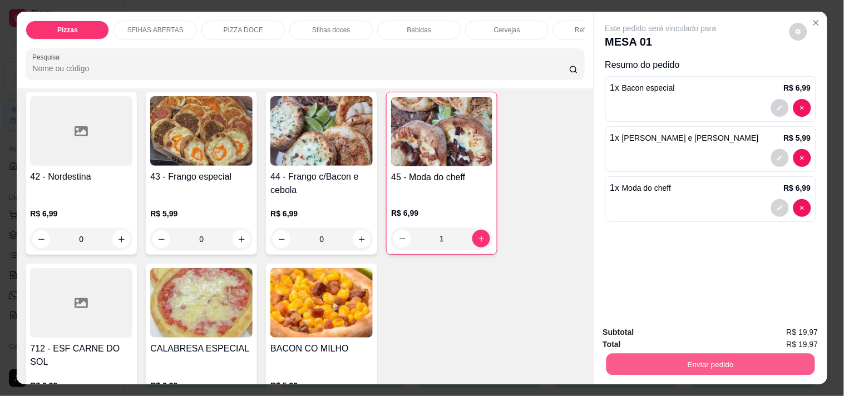
click at [632, 356] on button "Enviar pedido" at bounding box center [710, 364] width 209 height 22
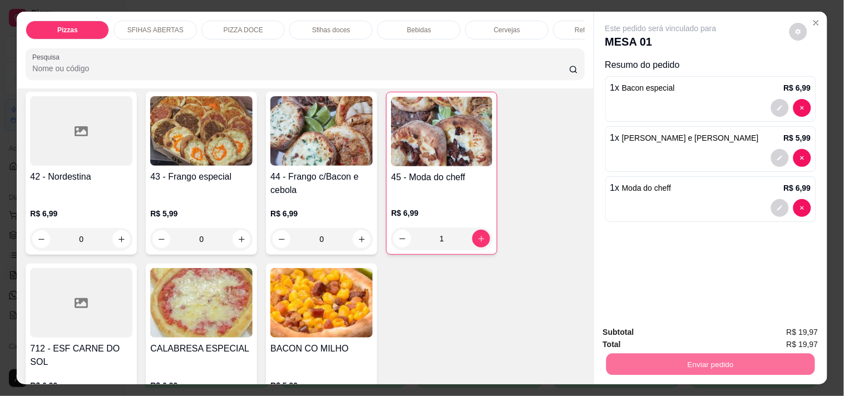
click at [630, 330] on button "Não registrar e enviar pedido" at bounding box center [674, 332] width 112 height 21
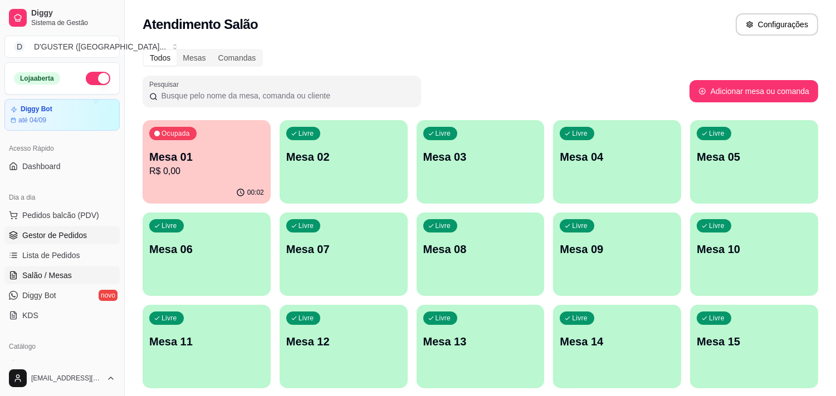
click at [57, 235] on span "Gestor de Pedidos" at bounding box center [54, 235] width 65 height 11
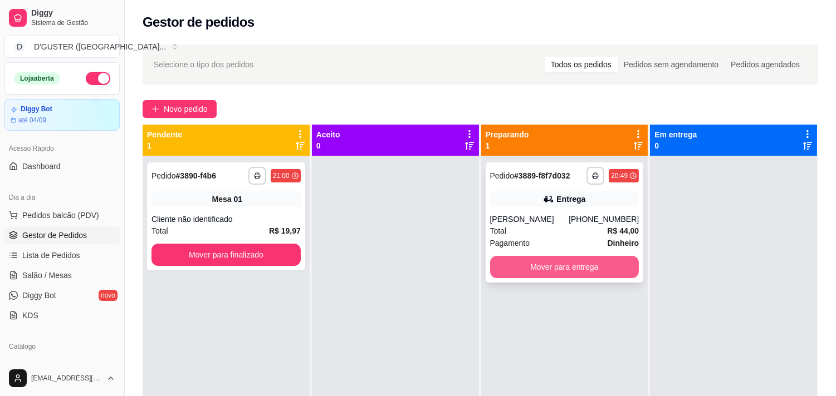
click at [524, 264] on button "Mover para entrega" at bounding box center [564, 267] width 149 height 22
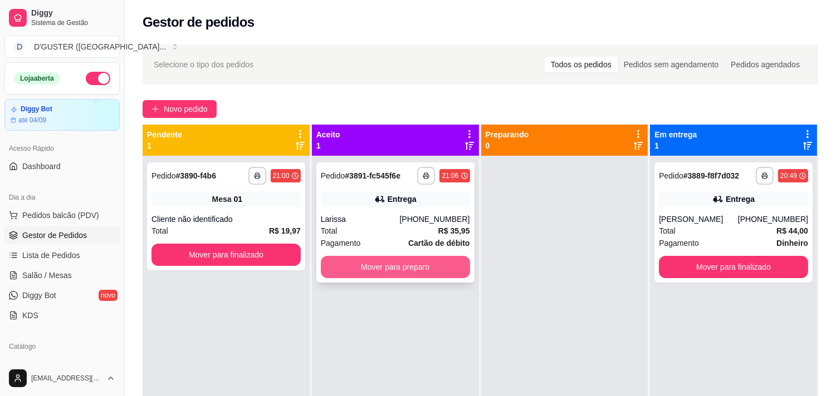
click at [355, 259] on button "Mover para preparo" at bounding box center [395, 267] width 149 height 22
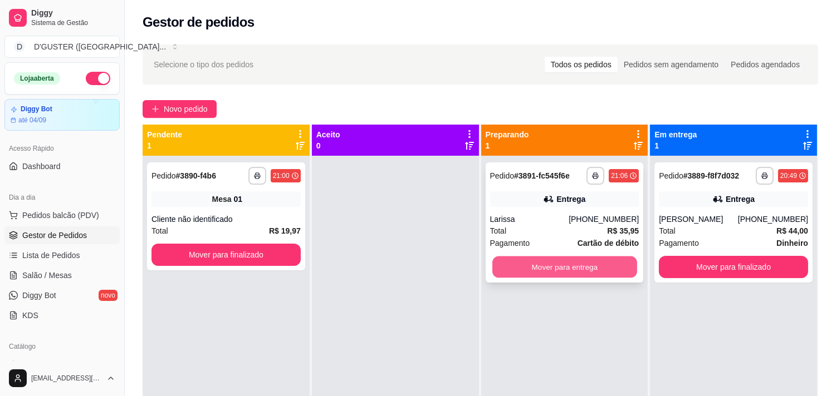
click at [535, 269] on button "Mover para entrega" at bounding box center [564, 268] width 145 height 22
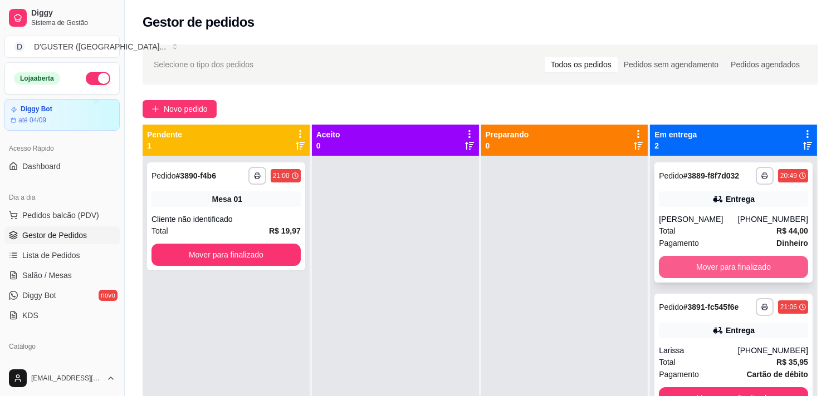
click at [681, 268] on button "Mover para finalizado" at bounding box center [733, 267] width 149 height 22
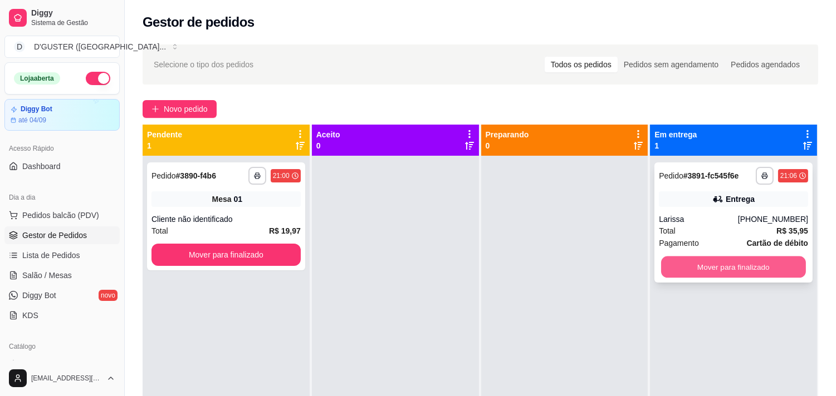
click at [716, 265] on button "Mover para finalizado" at bounding box center [733, 268] width 145 height 22
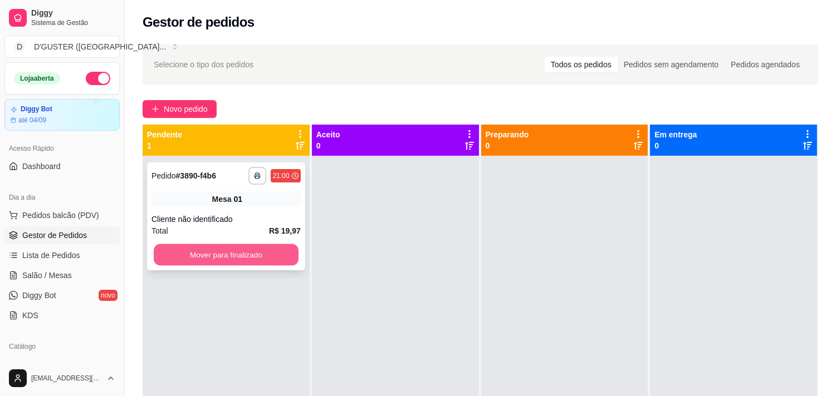
click at [232, 251] on button "Mover para finalizado" at bounding box center [226, 255] width 145 height 22
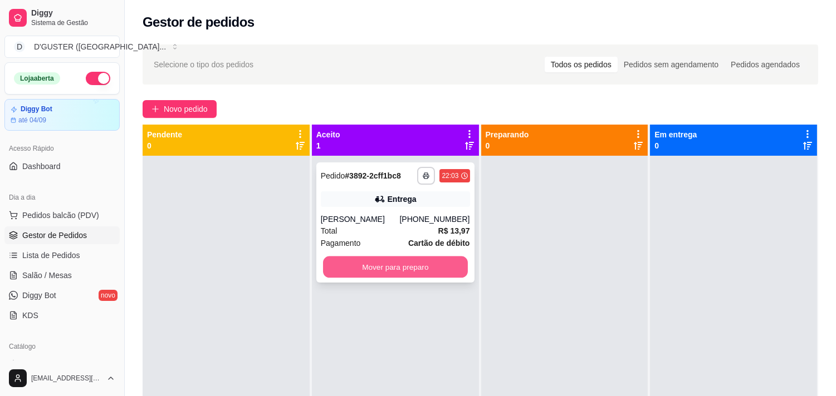
click at [429, 266] on button "Mover para preparo" at bounding box center [395, 268] width 145 height 22
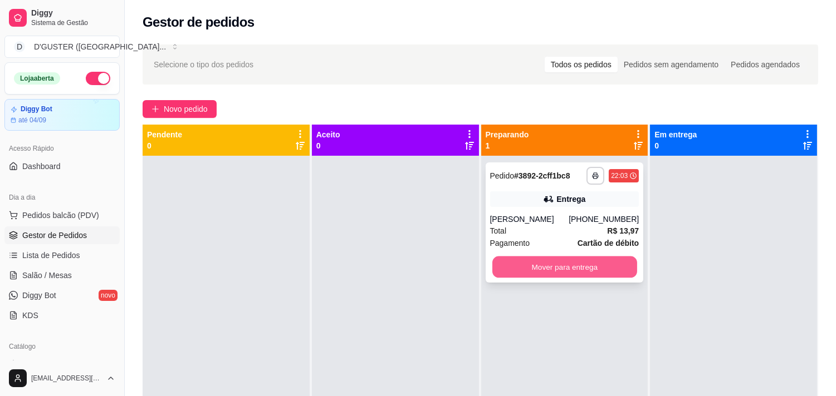
click at [553, 266] on button "Mover para entrega" at bounding box center [564, 268] width 145 height 22
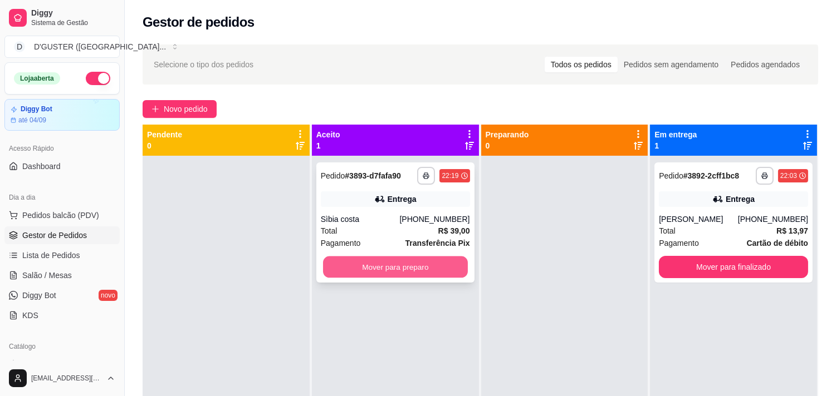
click at [416, 271] on button "Mover para preparo" at bounding box center [395, 268] width 145 height 22
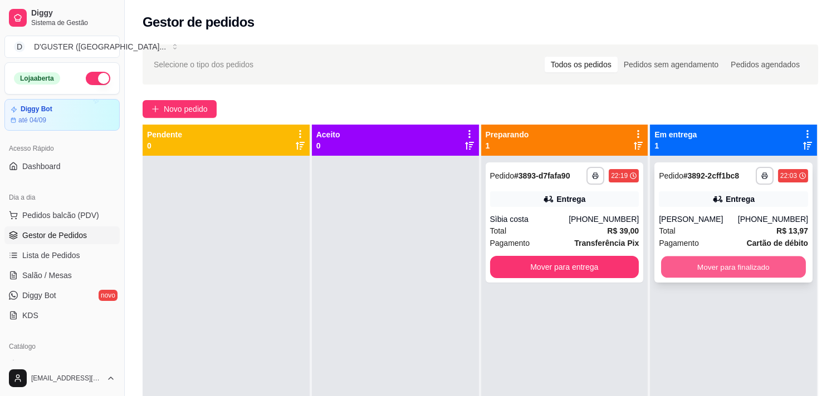
click at [681, 268] on button "Mover para finalizado" at bounding box center [733, 268] width 145 height 22
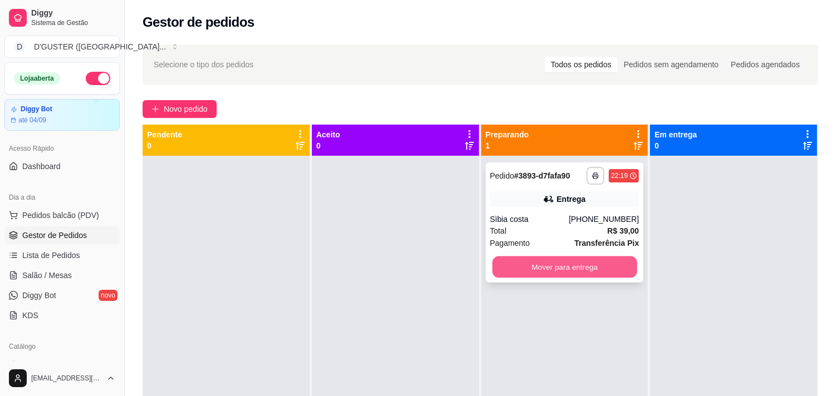
click at [569, 259] on button "Mover para entrega" at bounding box center [564, 268] width 145 height 22
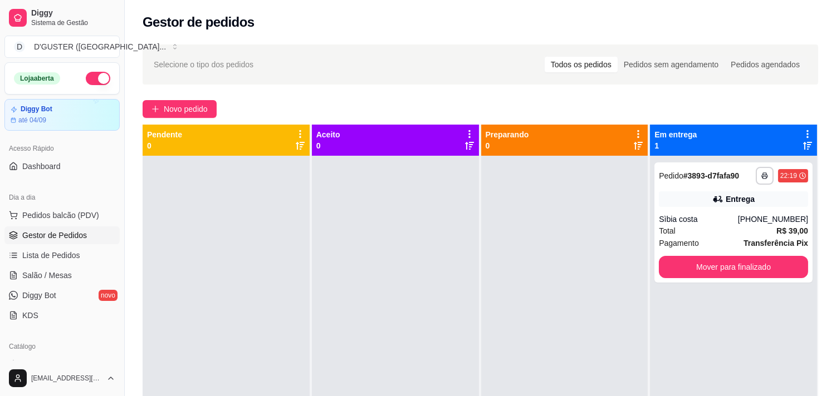
click at [96, 74] on button "button" at bounding box center [98, 78] width 24 height 13
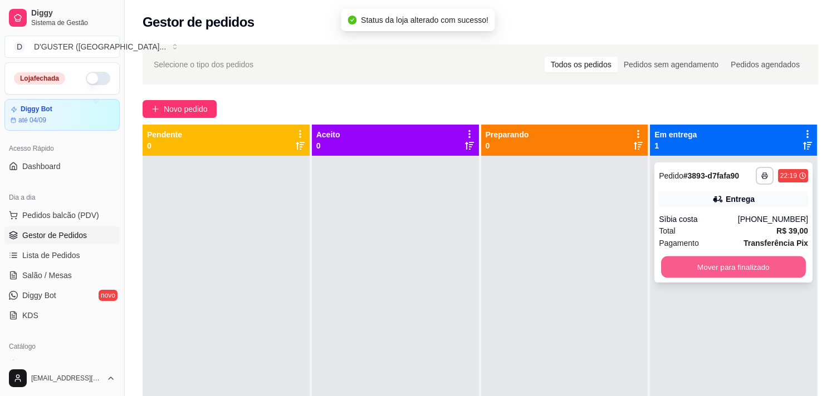
click at [708, 267] on button "Mover para finalizado" at bounding box center [733, 268] width 145 height 22
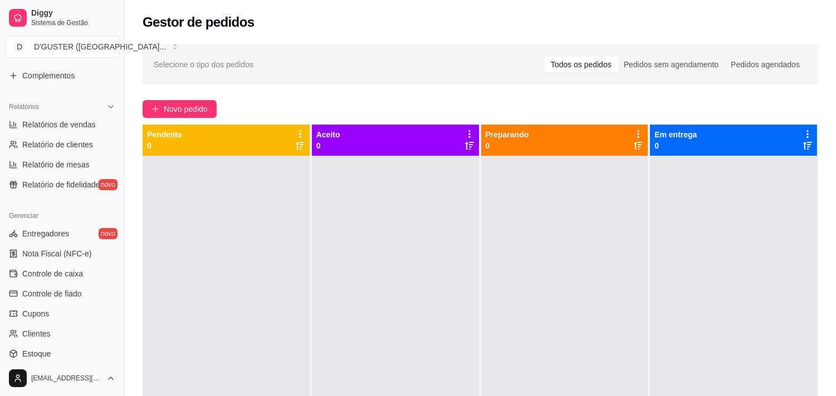
scroll to position [371, 0]
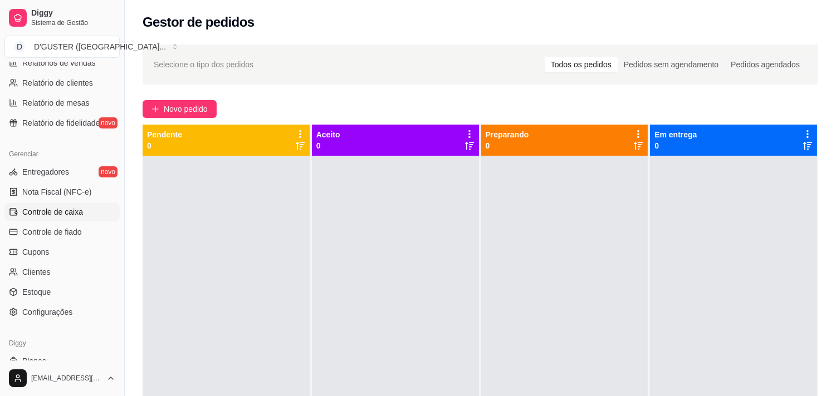
click at [58, 207] on span "Controle de caixa" at bounding box center [52, 212] width 61 height 11
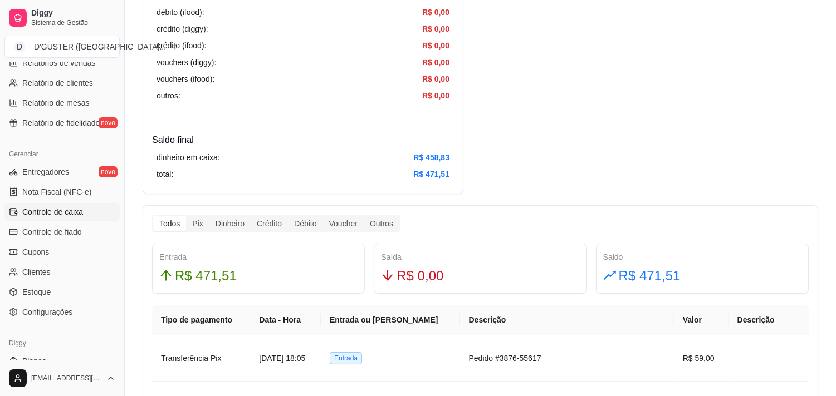
scroll to position [433, 0]
